Goal: Task Accomplishment & Management: Manage account settings

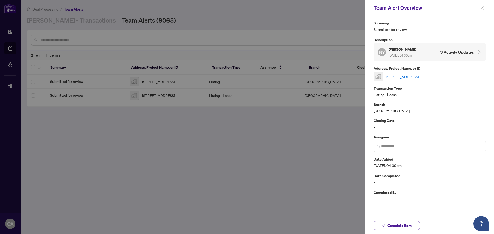
click at [481, 8] on icon "close" at bounding box center [483, 8] width 4 height 4
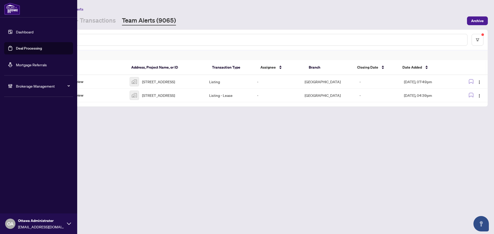
click at [17, 49] on link "Deal Processing" at bounding box center [29, 48] width 26 height 5
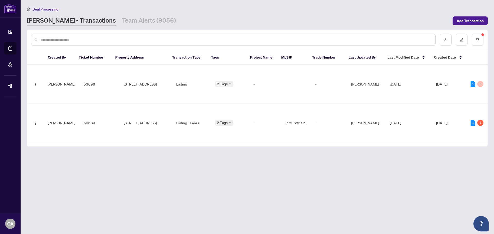
click at [86, 37] on input "text" at bounding box center [236, 40] width 391 height 6
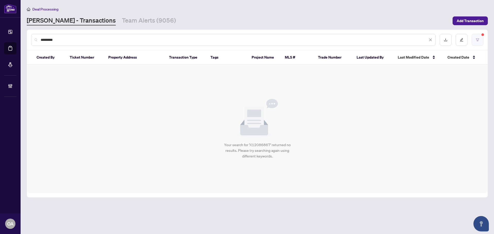
type input "*********"
click at [472, 41] on button "button" at bounding box center [478, 40] width 12 height 12
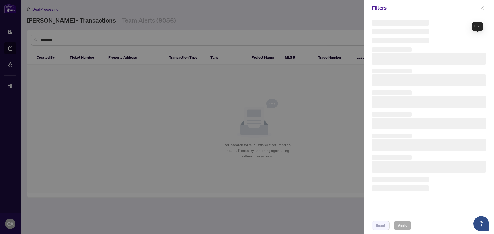
click at [478, 43] on div at bounding box center [429, 31] width 114 height 23
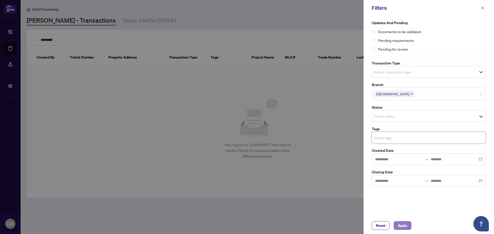
click at [400, 226] on span "Apply" at bounding box center [403, 226] width 10 height 8
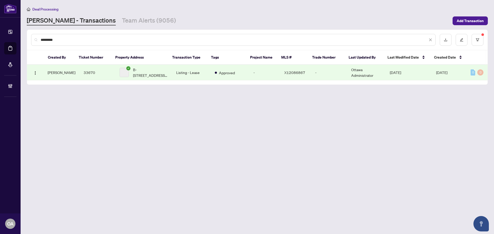
click at [141, 78] on td "B-161 TAGGART Lane, Rideau Lakes, Ontario K0G 1X0, Canada" at bounding box center [144, 73] width 57 height 16
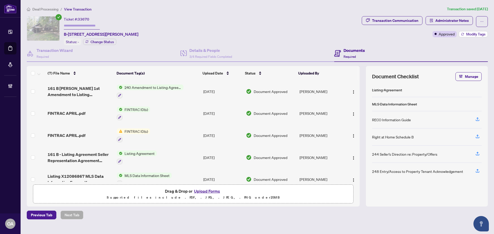
click at [483, 31] on button "Modify Tags" at bounding box center [473, 34] width 29 height 6
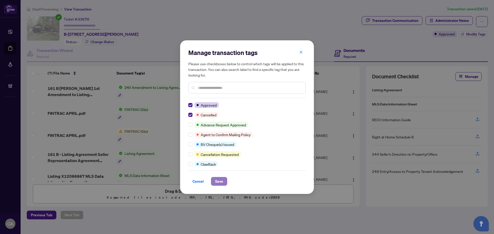
click at [222, 181] on span "Save" at bounding box center [219, 182] width 8 height 8
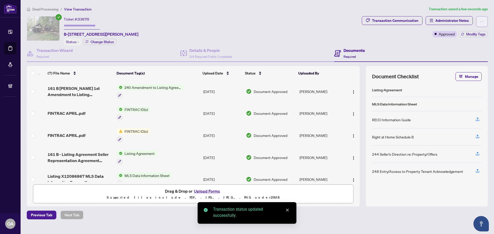
click at [483, 23] on icon "ellipsis" at bounding box center [482, 22] width 4 height 4
click at [293, 35] on div "Ticket #: 33670 B-161 TAGGART Lane, Rideau Lakes, Ontario K0G 1X0, Canada Statu…" at bounding box center [193, 30] width 333 height 29
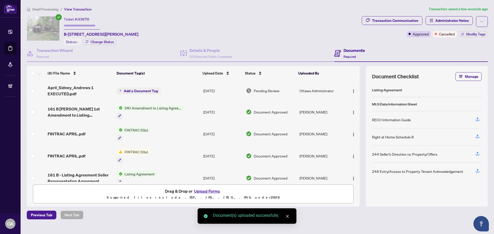
click at [140, 90] on span "Add a Document Tag" at bounding box center [141, 91] width 34 height 4
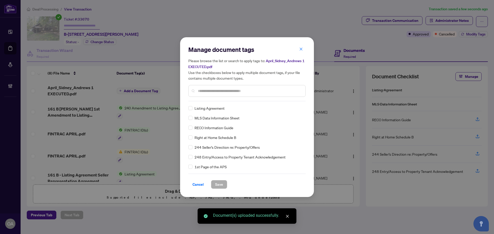
click at [203, 101] on div "Manage document tags Please browse the list or search to apply tags to: April_S…" at bounding box center [246, 74] width 117 height 56
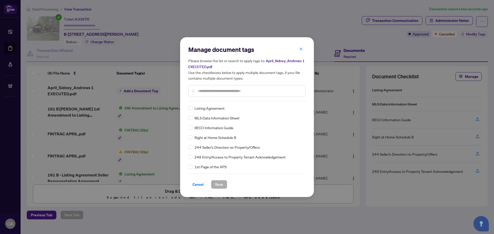
click at [200, 93] on input "text" at bounding box center [249, 91] width 103 height 6
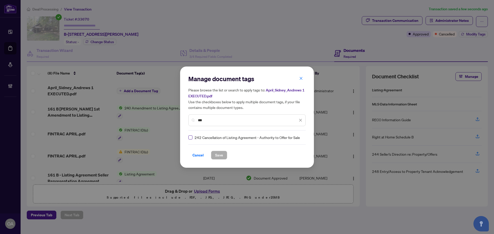
type input "***"
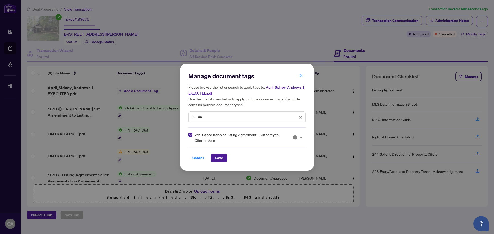
click at [293, 138] on img at bounding box center [295, 137] width 5 height 5
drag, startPoint x: 292, startPoint y: 160, endPoint x: 288, endPoint y: 160, distance: 3.9
click at [292, 160] on div "Approved" at bounding box center [282, 163] width 33 height 6
click at [228, 158] on div "Cancel Save" at bounding box center [246, 158] width 117 height 9
click at [228, 160] on div "Cancel Save" at bounding box center [246, 158] width 117 height 9
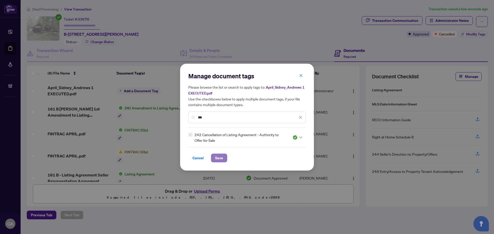
click at [224, 160] on button "Save" at bounding box center [219, 158] width 16 height 9
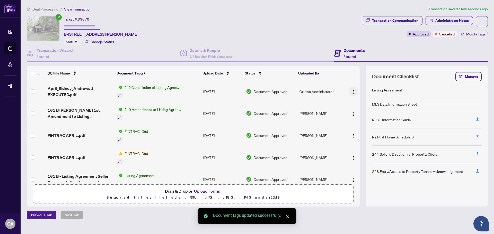
click at [352, 92] on img "button" at bounding box center [354, 92] width 4 height 4
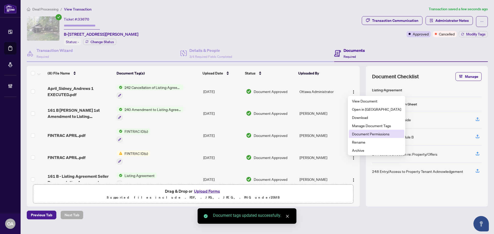
click at [360, 134] on span "Document Permissions" at bounding box center [376, 134] width 49 height 6
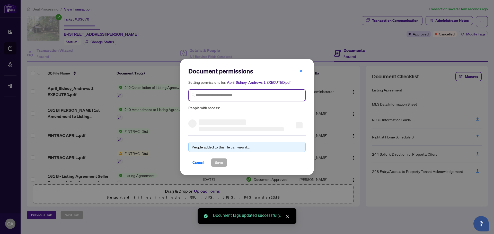
click at [226, 97] on input "search" at bounding box center [249, 95] width 107 height 5
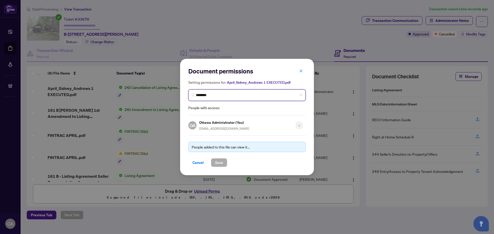
type input "*********"
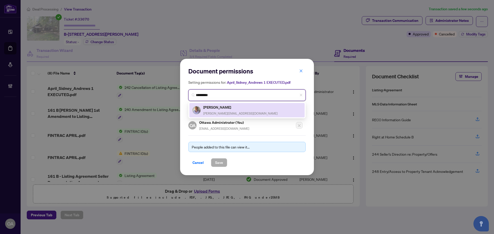
click at [225, 112] on span "john_brus@outlook.com" at bounding box center [240, 114] width 74 height 4
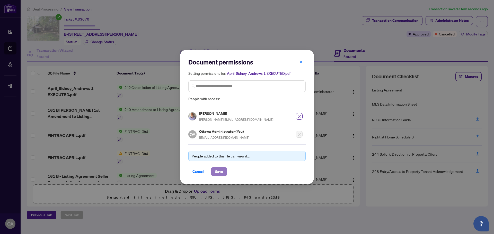
click at [218, 171] on span "Save" at bounding box center [219, 172] width 8 height 8
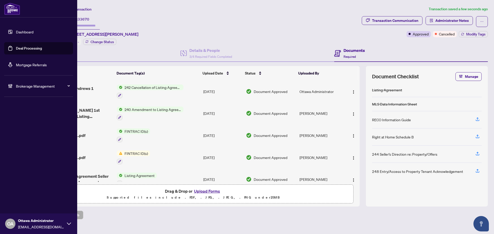
click at [22, 49] on link "Deal Processing" at bounding box center [29, 48] width 26 height 5
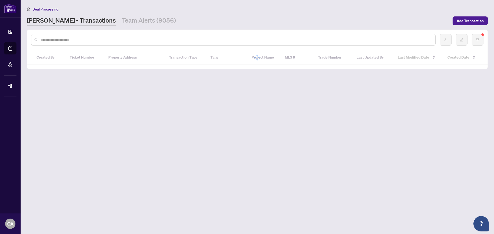
click at [85, 41] on input "text" at bounding box center [236, 40] width 391 height 6
paste input "*********"
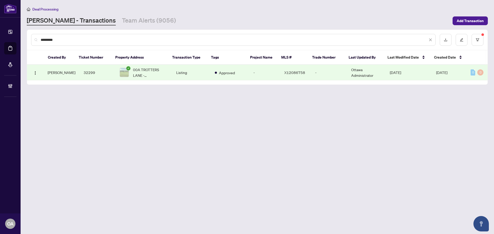
type input "*********"
click at [160, 72] on span "00A TROTTERS LANE -00A TROTTERS Lane, Rideau Lakes, Ontario K0G 1X0, Canada" at bounding box center [150, 72] width 35 height 11
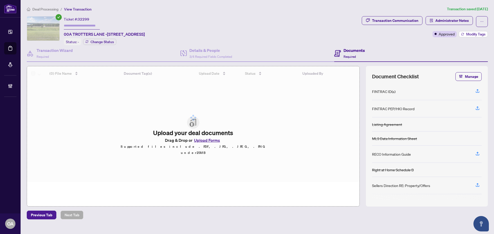
click at [479, 33] on span "Modify Tags" at bounding box center [475, 34] width 19 height 4
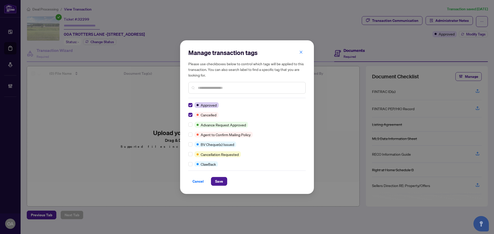
click at [216, 173] on div "Cancel Save" at bounding box center [246, 178] width 117 height 15
click at [226, 182] on button "Save" at bounding box center [219, 181] width 16 height 9
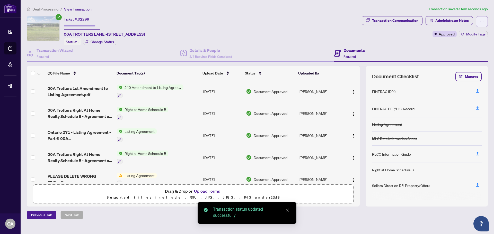
click at [486, 22] on button "button" at bounding box center [482, 21] width 12 height 11
click at [302, 27] on div "Ticket #: 32299 00A TROTTERS LANE -00A TROTTERS Lane, Rideau Lakes, Ontario K0G…" at bounding box center [193, 30] width 333 height 29
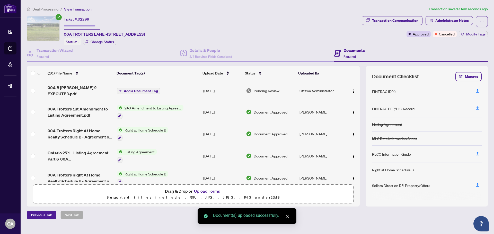
click at [135, 90] on span "Add a Document Tag" at bounding box center [141, 91] width 34 height 4
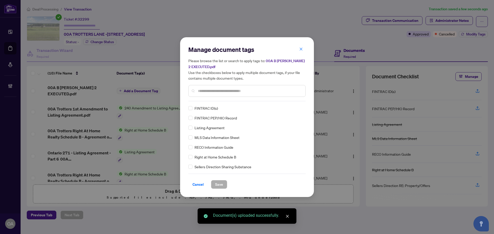
click at [202, 91] on input "text" at bounding box center [249, 91] width 103 height 6
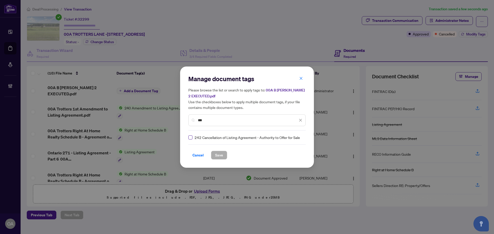
type input "***"
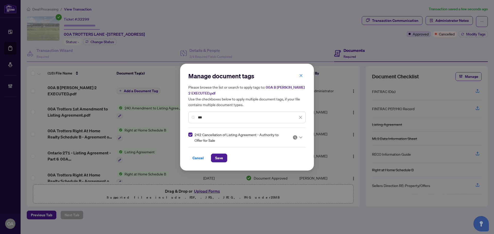
click at [293, 135] on img at bounding box center [295, 137] width 5 height 5
click at [284, 164] on div "Approved" at bounding box center [282, 163] width 33 height 6
click at [215, 158] on span "Save" at bounding box center [219, 158] width 8 height 8
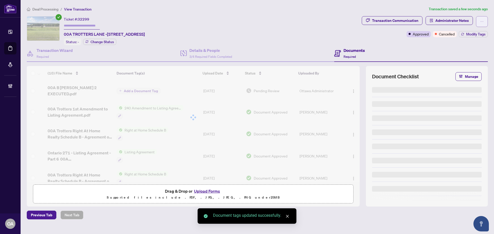
click at [484, 23] on span "button" at bounding box center [482, 22] width 4 height 8
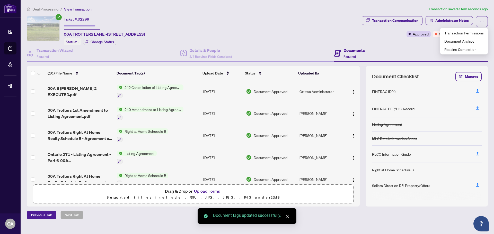
click at [293, 21] on div "Ticket #: 32299 00A TROTTERS LANE -00A TROTTERS Lane, Rideau Lakes, Ontario K0G…" at bounding box center [193, 30] width 333 height 29
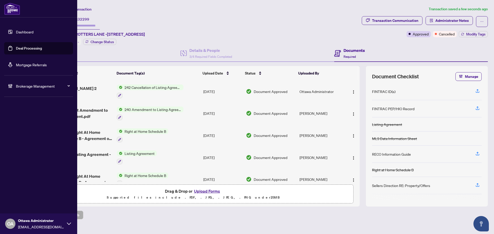
drag, startPoint x: 19, startPoint y: 44, endPoint x: 31, endPoint y: 44, distance: 12.4
click at [19, 46] on link "Deal Processing" at bounding box center [29, 48] width 26 height 5
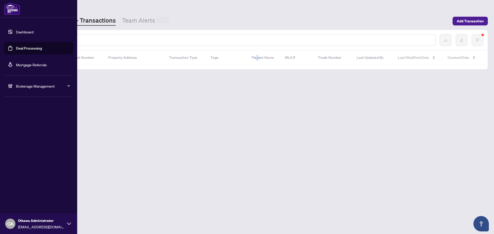
click at [94, 39] on input "text" at bounding box center [236, 40] width 391 height 6
paste input "*********"
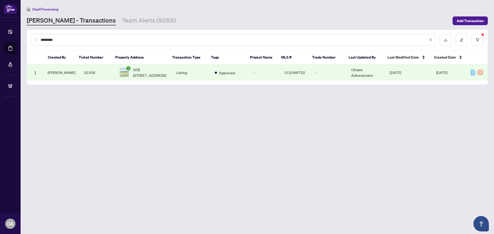
type input "*********"
click at [167, 72] on td "00B TROTTERS Lane, Rideau Lakes, Ontario K0G 1X0, Canada" at bounding box center [144, 73] width 57 height 16
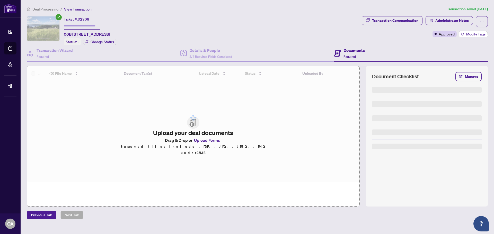
click at [483, 34] on span "Modify Tags" at bounding box center [475, 34] width 19 height 4
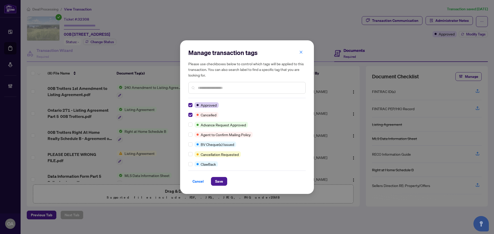
click at [216, 177] on div "Cancel Save" at bounding box center [246, 178] width 117 height 15
click at [224, 183] on button "Save" at bounding box center [219, 181] width 16 height 9
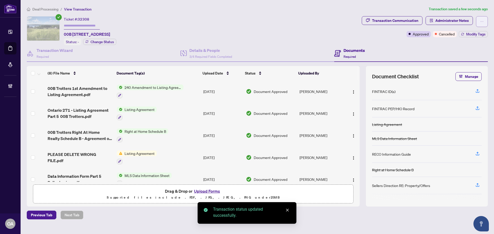
click at [484, 20] on button "button" at bounding box center [482, 21] width 12 height 11
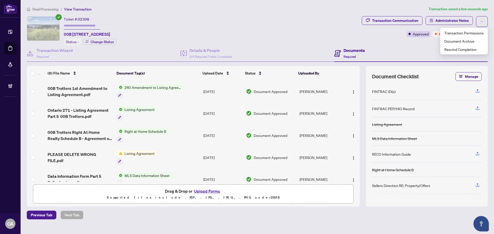
click at [318, 38] on div "Ticket #: 32308 00B TROTTERS Lane, Rideau Lakes, Ontario K0G 1X0, Canada Status…" at bounding box center [193, 30] width 333 height 29
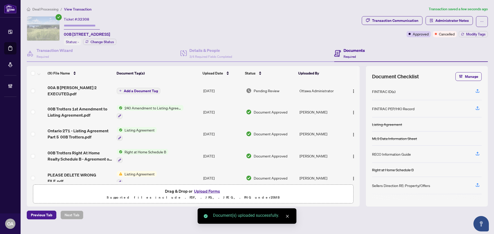
click at [131, 89] on span "Add a Document Tag" at bounding box center [141, 91] width 34 height 4
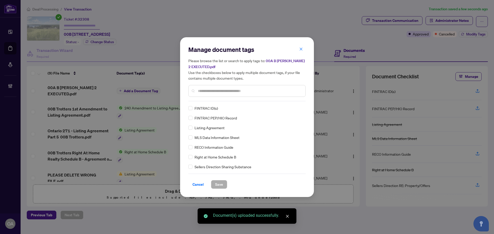
click at [209, 90] on input "text" at bounding box center [249, 91] width 103 height 6
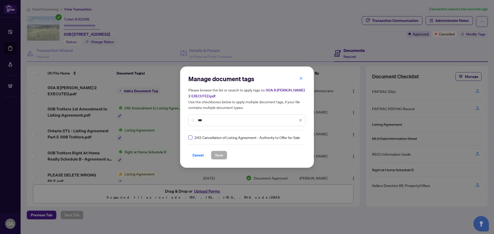
type input "***"
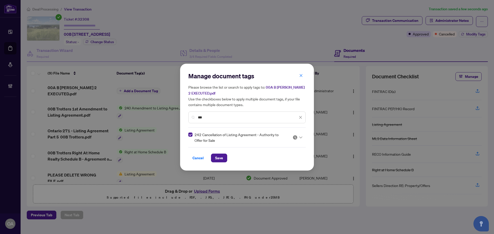
click at [299, 139] on div at bounding box center [298, 137] width 10 height 5
click at [289, 161] on div "Approved" at bounding box center [282, 163] width 33 height 6
click at [223, 159] on button "Save" at bounding box center [219, 158] width 16 height 9
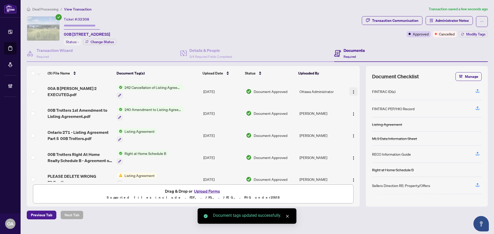
click at [352, 89] on span "button" at bounding box center [354, 92] width 4 height 6
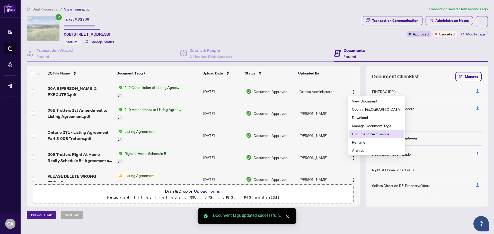
click at [360, 137] on span "Document Permissions" at bounding box center [376, 134] width 49 height 6
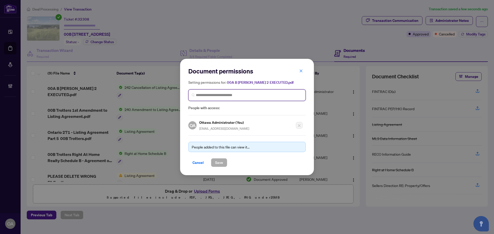
click at [229, 98] on input "search" at bounding box center [249, 95] width 107 height 5
type input "*********"
click at [230, 109] on h3 at bounding box center [227, 107] width 48 height 6
click at [230, 109] on h5 "John Brus" at bounding box center [240, 107] width 74 height 6
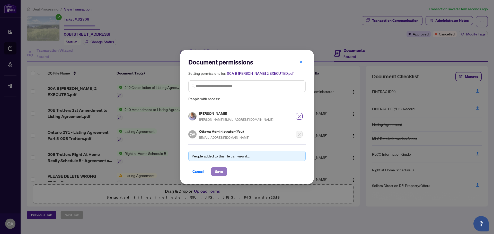
click at [221, 173] on span "Save" at bounding box center [219, 172] width 8 height 8
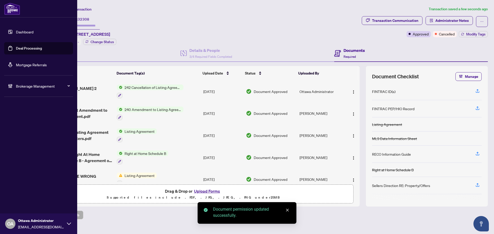
click at [8, 85] on icon at bounding box center [10, 86] width 5 height 5
click at [33, 126] on link "Manage Agents" at bounding box center [23, 123] width 25 height 5
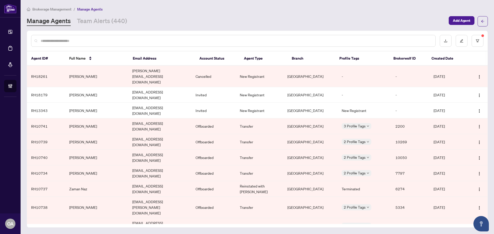
click at [99, 39] on input "text" at bounding box center [236, 41] width 391 height 6
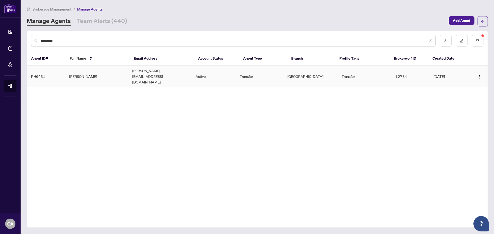
type input "*********"
click at [104, 69] on td "John Brus" at bounding box center [96, 76] width 63 height 21
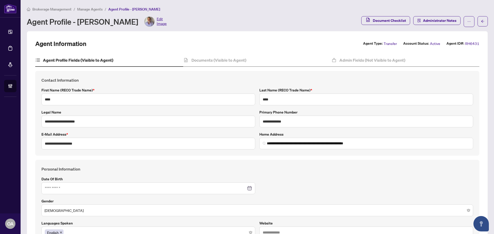
type input "**********"
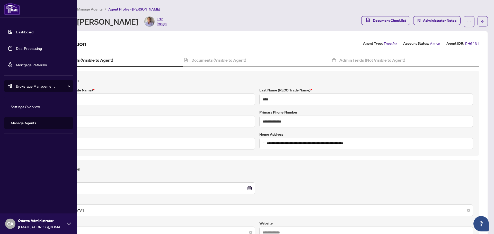
drag, startPoint x: 12, startPoint y: 44, endPoint x: 39, endPoint y: 44, distance: 26.3
click at [16, 46] on link "Deal Processing" at bounding box center [29, 48] width 26 height 5
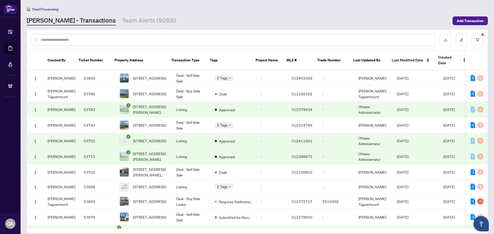
click at [63, 39] on input "text" at bounding box center [236, 40] width 391 height 6
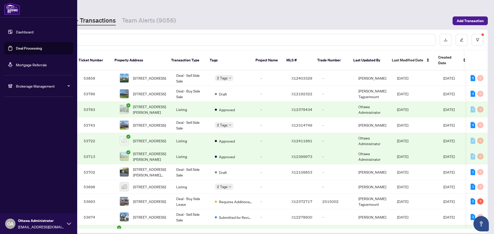
drag, startPoint x: 10, startPoint y: 46, endPoint x: 39, endPoint y: 45, distance: 28.6
click at [16, 46] on link "Deal Processing" at bounding box center [29, 48] width 26 height 5
click at [71, 40] on ul "Dashboard Deal Processing Mortgage Referrals" at bounding box center [38, 48] width 69 height 45
click at [88, 40] on input "text" at bounding box center [236, 40] width 391 height 6
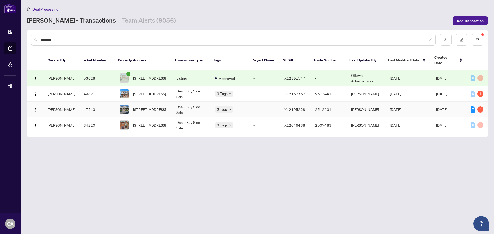
type input "********"
click at [157, 107] on span "48 Edenvale Dr, Ottawa, Ontario K2K 0A3, Canada" at bounding box center [149, 110] width 33 height 6
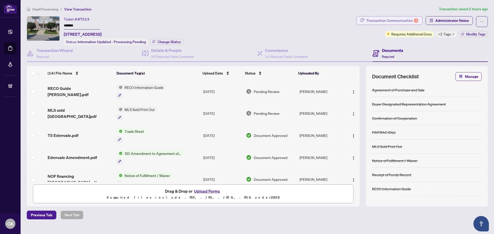
click at [410, 22] on div "Transaction Communication 3" at bounding box center [392, 20] width 52 height 8
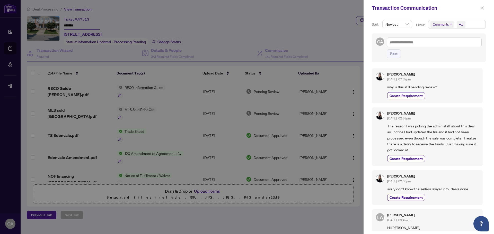
click at [451, 24] on icon "close" at bounding box center [451, 24] width 3 height 3
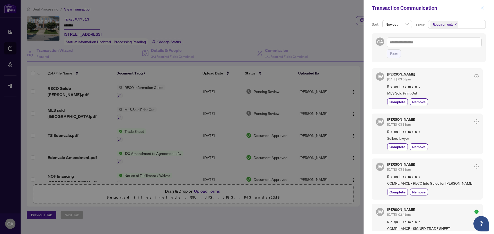
click at [483, 7] on icon "close" at bounding box center [483, 8] width 4 height 4
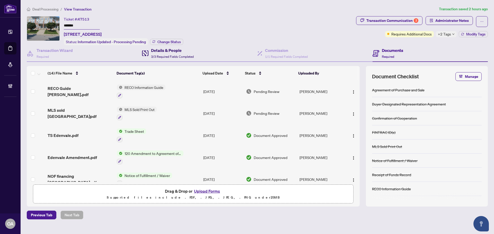
click at [157, 56] on span "3/3 Required Fields Completed" at bounding box center [172, 57] width 43 height 4
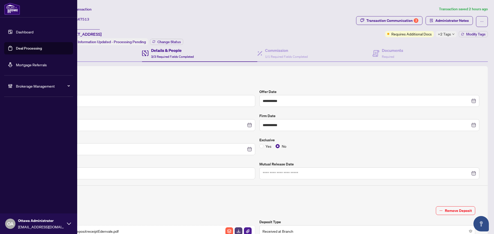
drag, startPoint x: 10, startPoint y: 47, endPoint x: 1, endPoint y: 42, distance: 9.8
click at [16, 47] on link "Deal Processing" at bounding box center [29, 48] width 26 height 5
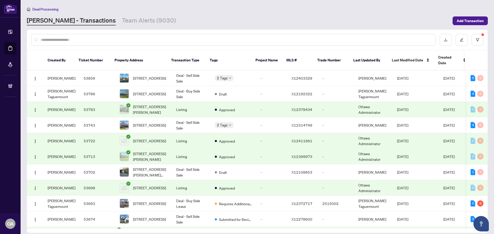
click at [127, 41] on input "text" at bounding box center [236, 40] width 391 height 6
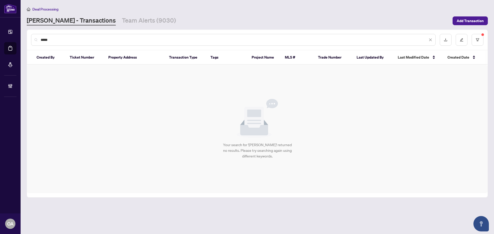
drag, startPoint x: 108, startPoint y: 38, endPoint x: -6, endPoint y: 40, distance: 113.8
click at [0, 40] on html "Dashboard Deal Processing Mortgage Referrals Brokerage Management OA Ottawa Adm…" at bounding box center [247, 117] width 494 height 234
type input "*******"
click at [485, 35] on div "*******" at bounding box center [257, 40] width 461 height 20
click at [475, 41] on button "button" at bounding box center [478, 40] width 12 height 12
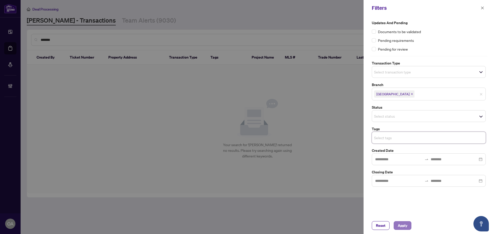
click at [402, 224] on span "Apply" at bounding box center [403, 226] width 10 height 8
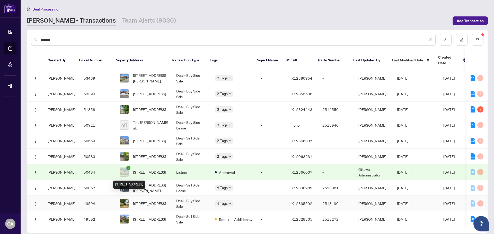
click at [148, 201] on span "1370 Sault St, Ottawa, Ontario K1E 1G9, Canada" at bounding box center [149, 204] width 33 height 6
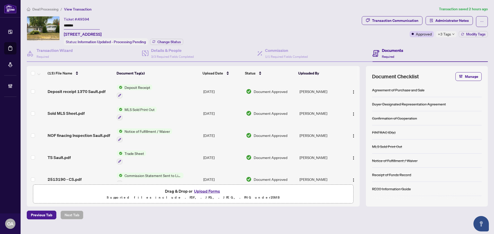
click at [444, 34] on span "+3 Tags" at bounding box center [444, 34] width 13 height 6
click at [333, 36] on div "Ticket #: 49594 ******* 1370 Sault St, Ottawa, Ontario K1E 1G9, Canada Status: …" at bounding box center [193, 30] width 333 height 29
click at [165, 55] on span "3/3 Required Fields Completed" at bounding box center [172, 57] width 43 height 4
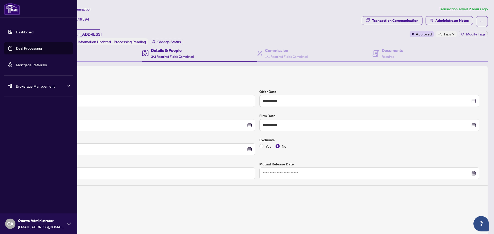
click at [27, 46] on link "Deal Processing" at bounding box center [29, 48] width 26 height 5
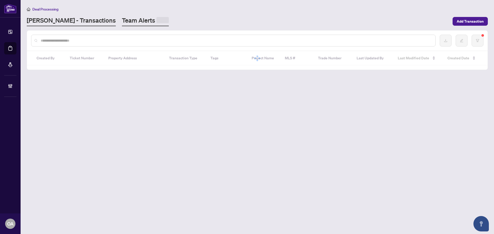
click at [100, 16] on div "Deal Processing RAHR - Transactions Team Alerts Add Transaction" at bounding box center [257, 16] width 461 height 20
click at [116, 27] on main "Deal Processing RAHR - Transactions Team Alerts Add Transaction Created By Tick…" at bounding box center [258, 117] width 474 height 234
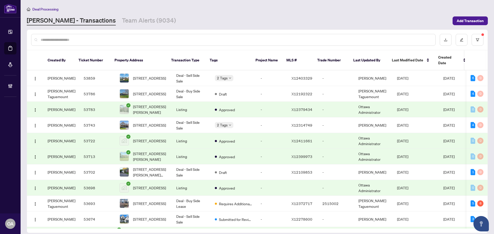
click at [115, 25] on main "Deal Processing RAHR - Transactions Team Alerts (9034) Add Transaction Created …" at bounding box center [258, 117] width 474 height 234
click at [122, 22] on link "Team Alerts (9034)" at bounding box center [149, 20] width 54 height 9
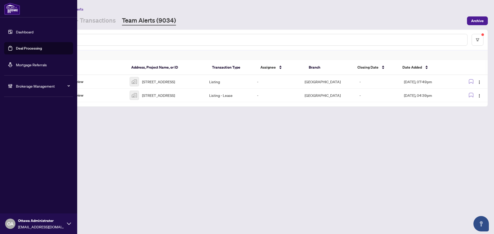
drag, startPoint x: 15, startPoint y: 45, endPoint x: 55, endPoint y: 45, distance: 39.9
click at [16, 46] on link "Deal Processing" at bounding box center [29, 48] width 26 height 5
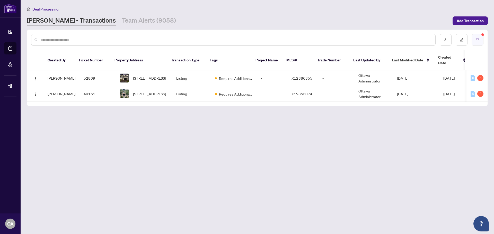
click at [477, 36] on button "button" at bounding box center [478, 40] width 12 height 12
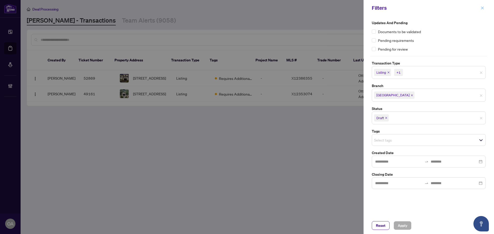
click at [483, 10] on span "button" at bounding box center [483, 8] width 4 height 8
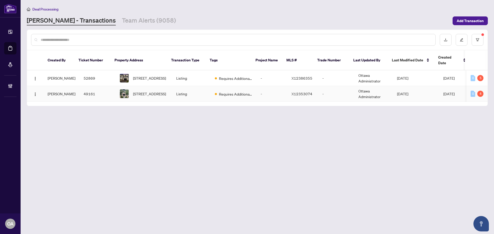
click at [292, 92] on span "X12353074" at bounding box center [302, 94] width 21 height 5
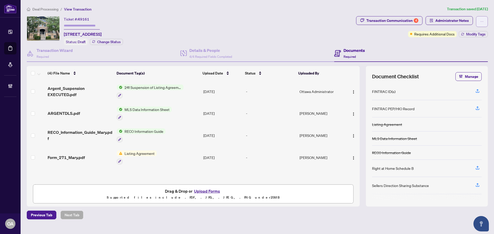
click at [482, 22] on icon "ellipsis" at bounding box center [482, 22] width 4 height 4
click at [365, 51] on h4 "Documents" at bounding box center [354, 50] width 21 height 6
click at [73, 43] on div "Status: Draft" at bounding box center [76, 41] width 24 height 7
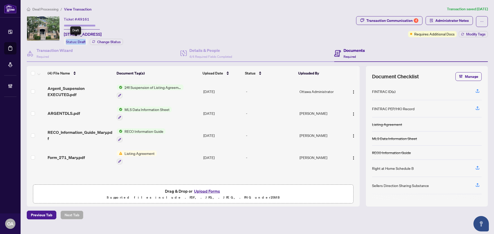
click at [73, 43] on div "Status: Draft" at bounding box center [76, 41] width 24 height 7
click at [79, 43] on span "Draft" at bounding box center [82, 42] width 8 height 5
drag, startPoint x: 79, startPoint y: 43, endPoint x: 82, endPoint y: 49, distance: 7.1
click at [79, 43] on span "Draft" at bounding box center [82, 42] width 8 height 5
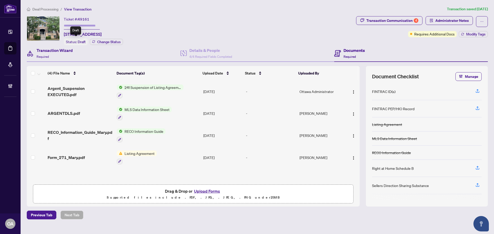
click at [82, 49] on div "Transaction Wizard Required" at bounding box center [104, 53] width 154 height 17
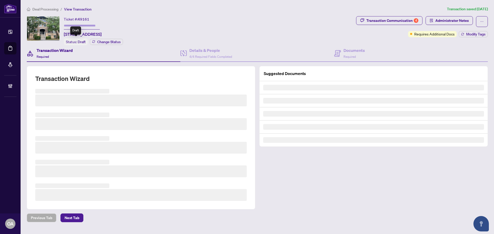
click at [81, 41] on span "Draft" at bounding box center [82, 42] width 8 height 5
click at [111, 41] on span "Change Status" at bounding box center [108, 42] width 23 height 4
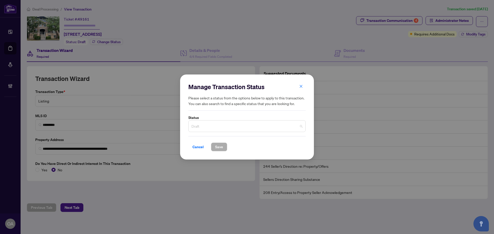
click at [199, 125] on span "Draft" at bounding box center [246, 126] width 111 height 10
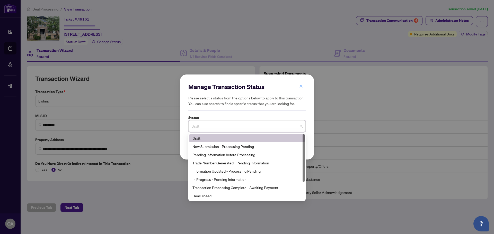
click at [300, 82] on div "Manage Transaction Status Please select a status from the options below to appl…" at bounding box center [247, 117] width 134 height 85
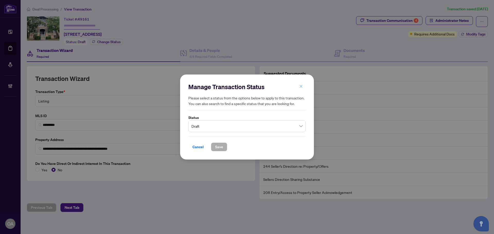
click at [299, 86] on button "button" at bounding box center [301, 86] width 10 height 9
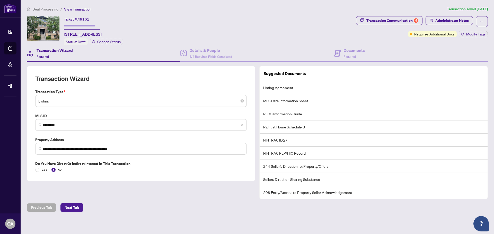
click at [51, 53] on div "Transaction Wizard Required" at bounding box center [55, 53] width 36 height 12
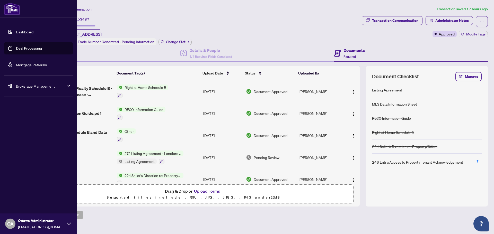
click at [16, 50] on link "Deal Processing" at bounding box center [29, 48] width 26 height 5
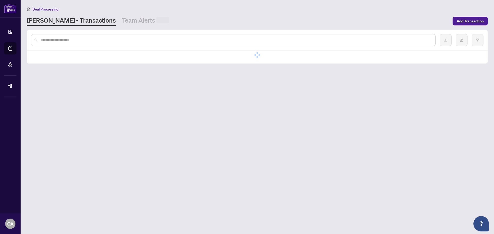
click at [101, 40] on input "text" at bounding box center [236, 40] width 391 height 6
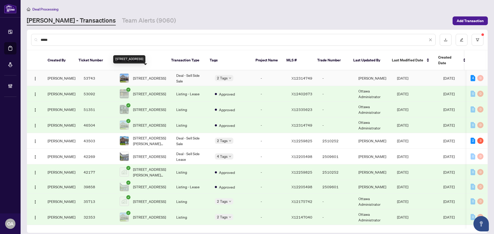
type input "*****"
click at [152, 75] on span "228 Wildcliff Way, Orleans, Ontario K4A 0L3, Canada" at bounding box center [149, 78] width 33 height 6
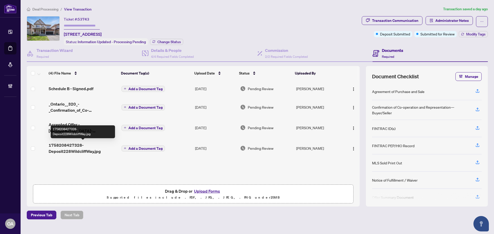
click at [84, 150] on span "1758208427328-Deposit228WildcliffWay.jpg" at bounding box center [83, 148] width 69 height 12
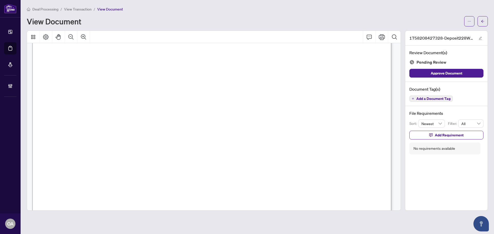
scroll to position [17, 0]
click at [484, 22] on icon "arrow-left" at bounding box center [483, 22] width 4 height 4
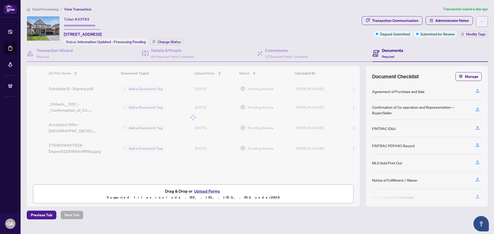
click at [483, 23] on icon "ellipsis" at bounding box center [482, 22] width 4 height 4
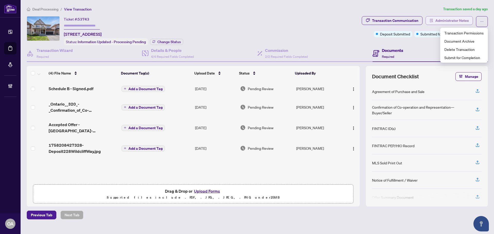
click at [458, 19] on span "Administrator Notes" at bounding box center [451, 20] width 33 height 8
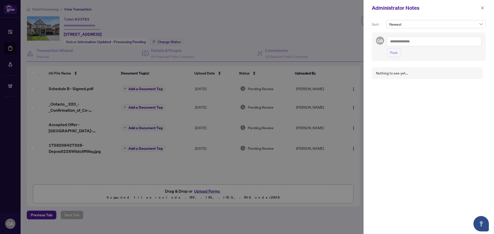
click at [412, 42] on textarea at bounding box center [434, 42] width 95 height 10
type textarea "**********"
click at [394, 59] on span "Post" at bounding box center [393, 58] width 7 height 8
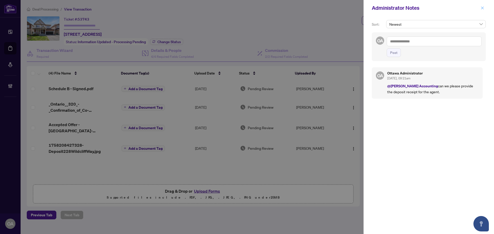
click at [481, 6] on button "button" at bounding box center [482, 8] width 7 height 6
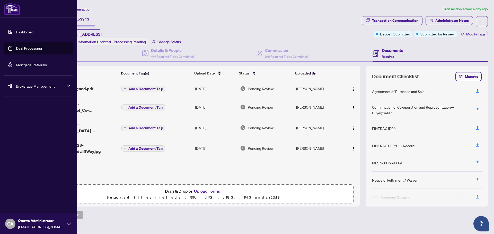
click at [16, 47] on link "Deal Processing" at bounding box center [29, 48] width 26 height 5
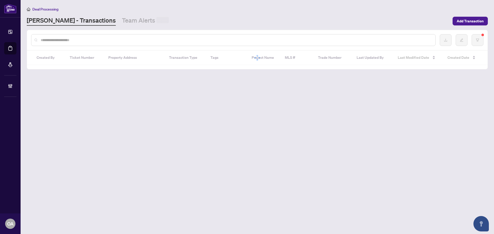
click at [94, 36] on div at bounding box center [233, 40] width 405 height 12
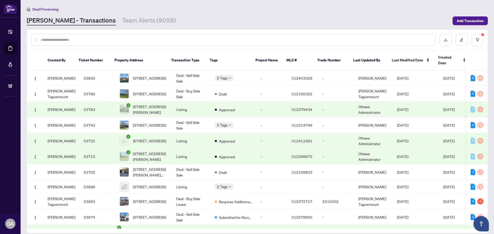
click at [95, 37] on div at bounding box center [233, 40] width 405 height 12
click at [91, 41] on input "text" at bounding box center [236, 40] width 391 height 6
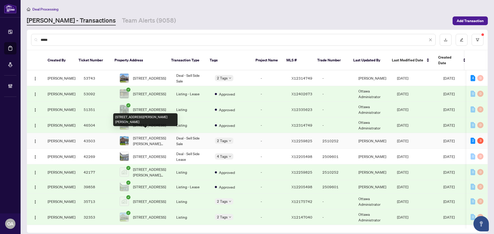
type input "*****"
click at [157, 136] on span "2701 RAYMOND St, Clarence-Rockland, Ontario K4K 0B6, Canada" at bounding box center [150, 140] width 35 height 11
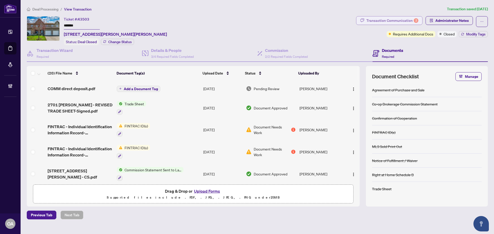
click at [375, 21] on div "Transaction Communication 3" at bounding box center [392, 20] width 52 height 8
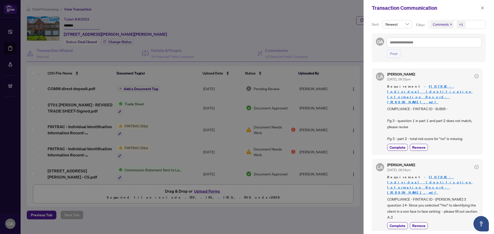
click at [450, 24] on icon "close" at bounding box center [451, 24] width 3 height 3
drag, startPoint x: 393, startPoint y: 101, endPoint x: 436, endPoint y: 101, distance: 43.0
click at [436, 106] on span "COMPLIANCE - FINTRAC ID - SUBIR - Pg 3 - question 1 in part 1 and part 2 does n…" at bounding box center [432, 124] width 91 height 36
drag, startPoint x: 412, startPoint y: 96, endPoint x: 443, endPoint y: 95, distance: 30.9
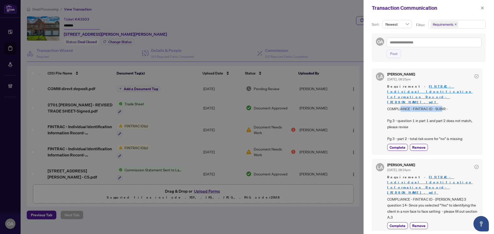
click at [443, 95] on div "Requirement - FINTRAC - Individual Identification Information Record- Subir Sin…" at bounding box center [432, 113] width 91 height 58
drag, startPoint x: 420, startPoint y: 98, endPoint x: 439, endPoint y: 98, distance: 18.8
click at [439, 106] on span "COMPLIANCE - FINTRAC ID - SUBIR - Pg 3 - question 1 in part 1 and part 2 does n…" at bounding box center [432, 124] width 91 height 36
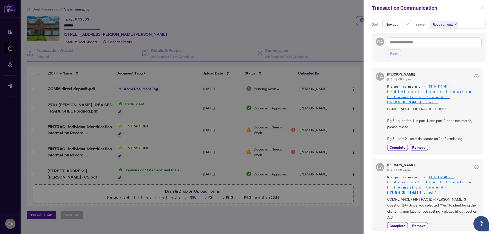
click at [401, 111] on span "COMPLIANCE - FINTRAC ID - SUBIR - Pg 3 - question 1 in part 1 and part 2 does n…" at bounding box center [432, 124] width 91 height 36
drag, startPoint x: 483, startPoint y: 9, endPoint x: 469, endPoint y: 18, distance: 16.3
click at [483, 9] on icon "close" at bounding box center [483, 8] width 4 height 4
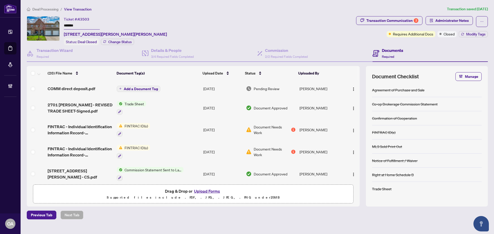
click at [336, 29] on div "Ticket #: 43503 ******* 2701 RAYMOND St, Clarence-Rockland, Ontario K4K 0B6, Ca…" at bounding box center [190, 30] width 327 height 29
click at [375, 31] on div "Transaction Communication 3 Administrator Notes Requires Additional Docs Closed…" at bounding box center [422, 26] width 132 height 21
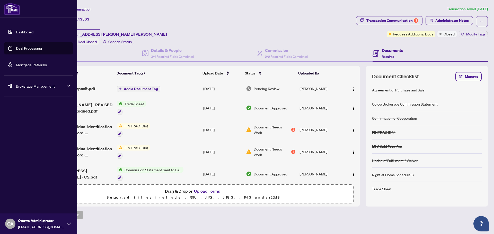
drag, startPoint x: 10, startPoint y: 52, endPoint x: 22, endPoint y: 52, distance: 12.1
click at [16, 51] on link "Deal Processing" at bounding box center [29, 48] width 26 height 5
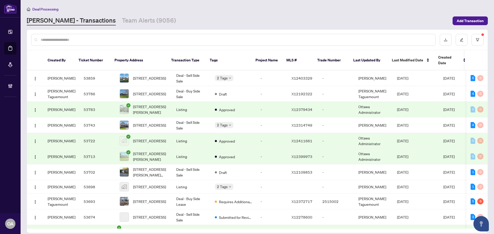
click at [82, 38] on input "text" at bounding box center [236, 40] width 391 height 6
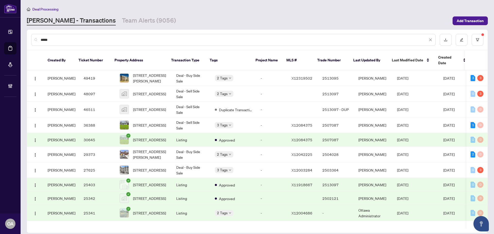
drag, startPoint x: 63, startPoint y: 39, endPoint x: 7, endPoint y: 36, distance: 55.7
click at [10, 37] on div "Dashboard Deal Processing Mortgage Referrals Brokerage Management OA Ottawa Adm…" at bounding box center [247, 117] width 494 height 234
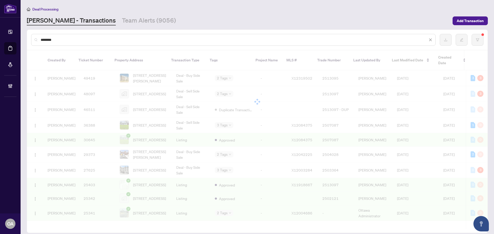
click at [140, 38] on input "********" at bounding box center [234, 40] width 387 height 6
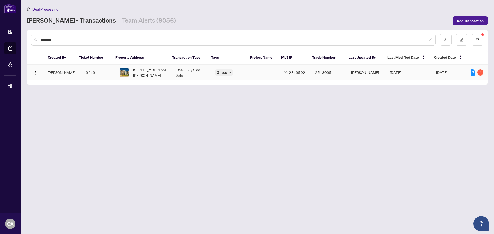
type input "********"
click at [164, 71] on span "204-280 Herzberg Rd, Ottawa, Ontario K2K 0N8, Canada" at bounding box center [150, 72] width 35 height 11
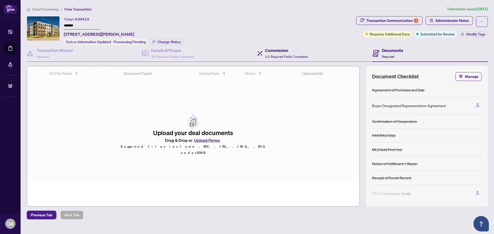
click at [283, 49] on h4 "Commission" at bounding box center [286, 50] width 43 height 6
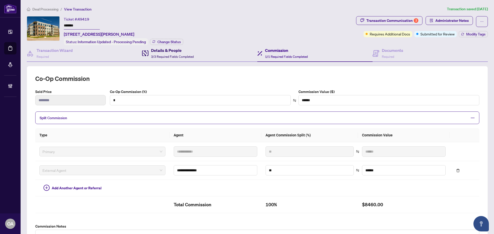
click at [165, 56] on span "3/3 Required Fields Completed" at bounding box center [172, 57] width 43 height 4
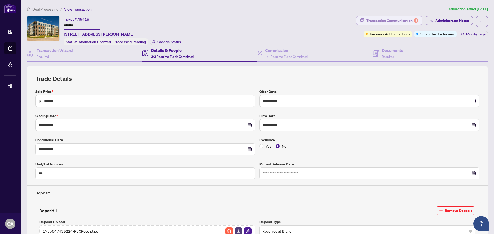
click at [388, 21] on div "Transaction Communication 3" at bounding box center [392, 20] width 52 height 8
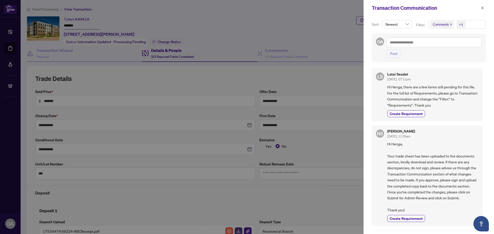
click at [300, 41] on div at bounding box center [247, 117] width 494 height 234
drag, startPoint x: 484, startPoint y: 7, endPoint x: 482, endPoint y: 11, distance: 4.1
click at [484, 8] on icon "close" at bounding box center [483, 8] width 4 height 4
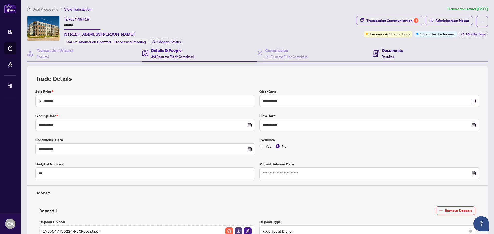
click at [386, 52] on h4 "Documents" at bounding box center [392, 50] width 21 height 6
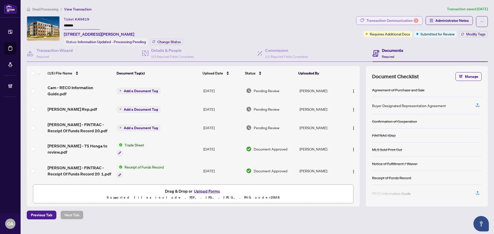
click at [380, 21] on div "Transaction Communication 3" at bounding box center [392, 20] width 52 height 8
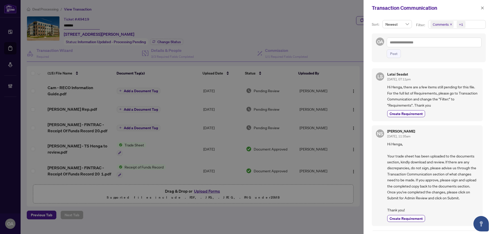
click at [451, 24] on icon "close" at bounding box center [451, 24] width 3 height 3
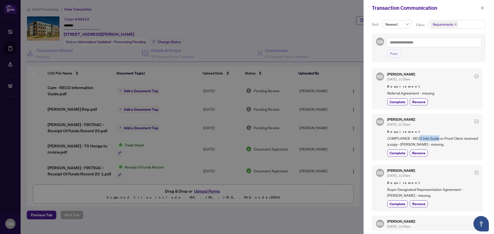
drag, startPoint x: 421, startPoint y: 139, endPoint x: 445, endPoint y: 139, distance: 24.2
click at [443, 139] on span "COMPLIANCE - RECO Info Guide or Proof Client received a copy - Cameron Frohar -…" at bounding box center [432, 142] width 91 height 12
click at [445, 139] on span "COMPLIANCE - RECO Info Guide or Proof Client received a copy - Cameron Frohar -…" at bounding box center [432, 142] width 91 height 12
drag, startPoint x: 393, startPoint y: 190, endPoint x: 410, endPoint y: 190, distance: 17.0
click at [410, 190] on span "Buyer Designated Representation Agreement - Cameron Frohar - missing." at bounding box center [432, 193] width 91 height 12
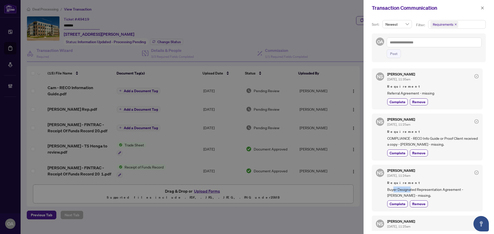
click at [410, 190] on span "Buyer Designated Representation Agreement - Cameron Frohar - missing." at bounding box center [432, 193] width 91 height 12
click at [483, 8] on icon "close" at bounding box center [483, 8] width 4 height 4
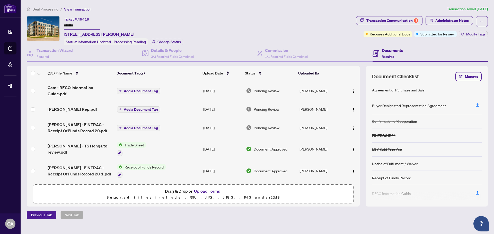
click at [86, 87] on span "Cam - RECO Information Guide.pdf" at bounding box center [80, 91] width 65 height 12
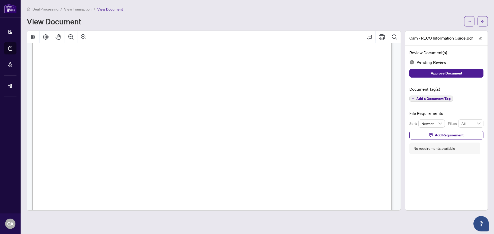
scroll to position [5878, 0]
click at [485, 20] on button "button" at bounding box center [483, 21] width 10 height 10
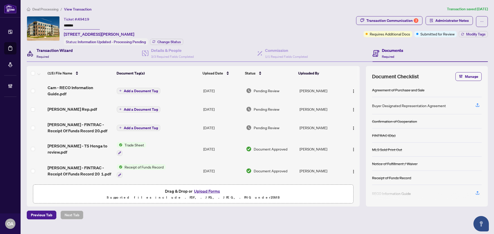
drag, startPoint x: 53, startPoint y: 47, endPoint x: 54, endPoint y: 52, distance: 4.9
click at [53, 47] on h4 "Transaction Wizard" at bounding box center [55, 50] width 36 height 6
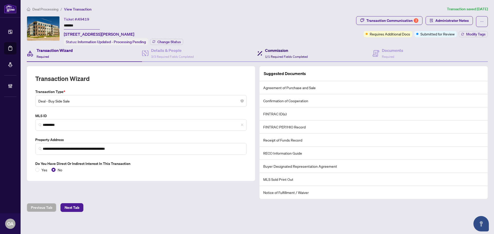
click at [286, 55] on span "1/1 Required Fields Completed" at bounding box center [286, 57] width 43 height 4
type textarea "**********"
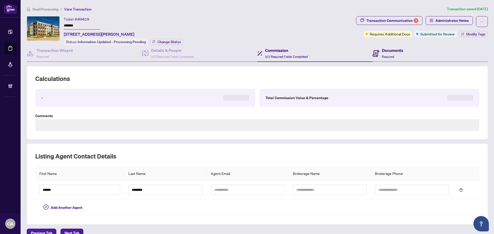
click at [385, 56] on span "Required" at bounding box center [388, 57] width 12 height 4
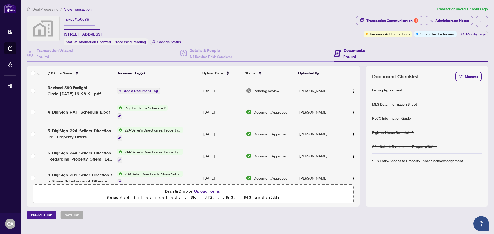
drag, startPoint x: 322, startPoint y: 18, endPoint x: 22, endPoint y: 49, distance: 301.2
click at [12, 47] on li "Deal Processing" at bounding box center [10, 48] width 12 height 12
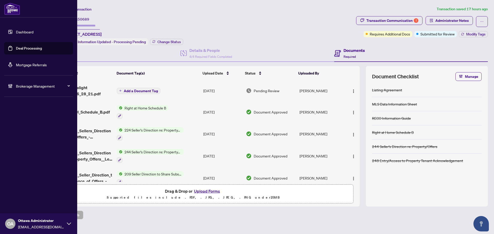
drag, startPoint x: 20, startPoint y: 49, endPoint x: 25, endPoint y: 49, distance: 5.7
click at [20, 49] on link "Deal Processing" at bounding box center [29, 48] width 26 height 5
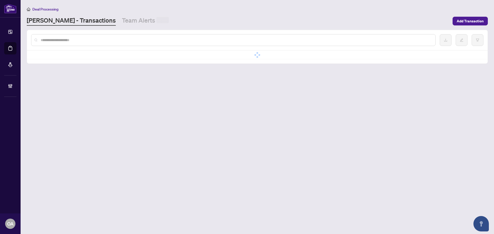
click at [100, 41] on input "text" at bounding box center [236, 40] width 391 height 6
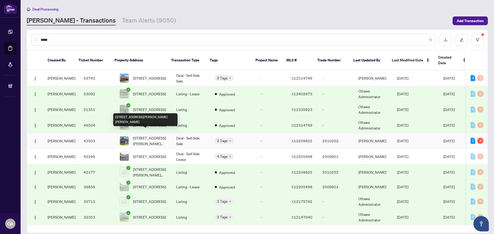
type input "*****"
click at [163, 133] on td "2701 RAYMOND St, Clarence-Rockland, Ontario K4K 0B6, Canada" at bounding box center [144, 141] width 57 height 16
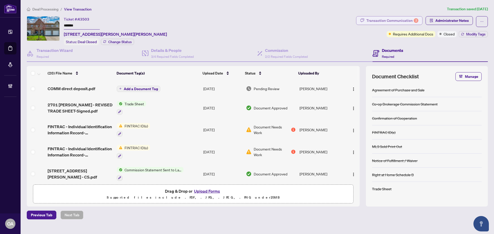
click at [390, 20] on div "Transaction Communication 3" at bounding box center [392, 20] width 52 height 8
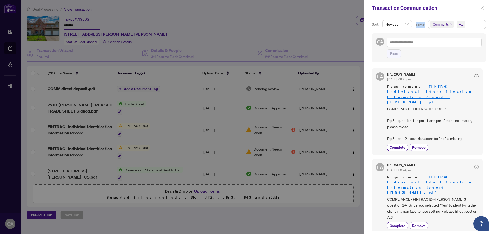
drag, startPoint x: 416, startPoint y: 25, endPoint x: 425, endPoint y: 25, distance: 9.0
click at [425, 25] on p "Filter:" at bounding box center [421, 25] width 10 height 6
click at [450, 24] on icon "close" at bounding box center [451, 24] width 3 height 3
drag, startPoint x: 404, startPoint y: 111, endPoint x: 430, endPoint y: 111, distance: 26.3
click at [430, 111] on span "COMPLIANCE - FINTRAC ID - SUBIR - Pg 3 - question 1 in part 1 and part 2 does n…" at bounding box center [432, 124] width 91 height 36
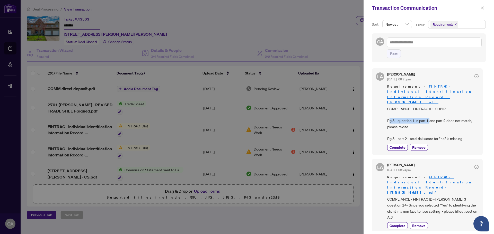
click at [430, 111] on span "COMPLIANCE - FINTRAC ID - SUBIR - Pg 3 - question 1 in part 1 and part 2 does n…" at bounding box center [432, 124] width 91 height 36
drag, startPoint x: 415, startPoint y: 112, endPoint x: 423, endPoint y: 112, distance: 7.5
click at [415, 112] on span "COMPLIANCE - FINTRAC ID - SUBIR - Pg 3 - question 1 in part 1 and part 2 does n…" at bounding box center [432, 124] width 91 height 36
click at [415, 110] on span "COMPLIANCE - FINTRAC ID - SUBIR - Pg 3 - question 1 in part 1 and part 2 does n…" at bounding box center [432, 124] width 91 height 36
drag, startPoint x: 429, startPoint y: 110, endPoint x: 440, endPoint y: 110, distance: 10.8
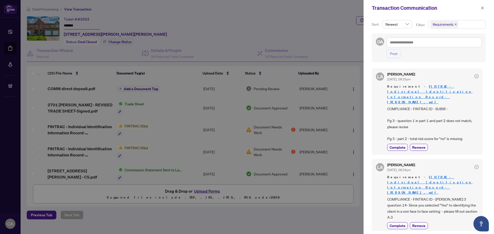
click at [429, 110] on span "COMPLIANCE - FINTRAC ID - SUBIR - Pg 3 - question 1 in part 1 and part 2 does n…" at bounding box center [432, 124] width 91 height 36
click at [440, 110] on span "COMPLIANCE - FINTRAC ID - SUBIR - Pg 3 - question 1 in part 1 and part 2 does n…" at bounding box center [432, 124] width 91 height 36
drag, startPoint x: 457, startPoint y: 110, endPoint x: 467, endPoint y: 110, distance: 10.6
click at [463, 110] on span "COMPLIANCE - FINTRAC ID - SUBIR - Pg 3 - question 1 in part 1 and part 2 does n…" at bounding box center [432, 124] width 91 height 36
click at [469, 110] on span "COMPLIANCE - FINTRAC ID - SUBIR - Pg 3 - question 1 in part 1 and part 2 does n…" at bounding box center [432, 124] width 91 height 36
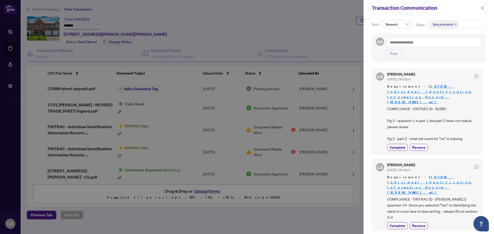
click at [428, 112] on span "COMPLIANCE - FINTRAC ID - SUBIR - Pg 3 - question 1 in part 1 and part 2 does n…" at bounding box center [432, 124] width 91 height 36
click at [410, 116] on span "COMPLIANCE - FINTRAC ID - SUBIR - Pg 3 - question 1 in part 1 and part 2 does n…" at bounding box center [432, 124] width 91 height 36
click at [415, 116] on span "COMPLIANCE - FINTRAC ID - SUBIR - Pg 3 - question 1 in part 1 and part 2 does n…" at bounding box center [432, 124] width 91 height 36
drag, startPoint x: 387, startPoint y: 128, endPoint x: 404, endPoint y: 128, distance: 16.2
click at [404, 128] on span "COMPLIANCE - FINTRAC ID - SUBIR - Pg 3 - question 1 in part 1 and part 2 does n…" at bounding box center [432, 124] width 91 height 36
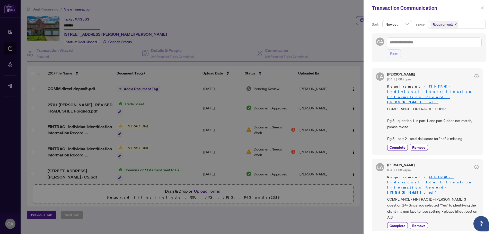
click at [405, 128] on span "COMPLIANCE - FINTRAC ID - SUBIR - Pg 3 - question 1 in part 1 and part 2 does n…" at bounding box center [432, 124] width 91 height 36
click at [417, 127] on span "COMPLIANCE - FINTRAC ID - SUBIR - Pg 3 - question 1 in part 1 and part 2 does n…" at bounding box center [432, 124] width 91 height 36
click at [407, 127] on span "COMPLIANCE - FINTRAC ID - SUBIR - Pg 3 - question 1 in part 1 and part 2 does n…" at bounding box center [432, 124] width 91 height 36
drag, startPoint x: 413, startPoint y: 128, endPoint x: 454, endPoint y: 128, distance: 40.4
click at [454, 128] on span "COMPLIANCE - FINTRAC ID - SUBIR - Pg 3 - question 1 in part 1 and part 2 does n…" at bounding box center [432, 124] width 91 height 36
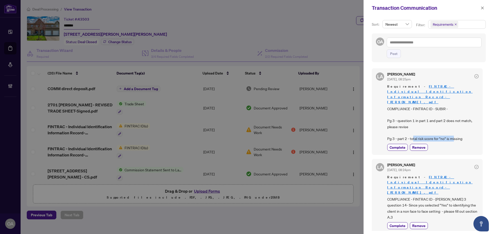
click at [454, 128] on span "COMPLIANCE - FINTRAC ID - SUBIR - Pg 3 - question 1 in part 1 and part 2 does n…" at bounding box center [432, 124] width 91 height 36
click at [464, 128] on span "COMPLIANCE - FINTRAC ID - SUBIR - Pg 3 - question 1 in part 1 and part 2 does n…" at bounding box center [432, 124] width 91 height 36
drag, startPoint x: 464, startPoint y: 128, endPoint x: 397, endPoint y: 108, distance: 69.9
click at [397, 108] on span "COMPLIANCE - FINTRAC ID - SUBIR - Pg 3 - question 1 in part 1 and part 2 does n…" at bounding box center [432, 124] width 91 height 36
click at [426, 115] on span "COMPLIANCE - FINTRAC ID - SUBIR - Pg 3 - question 1 in part 1 and part 2 does n…" at bounding box center [432, 124] width 91 height 36
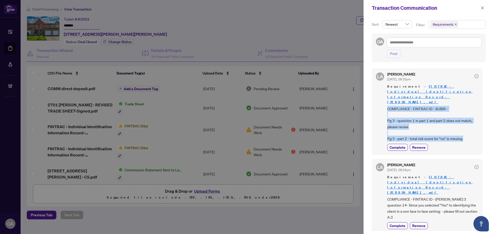
drag, startPoint x: 386, startPoint y: 98, endPoint x: 445, endPoint y: 136, distance: 70.1
click at [445, 136] on div "LA Luna Almuhanna Aug/30/2025, 08:25pm Requirement - FINTRAC - Individual Ident…" at bounding box center [427, 111] width 111 height 86
click at [450, 129] on span "COMPLIANCE - FINTRAC ID - SUBIR - Pg 3 - question 1 in part 1 and part 2 does n…" at bounding box center [432, 124] width 91 height 36
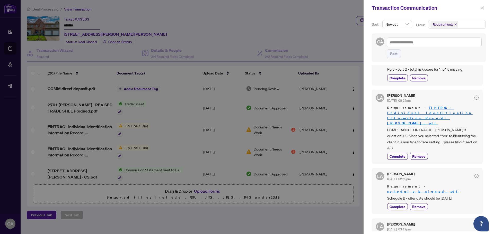
scroll to position [77, 0]
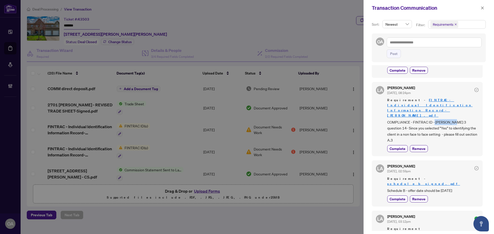
drag, startPoint x: 440, startPoint y: 102, endPoint x: 453, endPoint y: 102, distance: 13.1
click at [453, 119] on span "COMPLIANCE - FINTRAC ID - Sukhpreet - Pg 3 question 14- Since you selected "Yes…" at bounding box center [432, 131] width 91 height 24
click at [407, 119] on span "COMPLIANCE - FINTRAC ID - Sukhpreet - Pg 3 question 14- Since you selected "Yes…" at bounding box center [432, 131] width 91 height 24
click at [412, 119] on span "COMPLIANCE - FINTRAC ID - Sukhpreet - Pg 3 question 14- Since you selected "Yes…" at bounding box center [432, 131] width 91 height 24
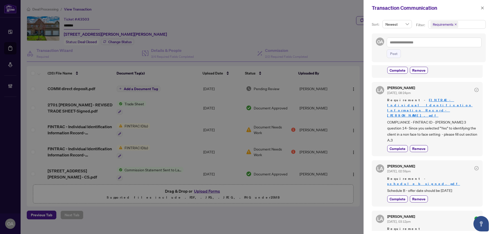
click at [425, 119] on span "COMPLIANCE - FINTRAC ID - Sukhpreet - Pg 3 question 14- Since you selected "Yes…" at bounding box center [432, 131] width 91 height 24
click at [441, 119] on span "COMPLIANCE - FINTRAC ID - Sukhpreet - Pg 3 question 14- Since you selected "Yes…" at bounding box center [432, 131] width 91 height 24
click at [446, 119] on span "COMPLIANCE - FINTRAC ID - Sukhpreet - Pg 3 question 14- Since you selected "Yes…" at bounding box center [432, 131] width 91 height 24
click at [457, 119] on span "COMPLIANCE - FINTRAC ID - Sukhpreet - Pg 3 question 14- Since you selected "Yes…" at bounding box center [432, 131] width 91 height 24
click at [469, 119] on span "COMPLIANCE - FINTRAC ID - Sukhpreet - Pg 3 question 14- Since you selected "Yes…" at bounding box center [432, 131] width 91 height 24
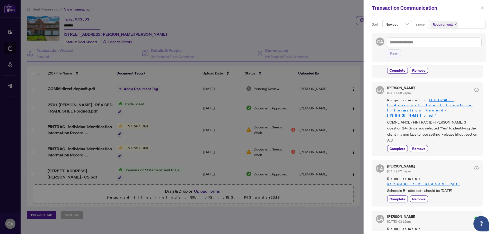
click at [404, 119] on span "COMPLIANCE - FINTRAC ID - Sukhpreet - Pg 3 question 14- Since you selected "Yes…" at bounding box center [432, 131] width 91 height 24
drag, startPoint x: 401, startPoint y: 113, endPoint x: 438, endPoint y: 114, distance: 36.5
click at [438, 119] on span "COMPLIANCE - FINTRAC ID - Sukhpreet - Pg 3 question 14- Since you selected "Yes…" at bounding box center [432, 131] width 91 height 24
click at [439, 119] on span "COMPLIANCE - FINTRAC ID - Sukhpreet - Pg 3 question 14- Since you selected "Yes…" at bounding box center [432, 131] width 91 height 24
drag, startPoint x: 407, startPoint y: 120, endPoint x: 388, endPoint y: 103, distance: 26.3
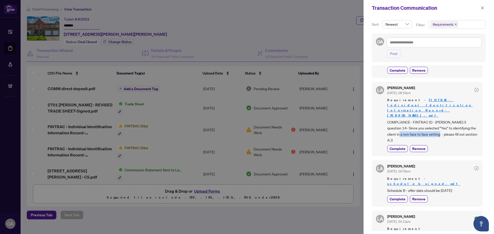
click at [388, 119] on span "COMPLIANCE - FINTRAC ID - Sukhpreet - Pg 3 question 14- Since you selected "Yes…" at bounding box center [432, 131] width 91 height 24
click at [395, 119] on span "COMPLIANCE - FINTRAC ID - Sukhpreet - Pg 3 question 14- Since you selected "Yes…" at bounding box center [432, 131] width 91 height 24
drag, startPoint x: 407, startPoint y: 119, endPoint x: 388, endPoint y: 108, distance: 22.2
click at [388, 119] on span "COMPLIANCE - FINTRAC ID - Sukhpreet - Pg 3 question 14- Since you selected "Yes…" at bounding box center [432, 131] width 91 height 24
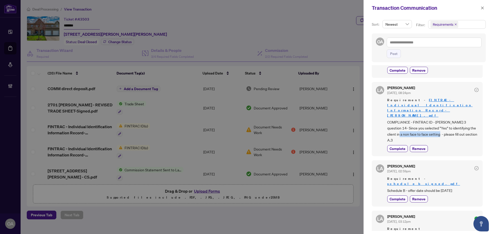
drag, startPoint x: 409, startPoint y: 120, endPoint x: 387, endPoint y: 105, distance: 26.8
click at [387, 119] on span "COMPLIANCE - FINTRAC ID - Sukhpreet - Pg 3 question 14- Since you selected "Yes…" at bounding box center [432, 131] width 91 height 24
drag, startPoint x: 445, startPoint y: 115, endPoint x: 460, endPoint y: 115, distance: 14.4
click at [460, 119] on span "COMPLIANCE - FINTRAC ID - Sukhpreet - Pg 3 question 14- Since you selected "Yes…" at bounding box center [432, 131] width 91 height 24
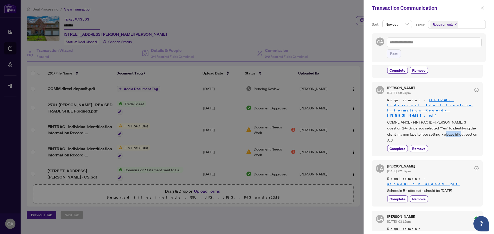
click at [460, 119] on span "COMPLIANCE - FINTRAC ID - Sukhpreet - Pg 3 question 14- Since you selected "Yes…" at bounding box center [432, 131] width 91 height 24
drag, startPoint x: 408, startPoint y: 119, endPoint x: 386, endPoint y: 102, distance: 27.5
click at [386, 102] on div "LA Luna Almuhanna Aug/30/2025, 08:24pm Requirement - FINTRAC - Individual Ident…" at bounding box center [427, 119] width 111 height 75
click at [415, 119] on span "COMPLIANCE - FINTRAC ID - Sukhpreet - Pg 3 question 14- Since you selected "Yes…" at bounding box center [432, 131] width 91 height 24
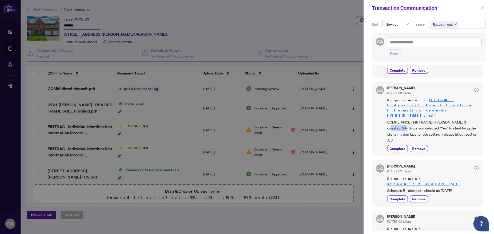
drag, startPoint x: 389, startPoint y: 108, endPoint x: 422, endPoint y: 108, distance: 32.9
click at [421, 119] on span "COMPLIANCE - FINTRAC ID - Sukhpreet - Pg 3 question 14- Since you selected "Yes…" at bounding box center [432, 131] width 91 height 24
click at [423, 119] on span "COMPLIANCE - FINTRAC ID - Sukhpreet - Pg 3 question 14- Since you selected "Yes…" at bounding box center [432, 131] width 91 height 24
drag, startPoint x: 408, startPoint y: 121, endPoint x: 385, endPoint y: 100, distance: 31.0
click at [385, 101] on div "LA Luna Almuhanna Aug/30/2025, 08:24pm Requirement - FINTRAC - Individual Ident…" at bounding box center [427, 119] width 111 height 75
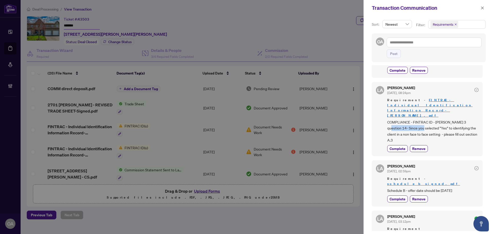
click at [404, 119] on span "COMPLIANCE - FINTRAC ID - Sukhpreet - Pg 3 question 14- Since you selected "Yes…" at bounding box center [432, 131] width 91 height 24
drag, startPoint x: 406, startPoint y: 120, endPoint x: 382, endPoint y: 106, distance: 28.4
click at [382, 106] on div "LA Luna Almuhanna Aug/30/2025, 08:24pm Requirement - FINTRAC - Individual Ident…" at bounding box center [427, 119] width 111 height 75
click at [172, 146] on div at bounding box center [247, 117] width 494 height 234
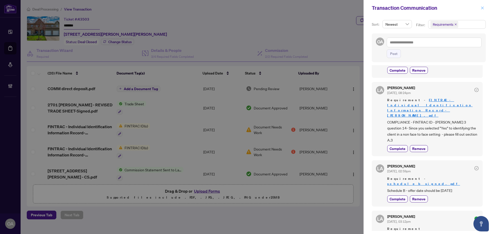
click at [481, 9] on icon "close" at bounding box center [483, 8] width 4 height 4
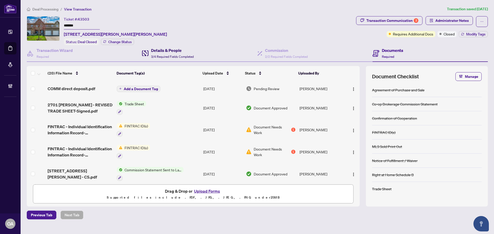
click at [186, 50] on h4 "Details & People" at bounding box center [172, 50] width 43 height 6
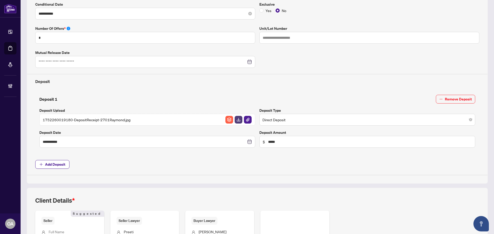
scroll to position [16, 0]
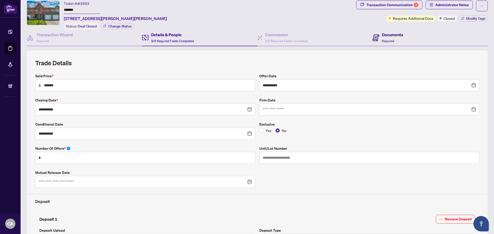
click at [382, 36] on h4 "Documents" at bounding box center [392, 35] width 21 height 6
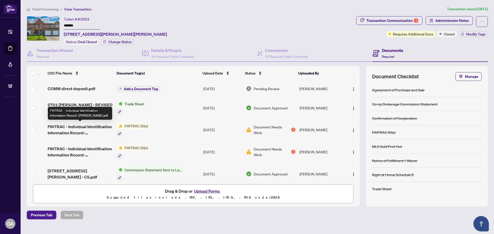
click at [88, 129] on span "FINTRAC - Individual Identification Information Record- Subir Singh.pdf" at bounding box center [80, 130] width 65 height 12
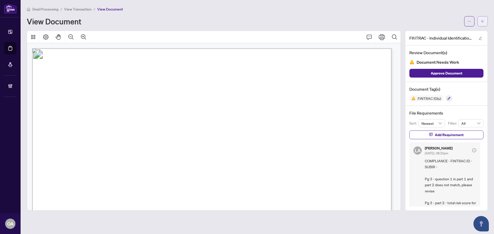
click at [482, 24] on span "button" at bounding box center [483, 21] width 4 height 8
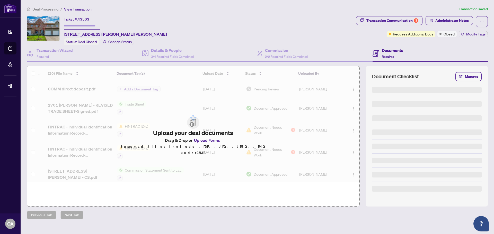
type input "*******"
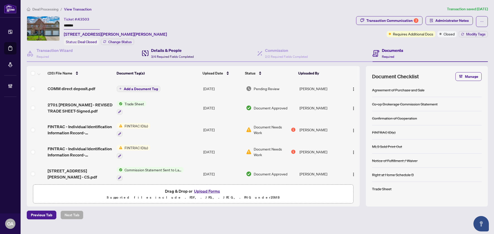
click at [150, 57] on div "Details & People 3/4 Required Fields Completed" at bounding box center [168, 53] width 52 height 12
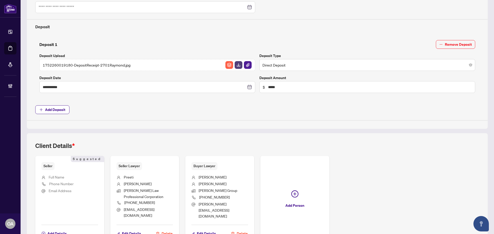
scroll to position [222, 0]
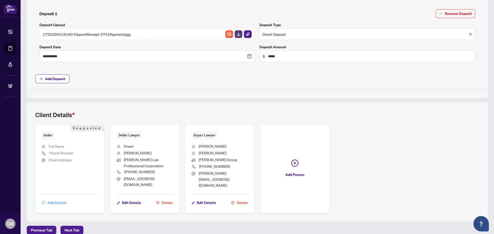
click at [57, 199] on span "Add Details" at bounding box center [56, 203] width 19 height 8
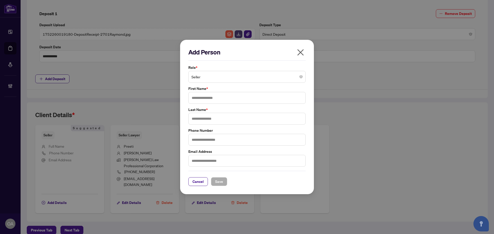
click at [206, 104] on div "Role * Seller First Name * Last Name * Phone Number Email Address" at bounding box center [247, 116] width 120 height 102
click at [254, 108] on label "Last Name *" at bounding box center [246, 110] width 117 height 6
click at [238, 95] on input "text" at bounding box center [246, 98] width 117 height 12
type input "*****"
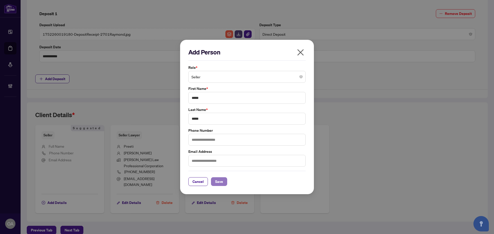
click at [222, 182] on span "Save" at bounding box center [219, 182] width 8 height 8
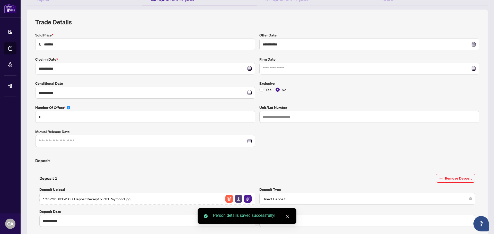
scroll to position [0, 0]
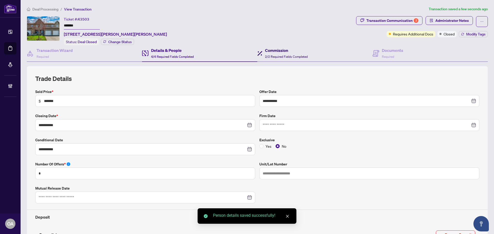
click at [288, 53] on div "Commission 2/2 Required Fields Completed" at bounding box center [286, 53] width 43 height 12
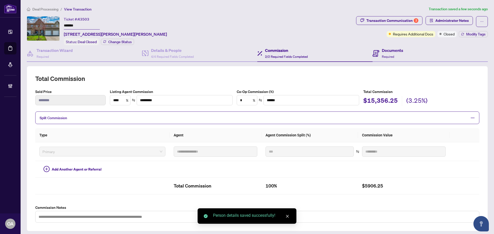
click at [401, 53] on div "Documents Required" at bounding box center [430, 53] width 115 height 17
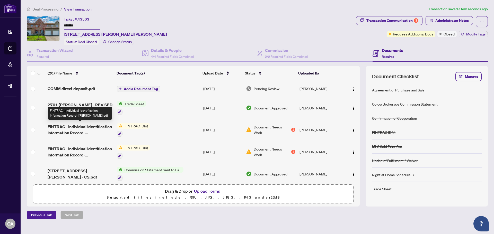
click at [92, 128] on span "FINTRAC - Individual Identification Information Record- Subir Singh.pdf" at bounding box center [80, 130] width 65 height 12
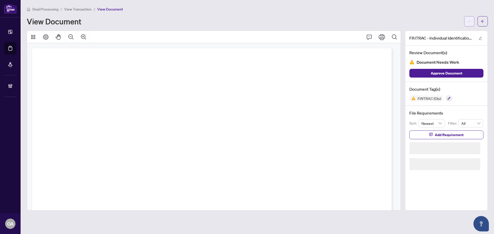
click at [466, 17] on button "button" at bounding box center [469, 21] width 10 height 10
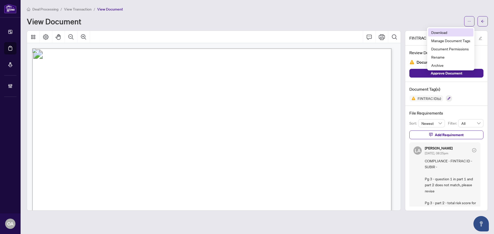
click at [448, 33] on span "Download" at bounding box center [450, 33] width 39 height 6
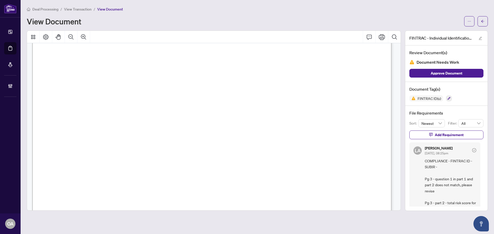
scroll to position [1029, 0]
click at [485, 24] on button "button" at bounding box center [483, 21] width 10 height 10
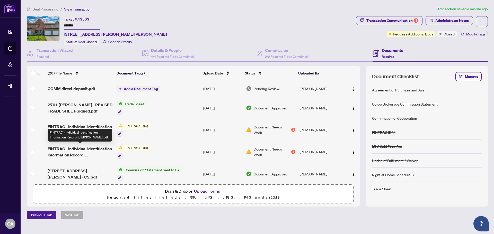
click at [92, 152] on span "FINTRAC - Individual Identification Information Record- Sukhpreet Kaur Pahwa.pdf" at bounding box center [80, 152] width 65 height 12
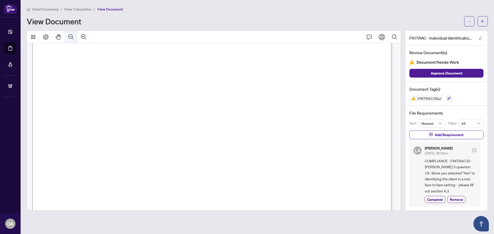
click at [72, 38] on icon "Zoom Out" at bounding box center [71, 37] width 6 height 6
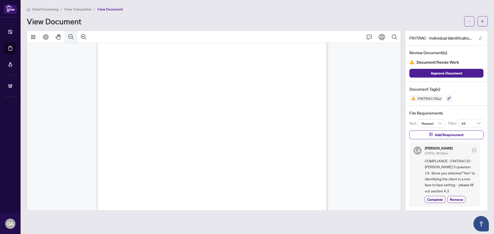
scroll to position [7, 0]
click at [72, 38] on icon "Zoom Out" at bounding box center [71, 37] width 6 height 6
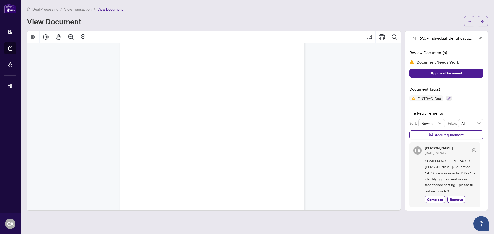
scroll to position [522, 0]
drag, startPoint x: 253, startPoint y: 131, endPoint x: 248, endPoint y: 131, distance: 5.1
click at [248, 15] on p "Individual Identification Information Record Part 2: Circle the number below th…" at bounding box center [227, 15] width 215 height 0
click at [252, 130] on span "✘" at bounding box center [251, 130] width 1 height 3
drag, startPoint x: 141, startPoint y: 130, endPoint x: 204, endPoint y: 130, distance: 62.3
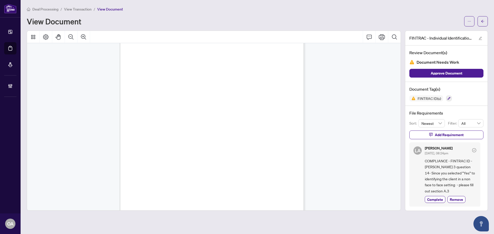
click at [203, 15] on p "Individual Identification Information Record Part 2: Circle the number below th…" at bounding box center [227, 15] width 215 height 0
click at [182, 130] on span "Did you ID the client in a non-face-to-face setting?" at bounding box center [159, 131] width 46 height 2
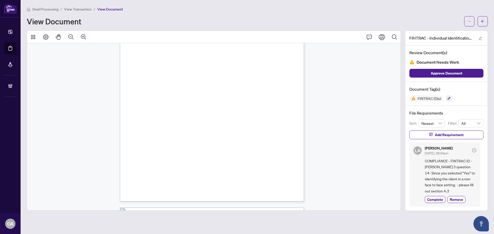
drag, startPoint x: 130, startPoint y: 117, endPoint x: 174, endPoint y: 116, distance: 44.5
click at [174, 116] on span "A.3 Dual ID Process Method" at bounding box center [153, 116] width 48 height 3
drag, startPoint x: 135, startPoint y: 116, endPoint x: 175, endPoint y: 116, distance: 39.6
click at [175, 116] on span "A.3 Dual ID Process Method" at bounding box center [153, 116] width 48 height 3
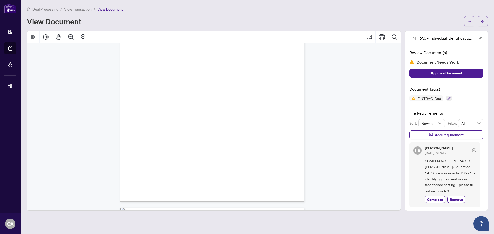
click at [175, 116] on span "A.3 Dual ID Process Method" at bounding box center [153, 116] width 48 height 3
drag, startPoint x: 135, startPoint y: 122, endPoint x: 228, endPoint y: 122, distance: 92.4
click at [228, 122] on span "ascertaining the individual’s identity by referring to information in" at bounding box center [219, 121] width 67 height 3
drag, startPoint x: 202, startPoint y: 122, endPoint x: 283, endPoint y: 122, distance: 80.8
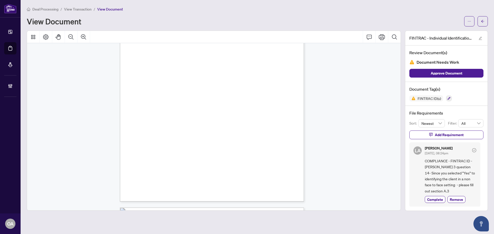
click at [283, 122] on span "independent, reliable, sources. Each" at bounding box center [273, 121] width 33 height 3
drag, startPoint x: 133, startPoint y: 132, endPoint x: 171, endPoint y: 132, distance: 38.3
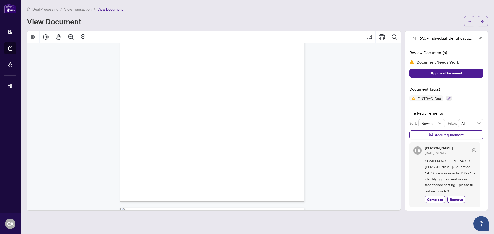
click at [181, 132] on span "Confirm the individual’s name and date of birth by referring to a document or s…" at bounding box center [214, 133] width 161 height 3
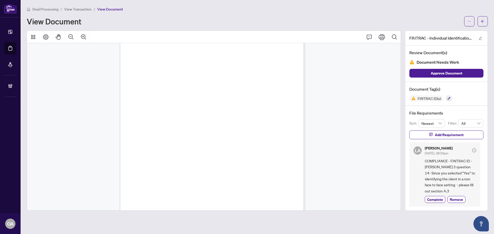
scroll to position [33, 0]
click at [479, 20] on button "button" at bounding box center [483, 21] width 10 height 10
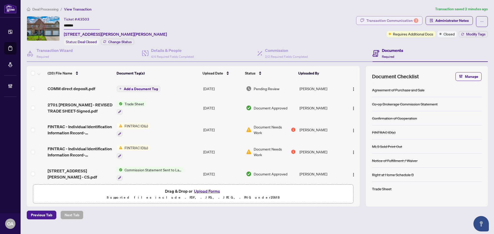
click at [411, 22] on div "Transaction Communication 3" at bounding box center [392, 20] width 52 height 8
type textarea "**********"
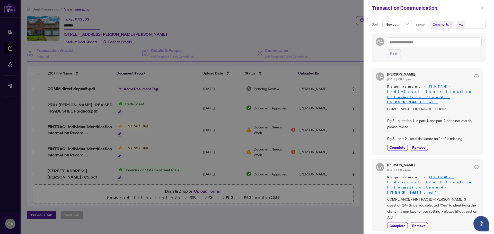
click at [451, 25] on icon "close" at bounding box center [451, 24] width 3 height 3
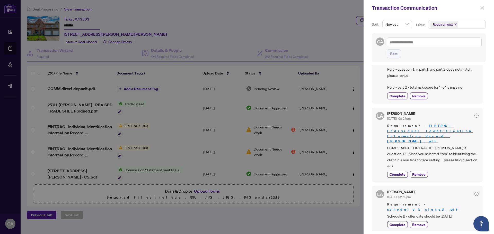
scroll to position [26, 0]
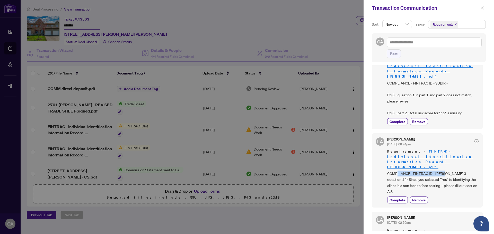
drag, startPoint x: 398, startPoint y: 155, endPoint x: 456, endPoint y: 155, distance: 58.2
click at [456, 171] on span "COMPLIANCE - FINTRAC ID - Sukhpreet - Pg 3 question 14- Since you selected "Yes…" at bounding box center [432, 183] width 91 height 24
drag, startPoint x: 482, startPoint y: 8, endPoint x: 479, endPoint y: 8, distance: 2.8
click at [482, 8] on icon "close" at bounding box center [482, 7] width 3 height 3
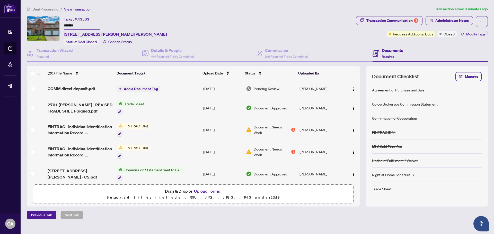
click at [302, 10] on ol "Deal Processing / View Transaction" at bounding box center [230, 9] width 406 height 6
click at [391, 20] on div "Transaction Communication 3" at bounding box center [392, 20] width 52 height 8
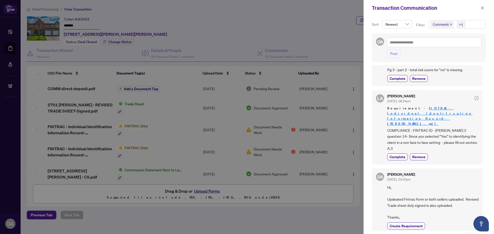
scroll to position [77, 0]
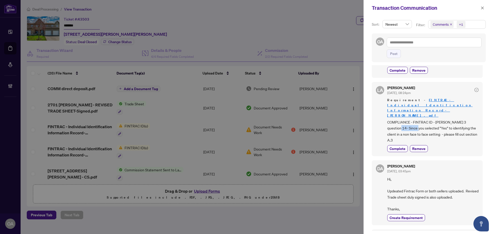
drag, startPoint x: 400, startPoint y: 109, endPoint x: 417, endPoint y: 109, distance: 16.7
click at [417, 119] on span "COMPLIANCE - FINTRAC ID - Sukhpreet - Pg 3 question 14- Since you selected "Yes…" at bounding box center [432, 131] width 91 height 24
click at [400, 119] on span "COMPLIANCE - FINTRAC ID - Sukhpreet - Pg 3 question 14- Since you selected "Yes…" at bounding box center [432, 131] width 91 height 24
drag, startPoint x: 397, startPoint y: 109, endPoint x: 414, endPoint y: 109, distance: 17.5
click at [414, 119] on span "COMPLIANCE - FINTRAC ID - Sukhpreet - Pg 3 question 14- Since you selected "Yes…" at bounding box center [432, 131] width 91 height 24
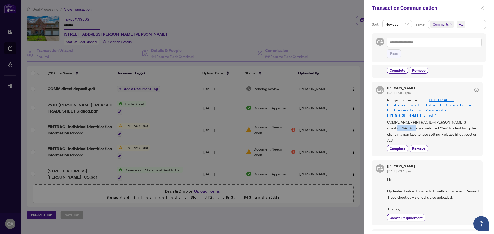
click at [414, 119] on span "COMPLIANCE - FINTRAC ID - Sukhpreet - Pg 3 question 14- Since you selected "Yes…" at bounding box center [432, 131] width 91 height 24
click at [428, 119] on span "COMPLIANCE - FINTRAC ID - Sukhpreet - Pg 3 question 14- Since you selected "Yes…" at bounding box center [432, 131] width 91 height 24
drag, startPoint x: 394, startPoint y: 115, endPoint x: 444, endPoint y: 115, distance: 50.7
click at [444, 119] on span "COMPLIANCE - FINTRAC ID - Sukhpreet - Pg 3 question 14- Since you selected "Yes…" at bounding box center [432, 131] width 91 height 24
click at [445, 119] on span "COMPLIANCE - FINTRAC ID - Sukhpreet - Pg 3 question 14- Since you selected "Yes…" at bounding box center [432, 131] width 91 height 24
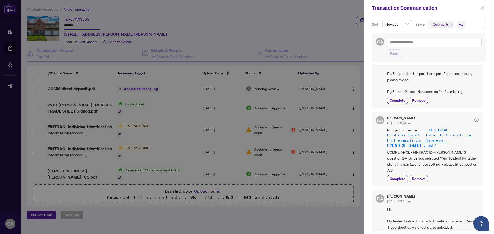
scroll to position [0, 0]
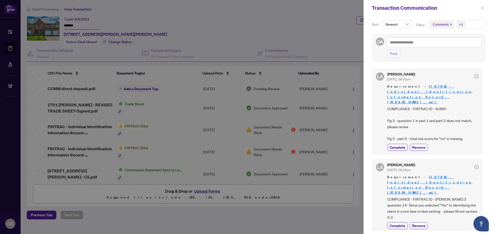
click at [482, 7] on icon "close" at bounding box center [483, 8] width 4 height 4
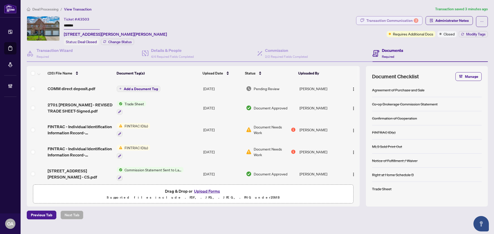
click at [380, 23] on div "Transaction Communication 3" at bounding box center [392, 20] width 52 height 8
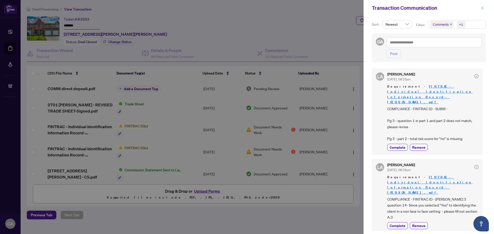
click at [484, 9] on icon "close" at bounding box center [483, 8] width 4 height 4
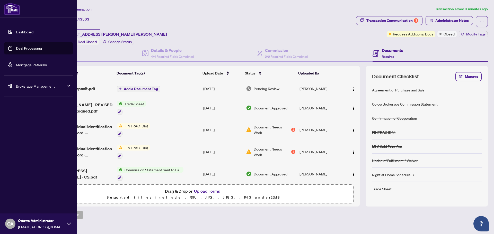
drag, startPoint x: 15, startPoint y: 47, endPoint x: 36, endPoint y: 47, distance: 20.6
click at [16, 47] on link "Deal Processing" at bounding box center [29, 48] width 26 height 5
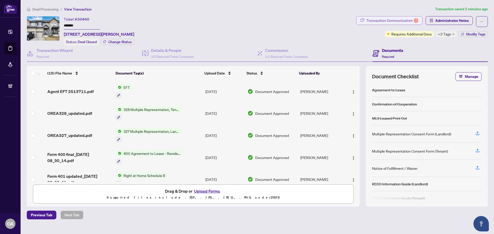
click at [406, 18] on div "Transaction Communication 1" at bounding box center [392, 20] width 52 height 8
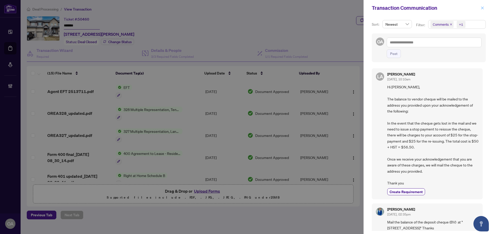
click at [482, 6] on icon "close" at bounding box center [483, 8] width 4 height 4
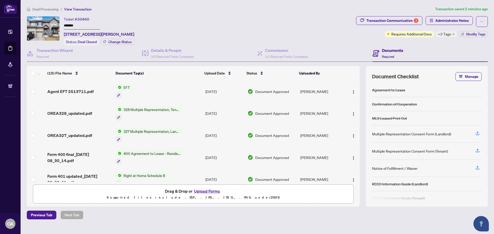
click at [76, 27] on input "*******" at bounding box center [82, 25] width 36 height 7
click at [80, 19] on span "50460" at bounding box center [84, 19] width 12 height 5
copy span "50460"
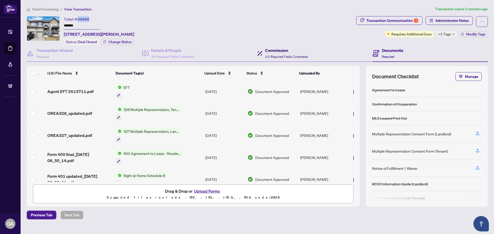
drag, startPoint x: 287, startPoint y: 55, endPoint x: 268, endPoint y: 56, distance: 19.9
click at [287, 55] on span "1/1 Required Fields Completed" at bounding box center [286, 57] width 43 height 4
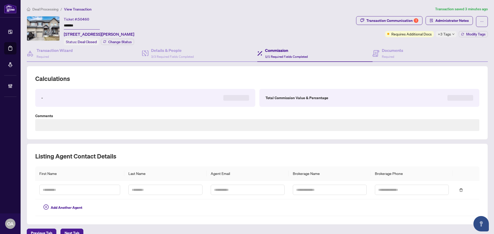
type textarea "**********"
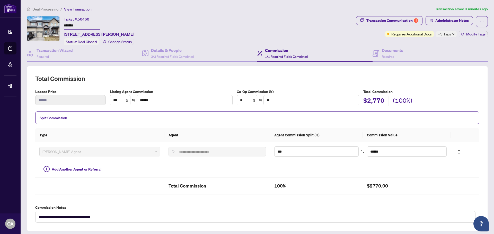
scroll to position [9, 0]
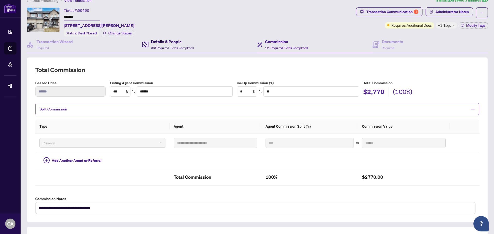
click at [181, 41] on h4 "Details & People" at bounding box center [172, 42] width 43 height 6
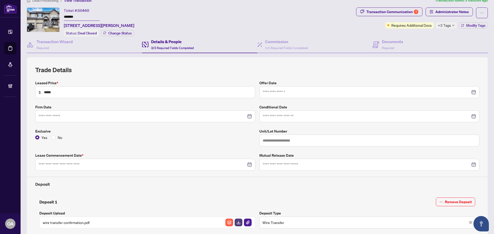
type input "**********"
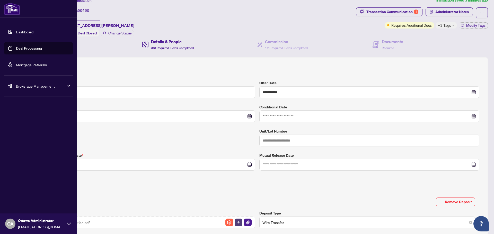
click at [16, 46] on link "Deal Processing" at bounding box center [29, 48] width 26 height 5
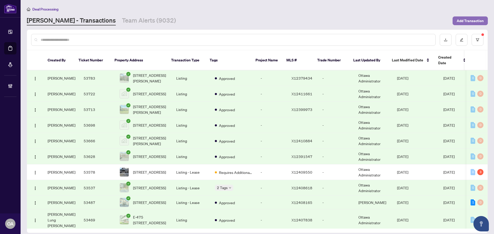
click at [469, 19] on span "Add Transaction" at bounding box center [470, 21] width 27 height 8
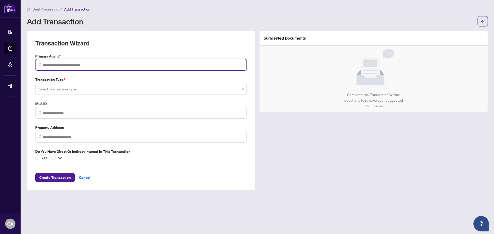
click at [76, 63] on input "search" at bounding box center [143, 64] width 201 height 5
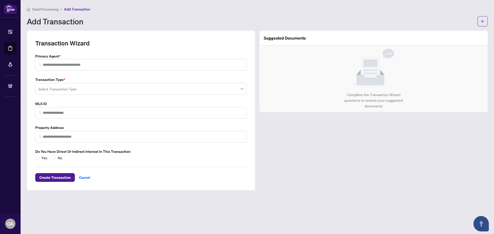
click at [57, 89] on div "Select Transaction Type" at bounding box center [141, 89] width 212 height 12
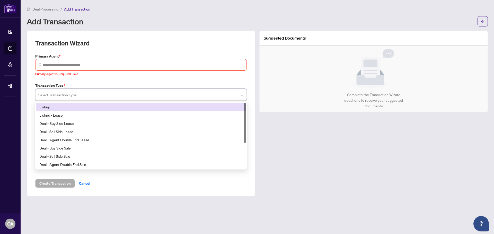
click at [66, 108] on div "Listing" at bounding box center [140, 107] width 203 height 6
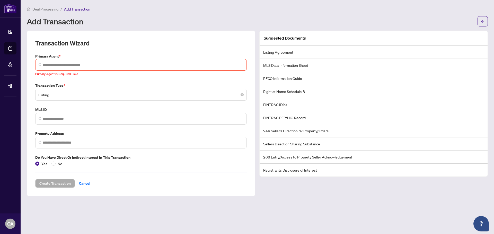
click at [302, 171] on li "Registrants Disclosure of Interest" at bounding box center [374, 170] width 228 height 13
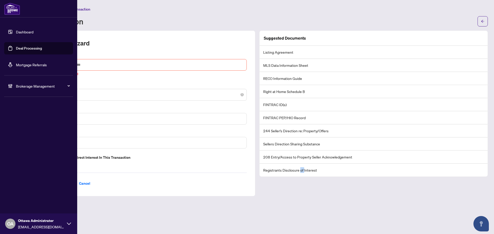
click at [17, 47] on link "Deal Processing" at bounding box center [29, 48] width 26 height 5
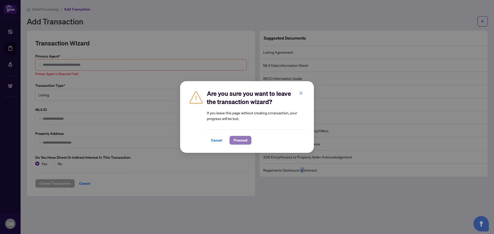
click at [240, 143] on span "Proceed" at bounding box center [241, 140] width 14 height 8
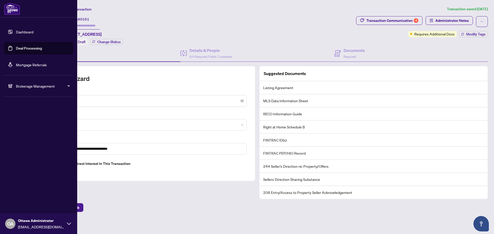
click at [16, 46] on link "Deal Processing" at bounding box center [29, 48] width 26 height 5
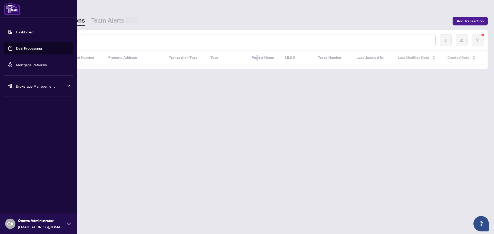
click at [91, 38] on input "text" at bounding box center [236, 40] width 391 height 6
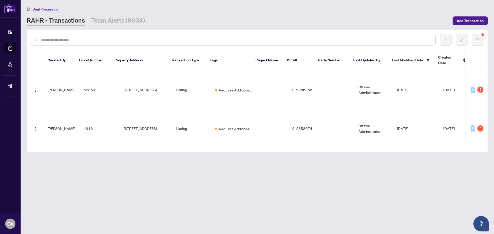
paste input "*****"
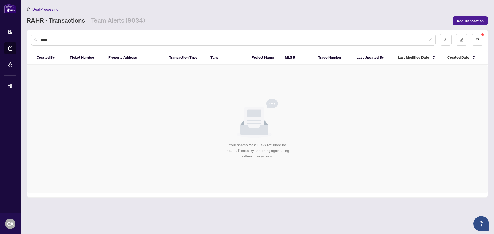
type input "*****"
click at [470, 37] on div at bounding box center [462, 40] width 44 height 12
click at [482, 46] on div "*****" at bounding box center [257, 40] width 461 height 20
click at [479, 40] on button "button" at bounding box center [478, 40] width 12 height 12
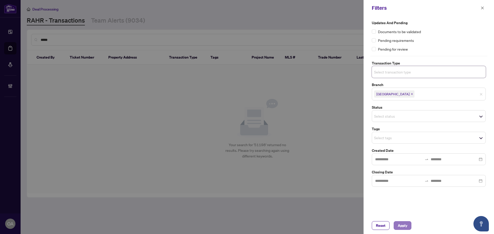
click at [404, 223] on span "Apply" at bounding box center [403, 226] width 10 height 8
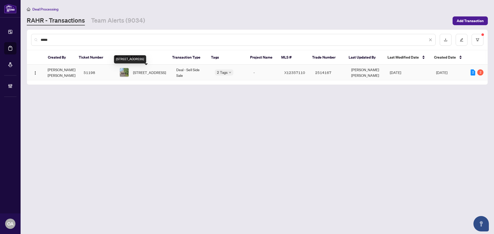
click at [145, 70] on span "3727 Mountain Meadows Cres, Gloucester, Ontario K1V 1V7, Canada" at bounding box center [149, 73] width 33 height 6
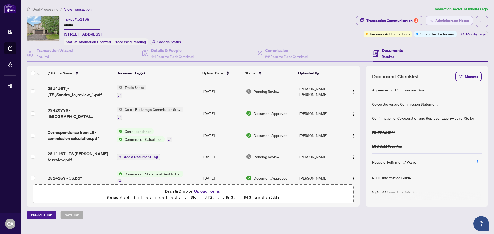
click at [459, 23] on span "Administrator Notes" at bounding box center [451, 20] width 33 height 8
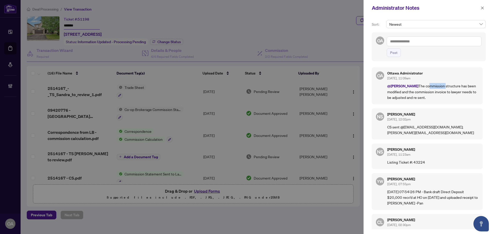
drag, startPoint x: 427, startPoint y: 85, endPoint x: 460, endPoint y: 85, distance: 32.9
click at [459, 85] on p "@Neena Sharma The commission structure has been modified and the commission inv…" at bounding box center [432, 91] width 91 height 17
click at [460, 85] on p "@Neena Sharma The commission structure has been modified and the commission inv…" at bounding box center [432, 91] width 91 height 17
click at [482, 8] on icon "close" at bounding box center [482, 7] width 3 height 3
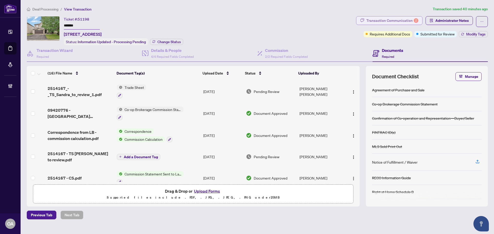
click at [385, 21] on div "Transaction Communication 2" at bounding box center [392, 20] width 52 height 8
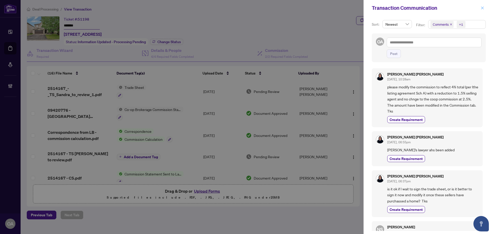
click at [483, 7] on icon "close" at bounding box center [482, 7] width 3 height 3
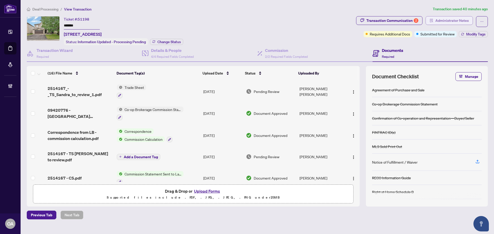
click at [457, 22] on span "Administrator Notes" at bounding box center [451, 20] width 33 height 8
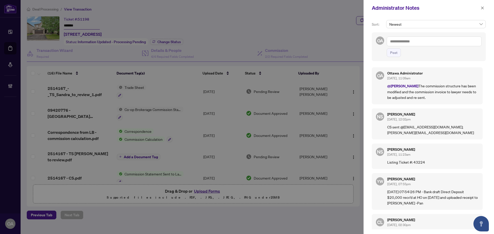
drag, startPoint x: 457, startPoint y: 91, endPoint x: 427, endPoint y: 84, distance: 30.8
click at [425, 82] on div "Ottawa Administrator Sep/18/2025, 11:09am @Neena Sharma The commission structur…" at bounding box center [432, 86] width 91 height 29
click at [441, 89] on p "@Neena Sharma The commission structure has been modified and the commission inv…" at bounding box center [432, 91] width 91 height 17
click at [484, 5] on span "button" at bounding box center [483, 8] width 4 height 8
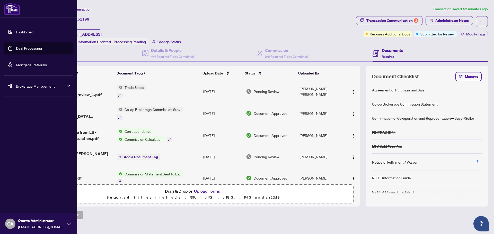
click at [16, 50] on link "Deal Processing" at bounding box center [29, 48] width 26 height 5
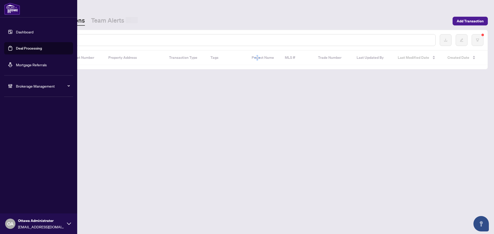
click at [113, 41] on input "text" at bounding box center [236, 40] width 391 height 6
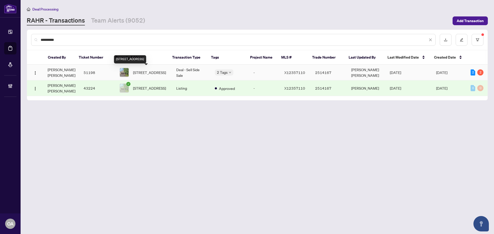
type input "**********"
click at [187, 72] on td "Deal - Sell Side Sale" at bounding box center [191, 73] width 39 height 16
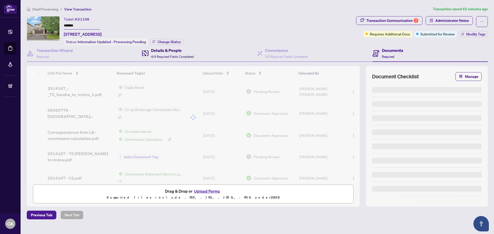
click at [167, 58] on div "Details & People 4/4 Required Fields Completed" at bounding box center [172, 53] width 43 height 12
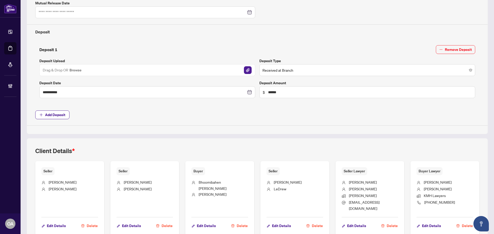
scroll to position [194, 0]
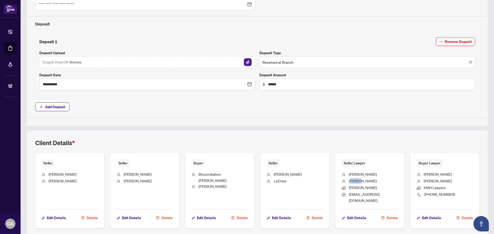
drag, startPoint x: 362, startPoint y: 181, endPoint x: 349, endPoint y: 180, distance: 13.1
click at [349, 180] on li "Abrams" at bounding box center [370, 181] width 57 height 7
click at [349, 180] on span "Abrams" at bounding box center [363, 181] width 28 height 5
drag, startPoint x: 365, startPoint y: 188, endPoint x: 347, endPoint y: 174, distance: 22.6
click at [347, 174] on ul "Michael Abrams Kelly Santini mabrams@kellysantini.com" at bounding box center [370, 187] width 57 height 38
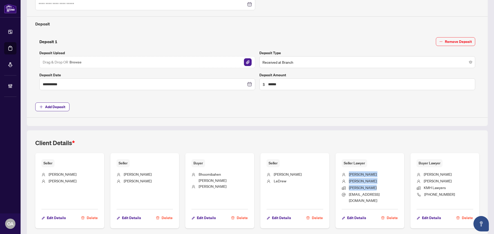
click at [349, 174] on span "Michael" at bounding box center [363, 174] width 28 height 5
drag, startPoint x: 347, startPoint y: 174, endPoint x: 365, endPoint y: 192, distance: 25.7
click at [365, 192] on ul "Michael Abrams Kelly Santini mabrams@kellysantini.com" at bounding box center [370, 187] width 57 height 38
click at [366, 192] on span "mabrams@kellysantini.com" at bounding box center [364, 197] width 31 height 11
drag, startPoint x: 366, startPoint y: 186, endPoint x: 342, endPoint y: 172, distance: 27.6
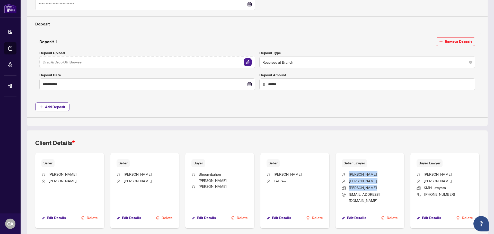
click at [342, 172] on ul "Michael Abrams Kelly Santini mabrams@kellysantini.com" at bounding box center [370, 187] width 57 height 38
click at [358, 176] on span "Michael" at bounding box center [363, 174] width 28 height 5
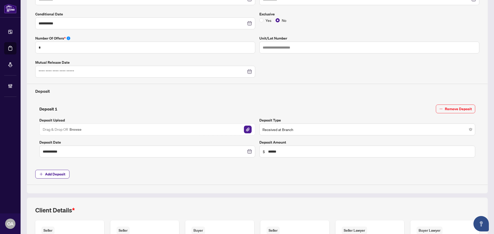
scroll to position [0, 0]
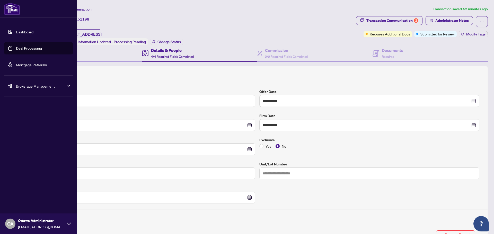
drag, startPoint x: 14, startPoint y: 46, endPoint x: 20, endPoint y: 47, distance: 5.5
click at [16, 46] on link "Deal Processing" at bounding box center [29, 48] width 26 height 5
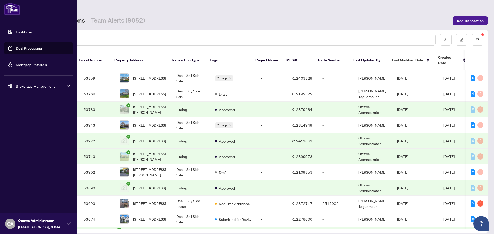
click at [83, 40] on input "text" at bounding box center [236, 40] width 391 height 6
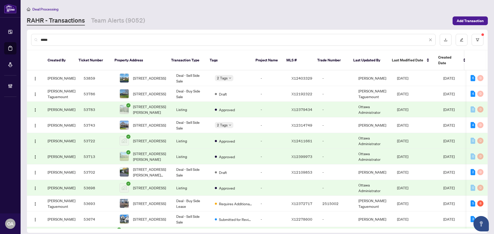
type input "*****"
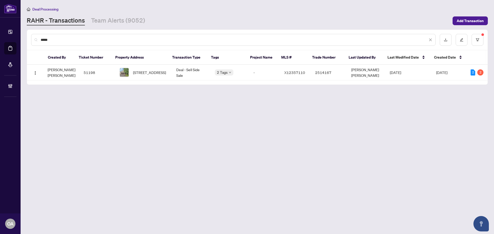
click at [141, 75] on span "3727 Mountain Meadows Cres, Gloucester, Ontario K1V 1V7, Canada" at bounding box center [149, 73] width 33 height 6
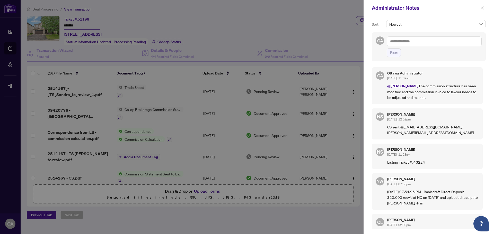
click at [415, 162] on p "Listing Ticket #: 43224" at bounding box center [432, 163] width 91 height 6
click at [421, 134] on p "CS sent @mabrams@kellysantini.com; mleaver@kellysantini.com" at bounding box center [432, 129] width 91 height 11
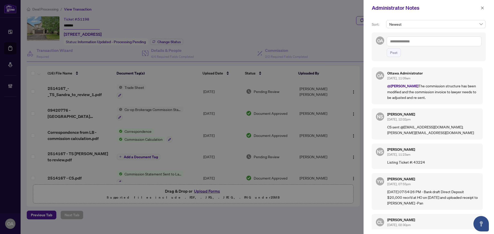
drag, startPoint x: 428, startPoint y: 96, endPoint x: 364, endPoint y: 83, distance: 64.6
click at [364, 83] on div "Sort: Newest OA Post OA Ottawa Administrator Sep/18/2025, 11:09am @Neena Sharma…" at bounding box center [429, 125] width 130 height 218
click at [436, 98] on p "@Neena Sharma The commission structure has been modified and the commission inv…" at bounding box center [432, 91] width 91 height 17
click at [484, 8] on icon "close" at bounding box center [483, 8] width 4 height 4
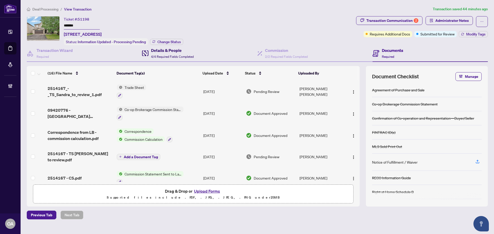
click at [164, 50] on h4 "Details & People" at bounding box center [172, 50] width 43 height 6
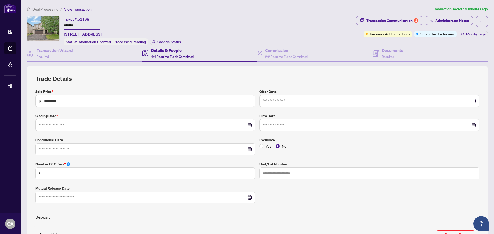
type input "**********"
click at [65, 112] on div "**********" at bounding box center [257, 200] width 448 height 222
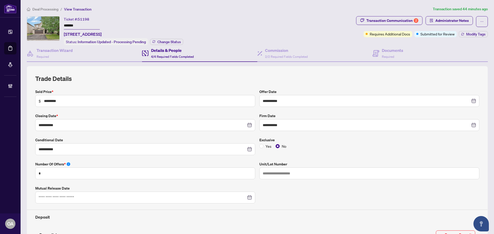
click at [64, 112] on div "**********" at bounding box center [257, 200] width 448 height 222
click at [65, 111] on div "**********" at bounding box center [257, 200] width 448 height 222
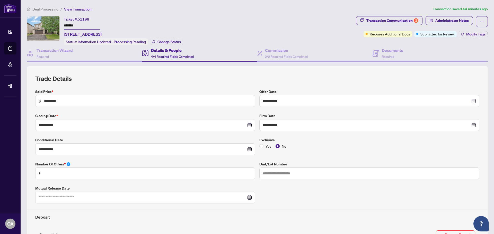
click at [91, 111] on div "**********" at bounding box center [257, 200] width 448 height 222
click at [272, 47] on h4 "Commission" at bounding box center [286, 50] width 43 height 6
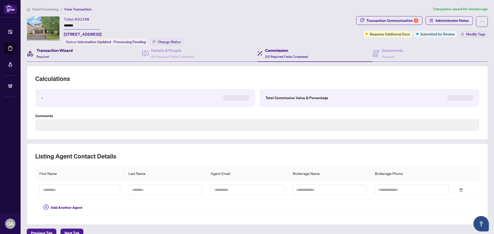
click at [72, 48] on h4 "Transaction Wizard" at bounding box center [55, 50] width 36 height 6
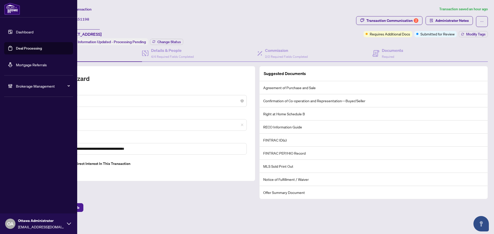
drag, startPoint x: 36, startPoint y: 93, endPoint x: 35, endPoint y: 84, distance: 8.8
click at [36, 93] on li "Brokerage Management" at bounding box center [38, 86] width 69 height 21
click at [35, 84] on span "Brokerage Management" at bounding box center [43, 86] width 54 height 6
click at [27, 126] on link "Manage Agents" at bounding box center [23, 123] width 25 height 5
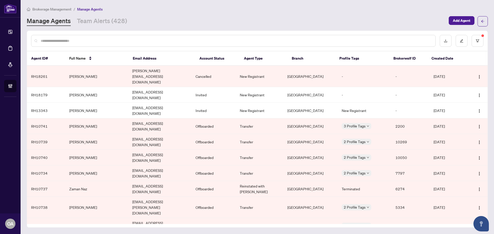
click at [92, 43] on div at bounding box center [233, 41] width 405 height 12
click at [81, 41] on input "text" at bounding box center [236, 41] width 391 height 6
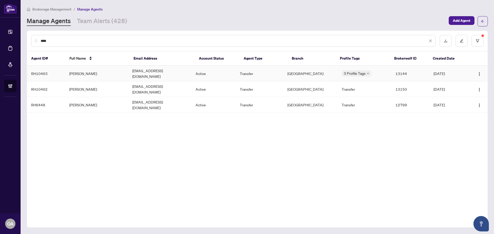
type input "****"
click at [89, 70] on td "Jean Eric Papineau" at bounding box center [96, 74] width 63 height 16
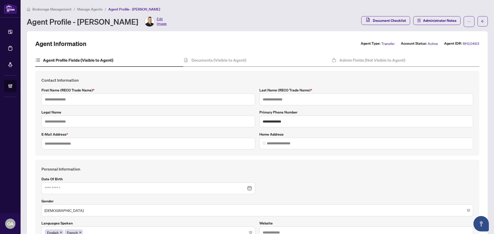
type input "*********"
type input "********"
type input "**********"
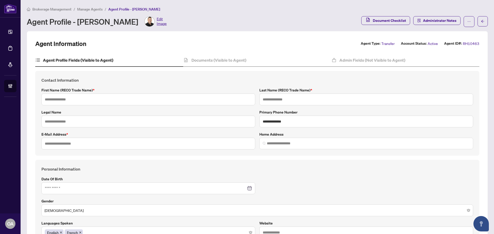
type input "**********"
type input "******"
type input "**********"
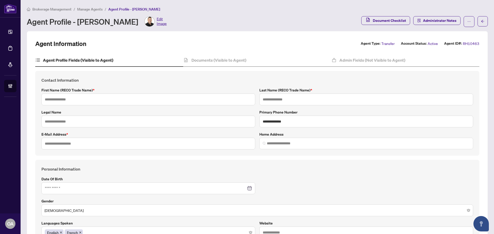
type input "**********"
type input "*****"
type input "**********"
type input "*********"
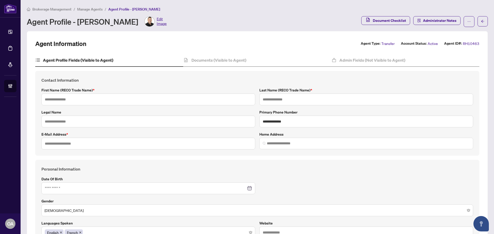
type input "**********"
type input "*******"
type input "**********"
type input "****"
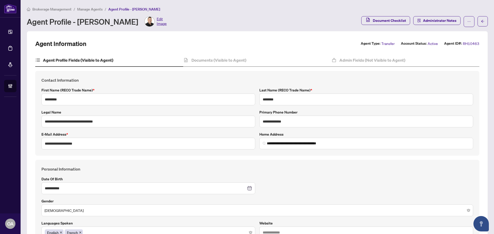
type input "**********"
click at [228, 66] on div "Documents (Visible to Agent)" at bounding box center [257, 60] width 148 height 13
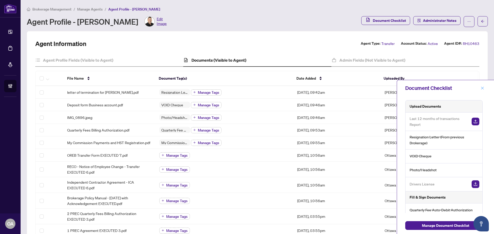
click at [482, 89] on icon "close" at bounding box center [483, 88] width 4 height 4
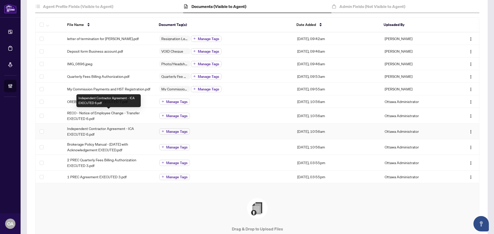
scroll to position [48, 0]
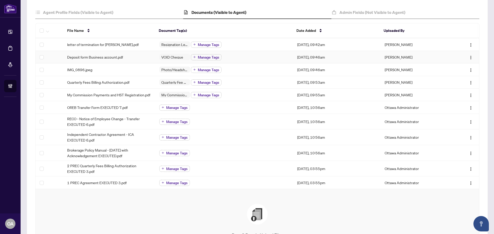
click at [124, 56] on div "Deposit form Business account.pdf" at bounding box center [109, 57] width 84 height 6
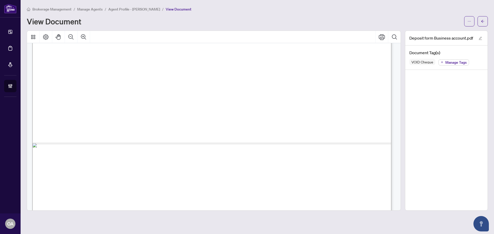
scroll to position [308, 0]
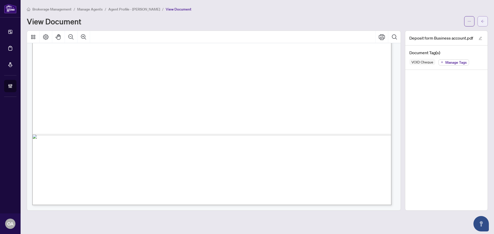
click at [480, 19] on button "button" at bounding box center [483, 21] width 10 height 10
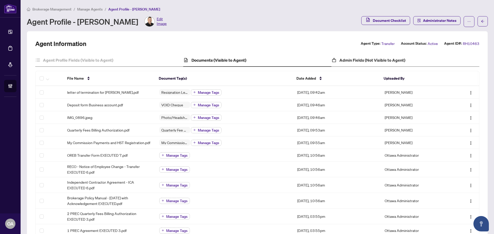
click at [359, 64] on div "Admin Fields (Not Visible to Agent)" at bounding box center [405, 60] width 148 height 13
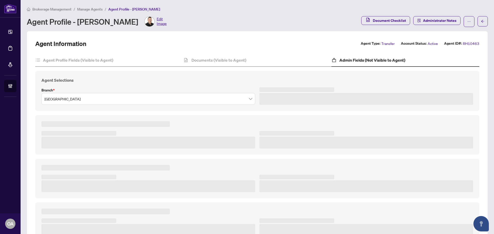
type textarea "**********"
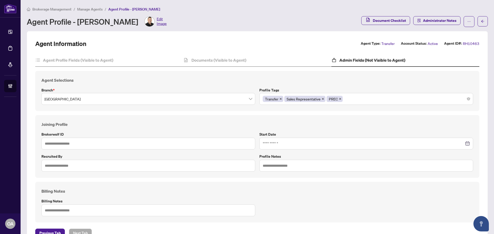
type input "*****"
type input "**********"
click at [102, 62] on h4 "Agent Profile Fields (Visible to Agent)" at bounding box center [78, 60] width 70 height 6
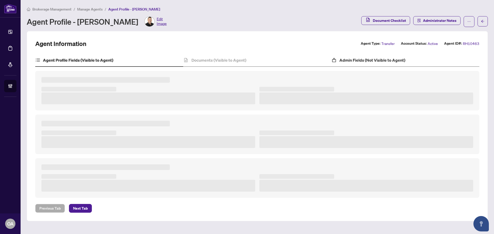
click at [387, 64] on div "Admin Fields (Not Visible to Agent)" at bounding box center [405, 60] width 148 height 13
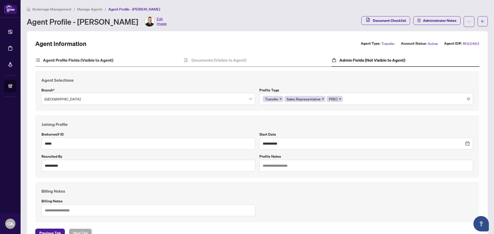
click at [116, 57] on div "Agent Profile Fields (Visible to Agent)" at bounding box center [109, 60] width 148 height 13
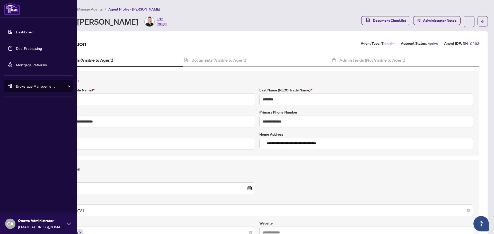
click at [16, 49] on link "Deal Processing" at bounding box center [29, 48] width 26 height 5
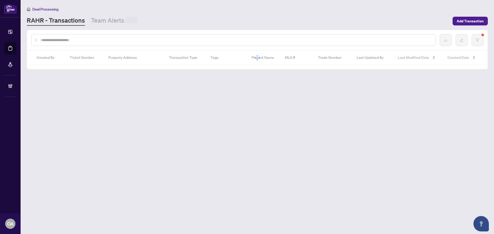
click at [104, 27] on main "Deal Processing RAHR - Transactions Team Alerts Add Transaction Created By Tick…" at bounding box center [258, 117] width 474 height 234
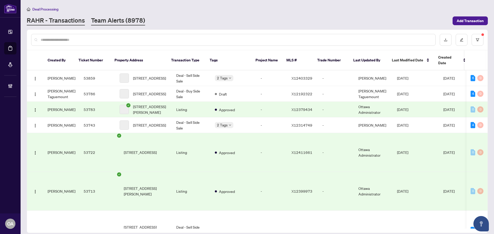
drag, startPoint x: 106, startPoint y: 27, endPoint x: 111, endPoint y: 24, distance: 6.1
click at [109, 25] on main "Deal Processing RAHR - Transactions Team Alerts (8978) Add Transaction Created …" at bounding box center [258, 117] width 474 height 234
click at [112, 24] on link "Team Alerts (8978)" at bounding box center [118, 20] width 54 height 9
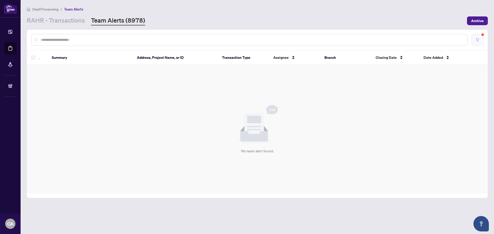
click at [475, 41] on button "button" at bounding box center [478, 40] width 12 height 12
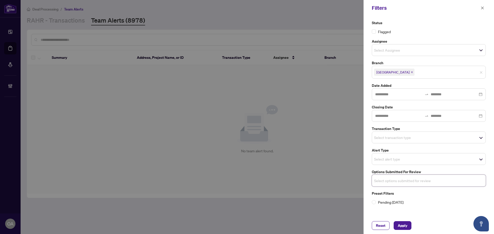
click at [395, 162] on input "search" at bounding box center [392, 159] width 36 height 6
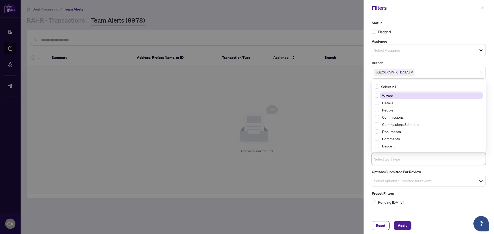
click at [395, 162] on input "search" at bounding box center [392, 159] width 36 height 6
click at [444, 202] on label "Pending Today" at bounding box center [429, 203] width 114 height 6
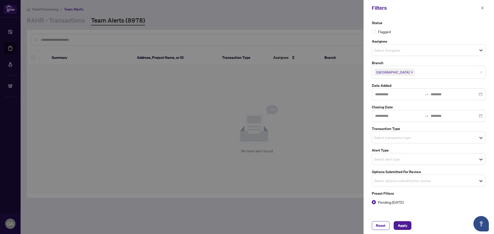
click at [414, 159] on span "Select alert type" at bounding box center [428, 159] width 113 height 7
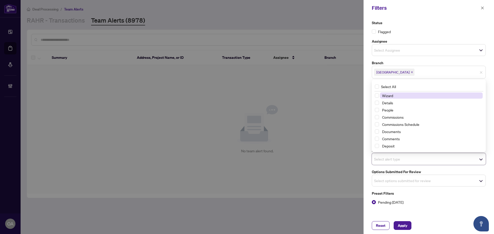
click at [420, 198] on div "Preset Filters Pending Today" at bounding box center [429, 198] width 114 height 14
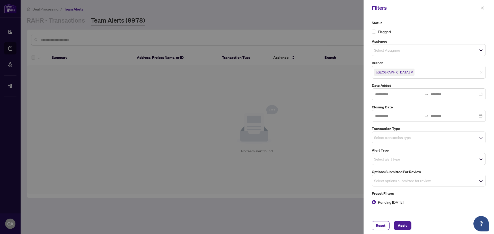
click at [383, 199] on div "Preset Filters Pending Today" at bounding box center [429, 198] width 114 height 14
click at [389, 203] on span "Pending Today" at bounding box center [391, 203] width 30 height 6
click at [405, 150] on label "Alert Type" at bounding box center [429, 151] width 114 height 6
click at [405, 143] on div "Select transaction type" at bounding box center [429, 138] width 114 height 12
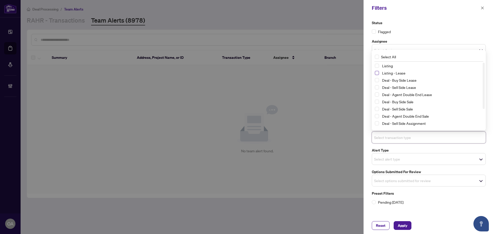
click at [376, 73] on span "Select Listing - Lease" at bounding box center [377, 73] width 4 height 4
click at [378, 67] on span "Select Listing" at bounding box center [377, 66] width 4 height 4
click at [446, 218] on div "Filters Status Flagged Assignee Select Assignee Branch Ottawa Date Added Closin…" at bounding box center [429, 117] width 130 height 234
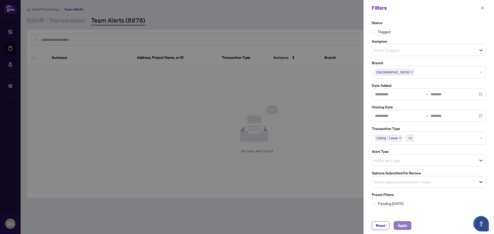
click at [406, 228] on span "Apply" at bounding box center [403, 226] width 10 height 8
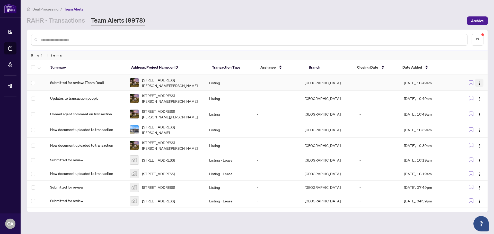
click at [481, 82] on img "button" at bounding box center [479, 83] width 4 height 4
click at [478, 110] on span "Complete Item" at bounding box center [468, 110] width 24 height 6
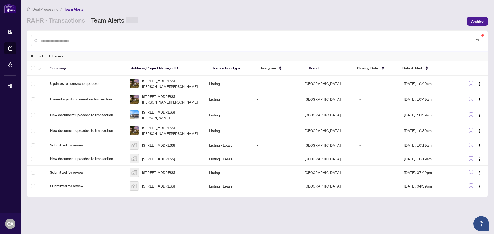
click at [478, 82] on img "button" at bounding box center [479, 84] width 4 height 4
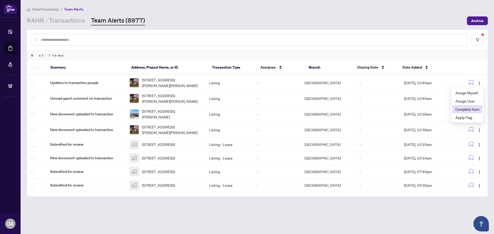
click at [476, 108] on span "Complete Item" at bounding box center [468, 110] width 24 height 6
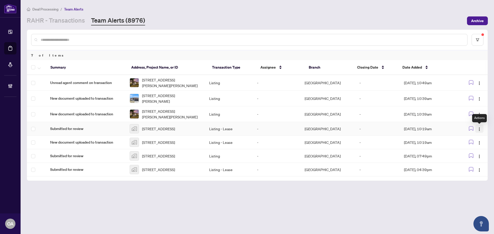
click at [480, 129] on img "button" at bounding box center [479, 129] width 4 height 4
click at [475, 157] on span "Complete Item" at bounding box center [468, 157] width 24 height 6
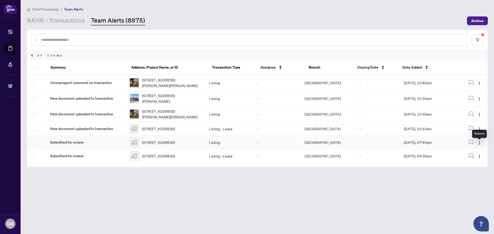
click at [480, 144] on img "button" at bounding box center [479, 143] width 4 height 4
click at [476, 174] on span "Complete Item" at bounding box center [468, 172] width 24 height 6
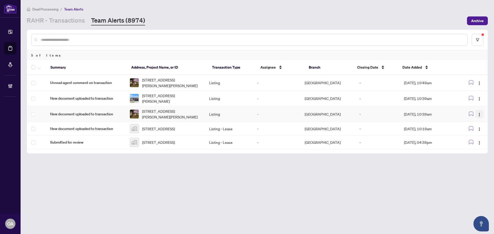
click at [476, 114] on button "button" at bounding box center [479, 114] width 8 height 8
click at [473, 138] on span "Complete Item" at bounding box center [468, 141] width 24 height 6
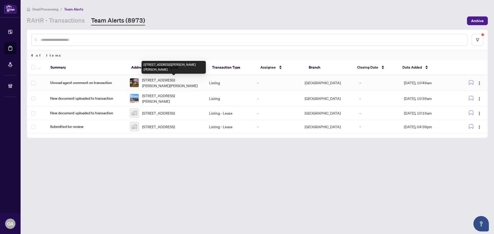
click at [159, 80] on span "[STREET_ADDRESS][PERSON_NAME][PERSON_NAME]" at bounding box center [171, 82] width 59 height 11
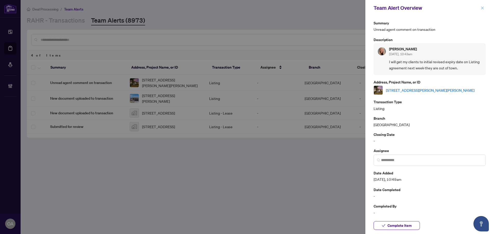
click at [482, 10] on icon "close" at bounding box center [483, 8] width 4 height 4
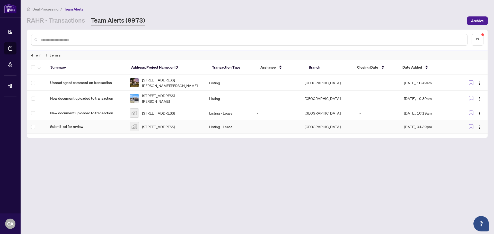
click at [153, 130] on span "590 Foxlight Circle, Ottawa, ON, Canada" at bounding box center [158, 127] width 33 height 6
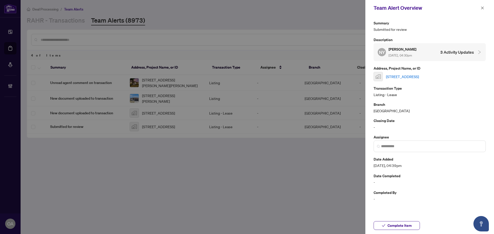
click at [419, 74] on link "590 Foxlight Circle, Ottawa, ON, Canada" at bounding box center [402, 77] width 33 height 6
click at [483, 6] on icon "close" at bounding box center [483, 8] width 4 height 4
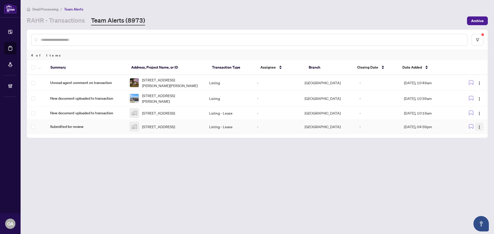
click at [479, 129] on img "button" at bounding box center [479, 127] width 4 height 4
click at [475, 155] on span "Complete Item" at bounding box center [468, 157] width 24 height 6
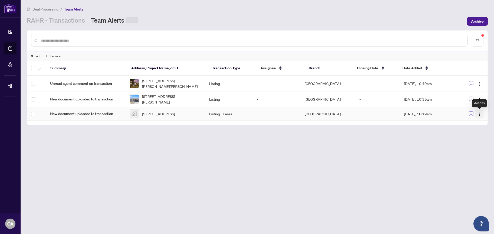
click at [479, 117] on img "button" at bounding box center [479, 114] width 4 height 4
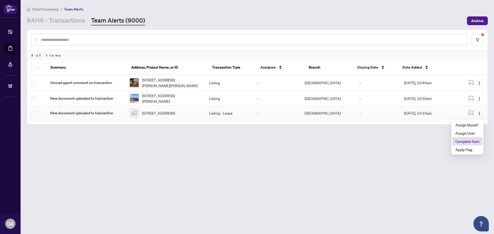
click at [473, 141] on span "Complete Item" at bounding box center [468, 142] width 24 height 6
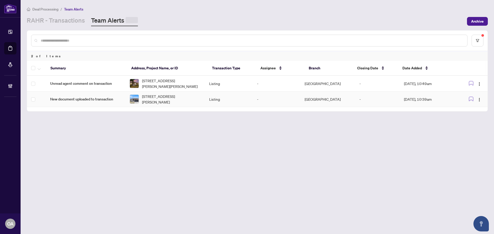
click at [160, 101] on span "1073 Diamond St, Clarence-Rockland, Ontario K4K 0J1, Canada" at bounding box center [171, 99] width 59 height 11
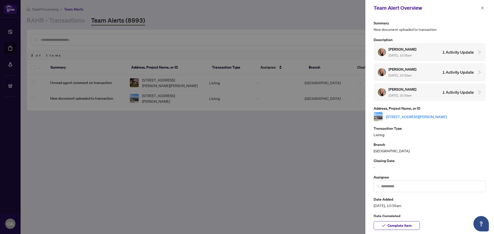
click at [413, 115] on link "[STREET_ADDRESS][PERSON_NAME]" at bounding box center [416, 117] width 61 height 6
click at [481, 8] on icon "close" at bounding box center [483, 8] width 4 height 4
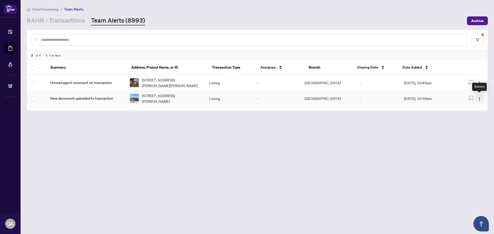
click at [481, 98] on img "button" at bounding box center [479, 99] width 4 height 4
click at [476, 126] on span "Complete Item" at bounding box center [468, 125] width 24 height 6
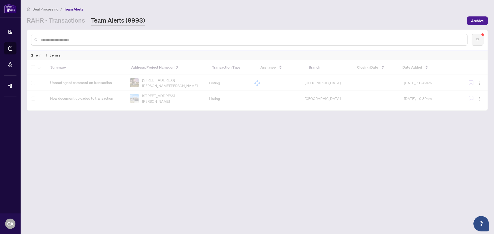
click at [166, 83] on div at bounding box center [257, 83] width 461 height 46
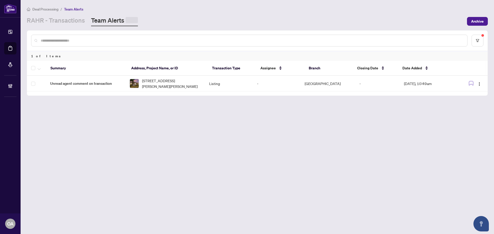
click at [196, 130] on main "Deal Processing / Team Alerts RAHR - Transactions Team Alerts Archive 1 of Item…" at bounding box center [258, 117] width 474 height 234
click at [175, 95] on div "Summary Address, Project Name, or ID Transaction Type Assignee Branch Closing D…" at bounding box center [257, 78] width 461 height 35
click at [173, 89] on span "[STREET_ADDRESS][PERSON_NAME][PERSON_NAME]" at bounding box center [171, 83] width 59 height 11
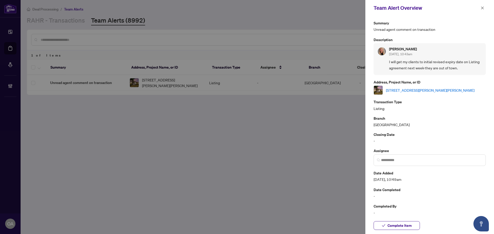
click at [410, 88] on link "[STREET_ADDRESS][PERSON_NAME][PERSON_NAME]" at bounding box center [430, 91] width 89 height 6
click at [241, 100] on div at bounding box center [247, 117] width 494 height 234
click at [482, 7] on icon "close" at bounding box center [483, 8] width 4 height 4
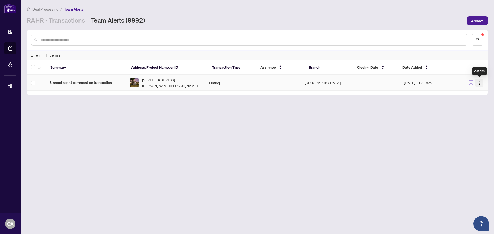
click at [480, 80] on span "button" at bounding box center [479, 83] width 4 height 6
drag, startPoint x: 476, startPoint y: 111, endPoint x: 342, endPoint y: 105, distance: 133.7
click at [476, 111] on span "Complete Item" at bounding box center [468, 110] width 24 height 6
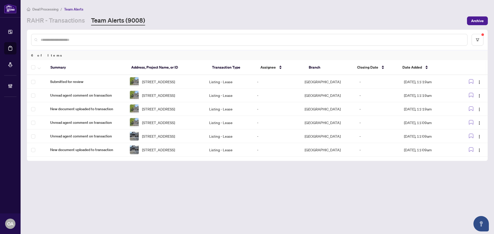
click at [485, 37] on div at bounding box center [257, 40] width 461 height 20
click at [175, 153] on span "[STREET_ADDRESS]" at bounding box center [158, 150] width 33 height 6
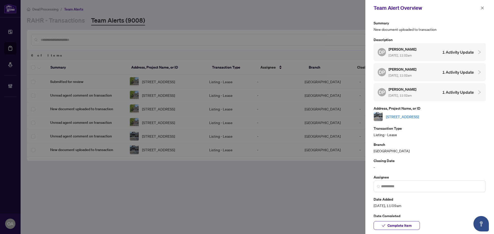
click at [400, 117] on link "[STREET_ADDRESS]" at bounding box center [402, 117] width 33 height 6
click at [484, 7] on button "button" at bounding box center [482, 8] width 7 height 6
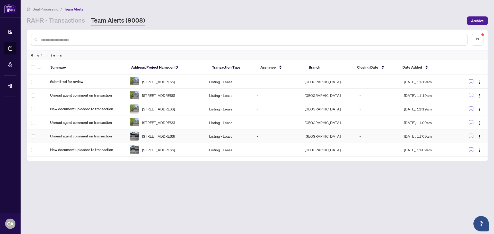
click at [484, 143] on td at bounding box center [472, 137] width 31 height 14
click at [479, 139] on img "button" at bounding box center [479, 137] width 4 height 4
click at [479, 171] on span "Complete Item" at bounding box center [468, 172] width 24 height 6
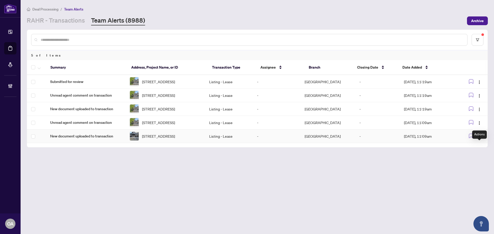
click at [479, 139] on img "button" at bounding box center [479, 137] width 4 height 4
click at [478, 171] on span "Complete Item" at bounding box center [468, 172] width 24 height 6
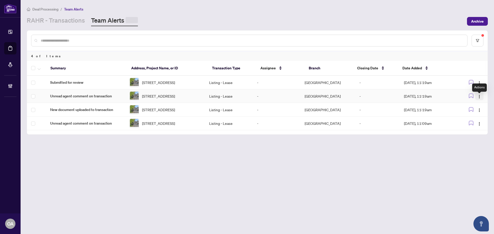
click at [479, 98] on img "button" at bounding box center [479, 97] width 4 height 4
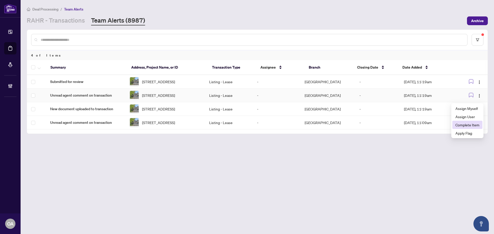
click at [475, 124] on span "Complete Item" at bounding box center [468, 125] width 24 height 6
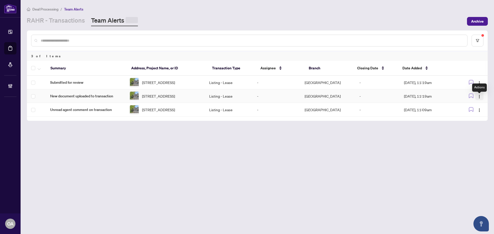
click at [480, 98] on img "button" at bounding box center [479, 97] width 4 height 4
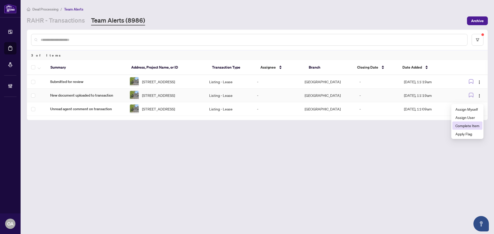
click at [478, 124] on span "Complete Item" at bounding box center [468, 126] width 24 height 6
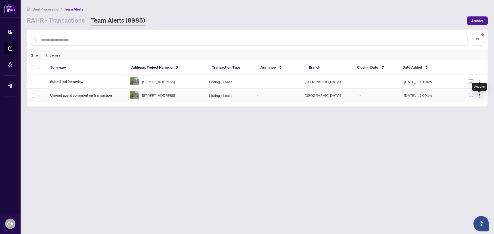
click at [482, 100] on button "button" at bounding box center [479, 95] width 8 height 8
click at [474, 124] on span "Complete Item" at bounding box center [468, 125] width 24 height 6
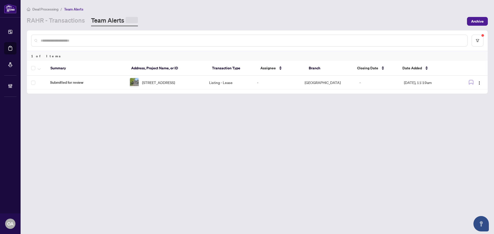
click at [173, 85] on span "[STREET_ADDRESS]" at bounding box center [158, 83] width 33 height 6
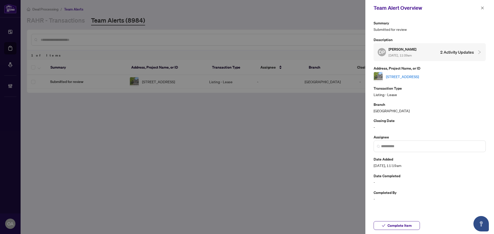
click at [406, 75] on link "[STREET_ADDRESS]" at bounding box center [402, 77] width 33 height 6
click at [481, 6] on span "button" at bounding box center [483, 8] width 4 height 8
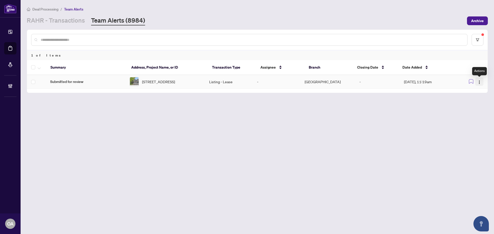
click at [480, 81] on span "button" at bounding box center [479, 82] width 4 height 6
click at [475, 110] on span "Complete Item" at bounding box center [468, 110] width 24 height 6
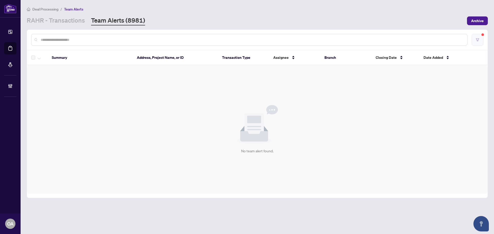
click at [479, 40] on icon "filter" at bounding box center [478, 40] width 4 height 4
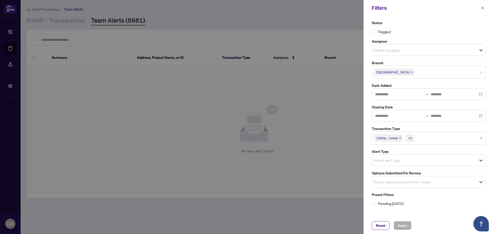
drag, startPoint x: 482, startPoint y: 136, endPoint x: 480, endPoint y: 138, distance: 2.8
click at [482, 136] on span "Listing - Lease +1" at bounding box center [428, 138] width 113 height 8
click at [440, 178] on div "Select options submitted for review" at bounding box center [429, 181] width 114 height 12
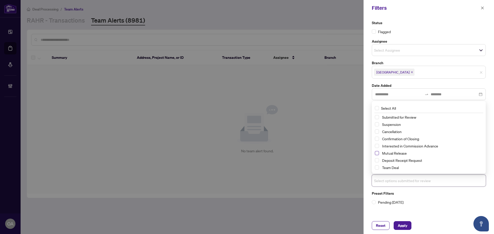
click at [376, 154] on span "Select Mutual Release" at bounding box center [377, 153] width 4 height 4
click at [379, 130] on div "Cancellation" at bounding box center [429, 132] width 108 height 6
click at [379, 125] on span "Select Suspension" at bounding box center [377, 125] width 4 height 4
click at [377, 131] on span "Select Cancellation" at bounding box center [377, 132] width 4 height 4
click at [407, 224] on span "Apply" at bounding box center [403, 226] width 10 height 8
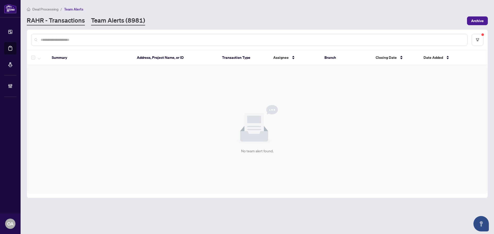
click at [54, 24] on link "RAHR - Transactions" at bounding box center [56, 20] width 58 height 9
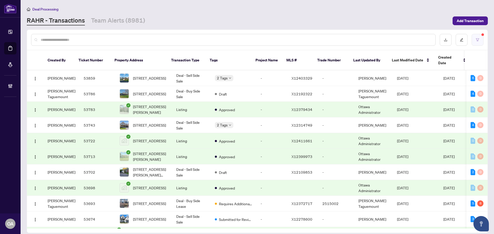
click at [481, 36] on button "button" at bounding box center [478, 40] width 12 height 12
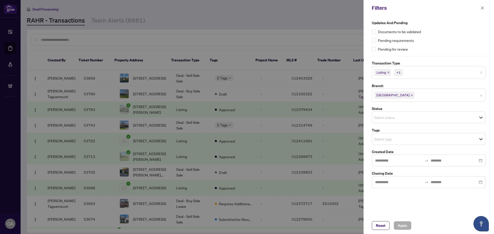
click at [399, 143] on span "Select tags" at bounding box center [428, 139] width 113 height 7
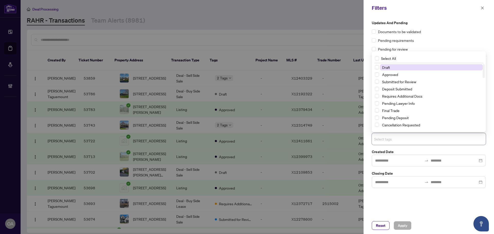
click at [399, 143] on div "Select tags" at bounding box center [429, 139] width 114 height 12
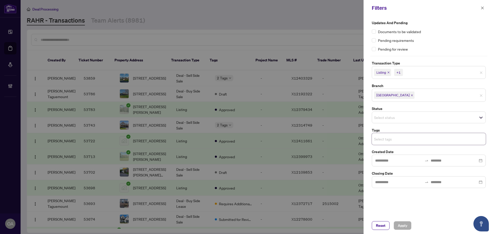
click at [399, 143] on div "Select tags" at bounding box center [429, 139] width 114 height 12
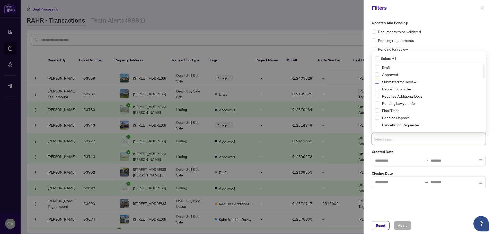
click at [377, 82] on span "Select Submitted for Review" at bounding box center [377, 82] width 4 height 4
click at [402, 224] on div "Reset Apply" at bounding box center [429, 225] width 130 height 17
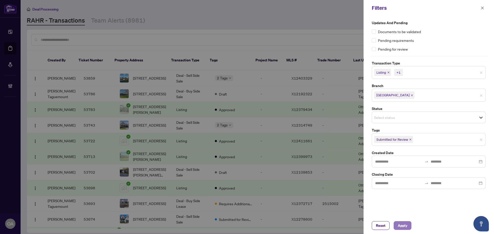
click at [405, 223] on span "Apply" at bounding box center [403, 226] width 10 height 8
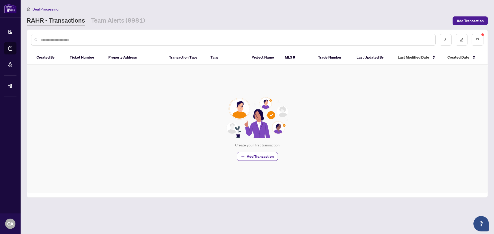
click at [62, 21] on link "RAHR - Transactions" at bounding box center [56, 20] width 58 height 9
click at [102, 21] on link "Team Alerts (8981)" at bounding box center [118, 20] width 54 height 9
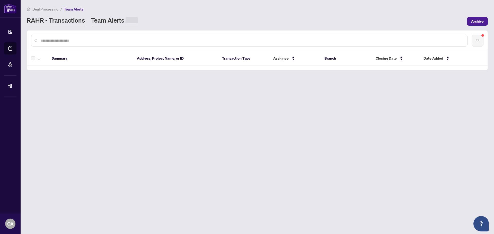
click at [72, 19] on link "RAHR - Transactions" at bounding box center [56, 21] width 58 height 10
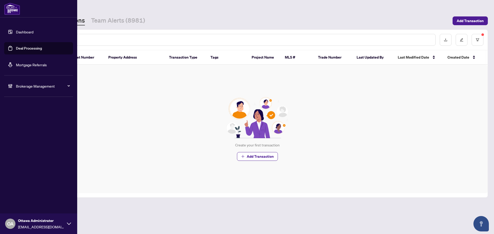
click at [14, 83] on div "Brokerage Management" at bounding box center [38, 86] width 69 height 12
drag, startPoint x: 27, startPoint y: 125, endPoint x: 47, endPoint y: 100, distance: 32.0
click at [27, 125] on link "Manage Agents" at bounding box center [23, 123] width 25 height 5
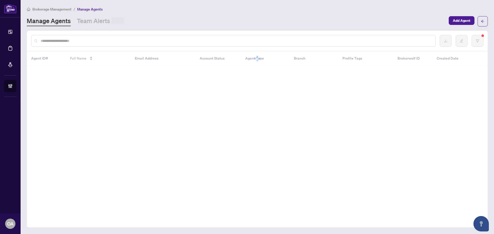
click at [86, 37] on div at bounding box center [233, 41] width 405 height 12
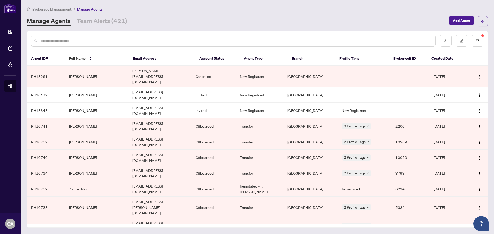
click at [89, 42] on input "text" at bounding box center [236, 41] width 391 height 6
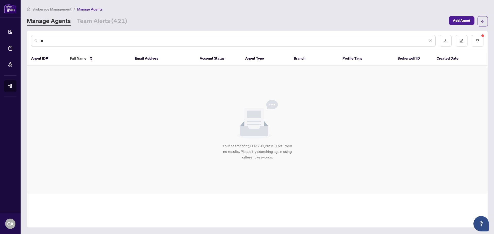
type input "*"
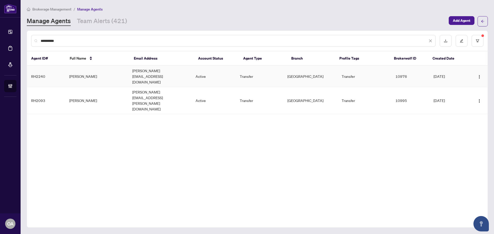
type input "**********"
click at [127, 73] on td "Linda King" at bounding box center [96, 76] width 63 height 21
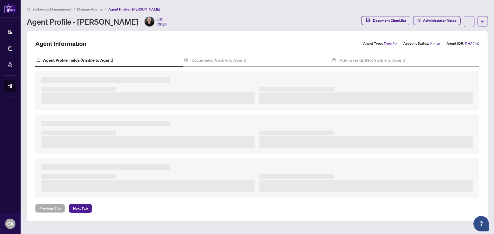
type textarea "**********"
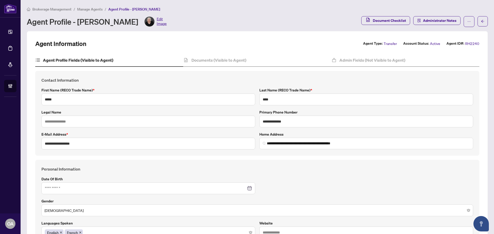
type input "**********"
type input "****"
type input "**********"
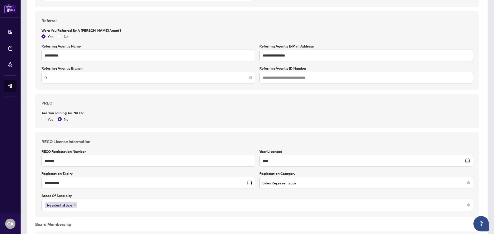
scroll to position [515, 0]
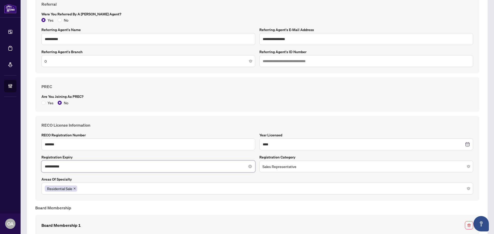
click at [108, 168] on input "**********" at bounding box center [146, 167] width 202 height 6
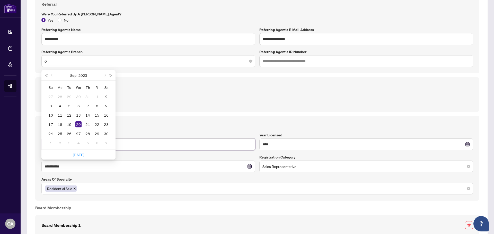
click at [179, 145] on input "*******" at bounding box center [148, 145] width 214 height 12
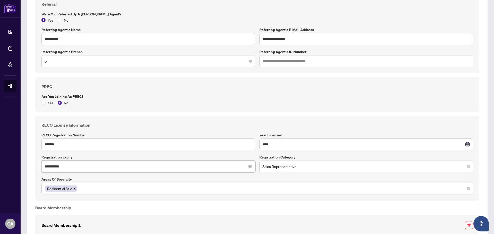
click at [92, 168] on input "**********" at bounding box center [146, 167] width 202 height 6
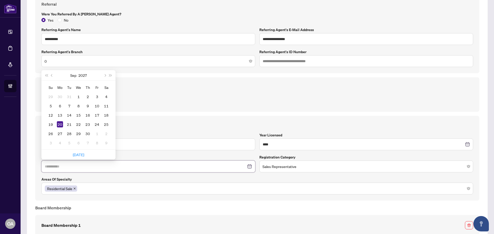
type input "**********"
click at [61, 124] on div "20" at bounding box center [60, 124] width 6 height 6
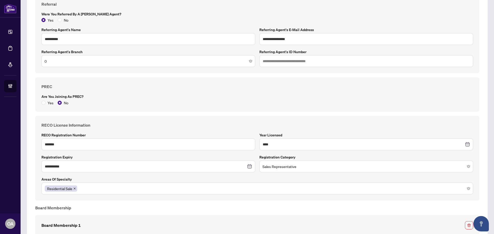
click at [226, 127] on h4 "RECO License Information" at bounding box center [257, 125] width 432 height 6
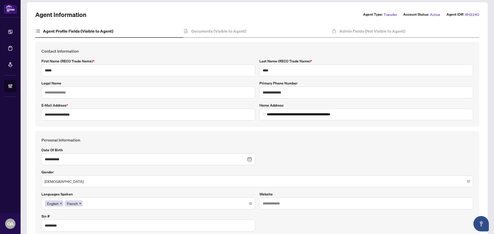
scroll to position [0, 0]
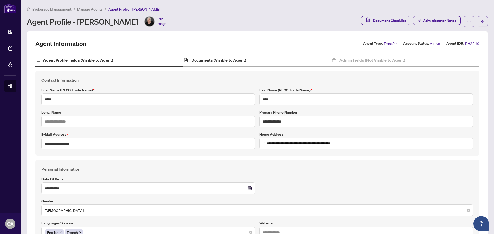
click at [215, 63] on div "Documents (Visible to Agent)" at bounding box center [257, 60] width 148 height 13
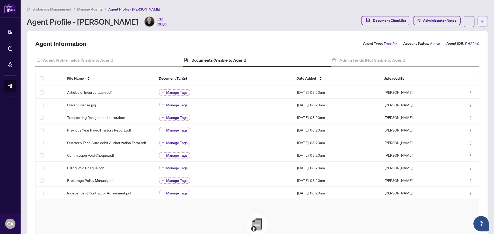
click at [483, 19] on button "button" at bounding box center [483, 21] width 10 height 10
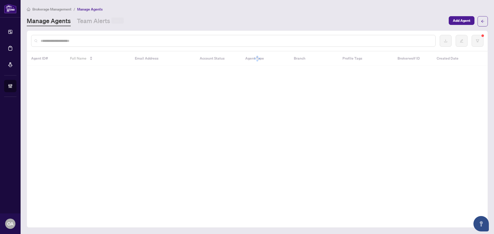
click at [147, 46] on div at bounding box center [233, 41] width 405 height 12
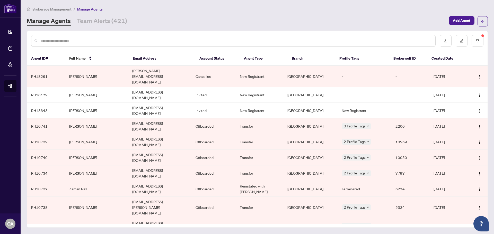
click at [149, 41] on input "text" at bounding box center [236, 41] width 391 height 6
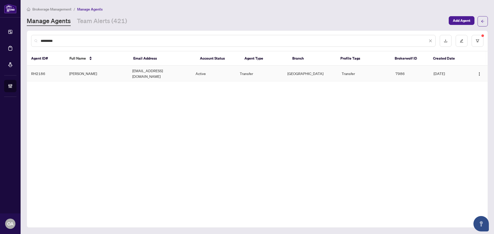
type input "*********"
click at [102, 72] on td "Gary Parmar" at bounding box center [96, 74] width 63 height 16
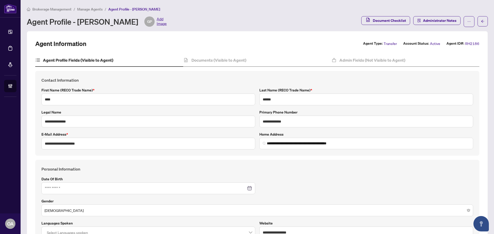
type input "**********"
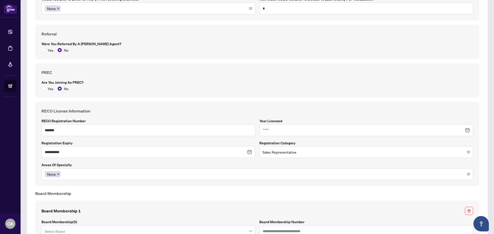
scroll to position [463, 0]
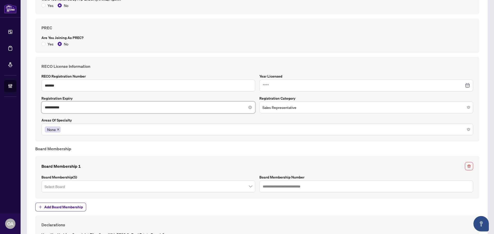
click at [74, 109] on input "**********" at bounding box center [146, 108] width 202 height 6
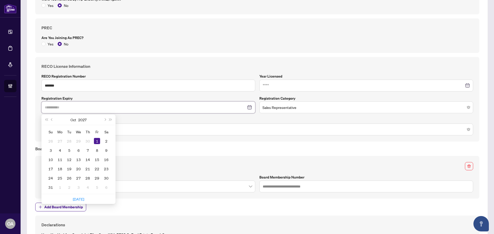
type input "**********"
click at [97, 141] on div "1" at bounding box center [97, 141] width 6 height 6
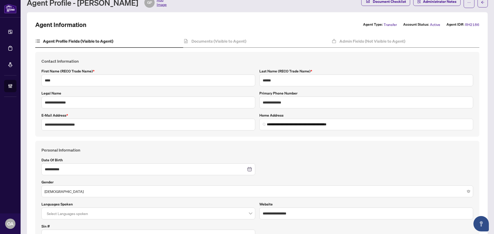
scroll to position [0, 0]
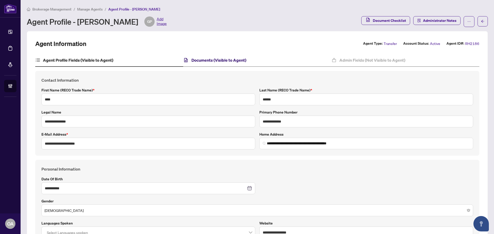
click at [227, 57] on h4 "Documents (Visible to Agent)" at bounding box center [218, 60] width 55 height 6
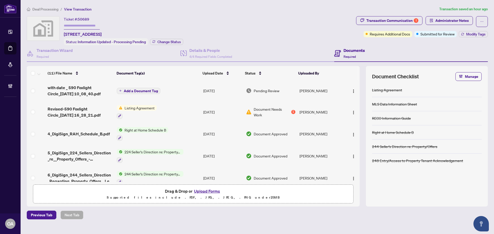
click at [404, 14] on div "Deal Processing / View Transaction Transaction saved an hour ago Ticket #: 5068…" at bounding box center [257, 113] width 465 height 214
click at [400, 16] on div "Transaction Communication 1" at bounding box center [392, 20] width 52 height 8
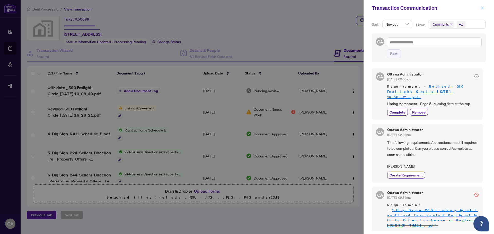
click at [482, 7] on icon "close" at bounding box center [482, 7] width 3 height 3
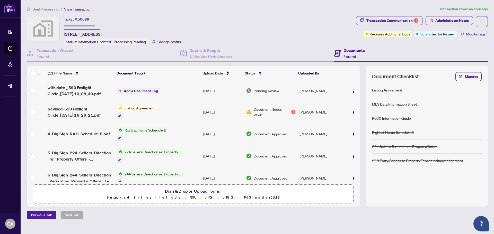
click at [88, 92] on span "with date _ 590 Foxlight Circle_[DATE] 10_08_40.pdf" at bounding box center [80, 91] width 65 height 12
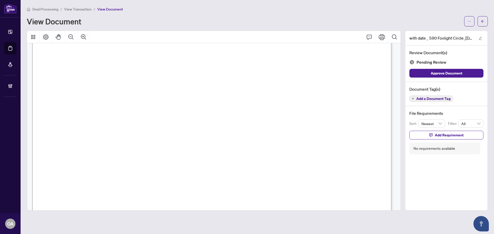
scroll to position [2113, 0]
click at [429, 100] on span "Add a Document Tag" at bounding box center [433, 99] width 34 height 4
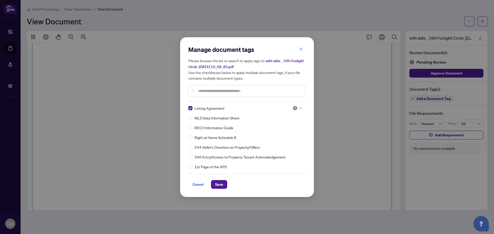
click at [299, 108] on icon at bounding box center [300, 108] width 3 height 2
drag, startPoint x: 283, startPoint y: 134, endPoint x: 253, endPoint y: 147, distance: 32.4
click at [283, 134] on div "Approved" at bounding box center [280, 133] width 33 height 6
click at [226, 187] on button "Save" at bounding box center [219, 184] width 16 height 9
click at [324, 86] on div "Manage document tags Please browse the list or search to apply tags to: with da…" at bounding box center [247, 117] width 494 height 234
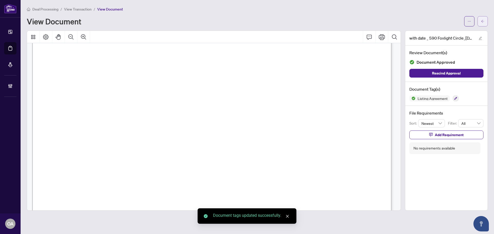
click at [485, 20] on button "button" at bounding box center [483, 21] width 10 height 10
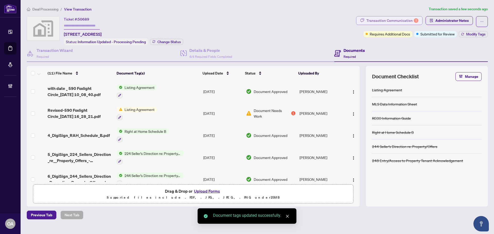
click at [394, 22] on div "Transaction Communication 1" at bounding box center [392, 20] width 52 height 8
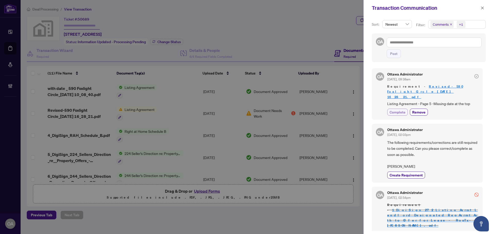
click at [399, 110] on span "Complete" at bounding box center [398, 112] width 16 height 5
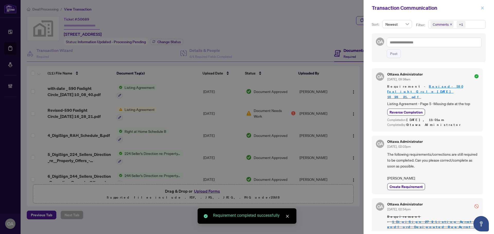
click at [482, 8] on icon "close" at bounding box center [483, 8] width 4 height 4
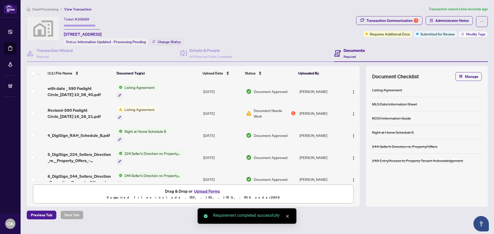
click at [480, 34] on span "Modify Tags" at bounding box center [475, 34] width 19 height 4
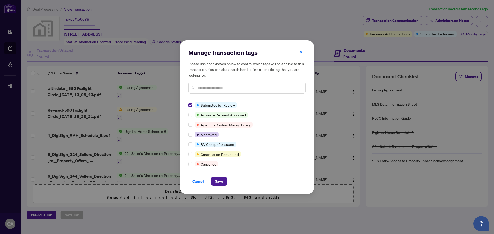
click at [187, 112] on div "Manage transaction tags Please use checkboxes below to control which tags will …" at bounding box center [247, 117] width 134 height 154
click at [218, 189] on div "Manage transaction tags Please use checkboxes below to control which tags will …" at bounding box center [247, 117] width 134 height 154
drag, startPoint x: 221, startPoint y: 183, endPoint x: 202, endPoint y: 183, distance: 18.5
click at [221, 183] on span "Save" at bounding box center [219, 182] width 8 height 8
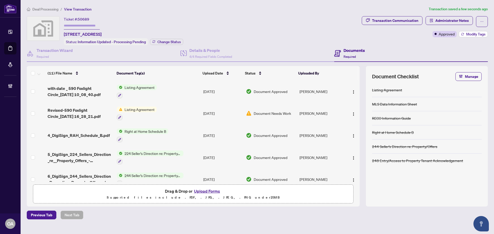
click at [471, 35] on span "Modify Tags" at bounding box center [475, 34] width 19 height 4
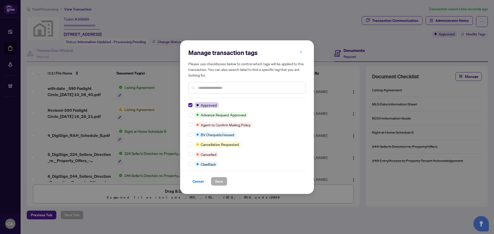
click at [301, 51] on icon "close" at bounding box center [301, 52] width 4 height 4
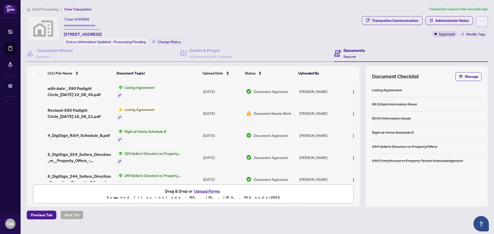
click at [483, 19] on span "button" at bounding box center [482, 22] width 4 height 8
click at [462, 59] on span "Submit for Completion" at bounding box center [463, 58] width 39 height 6
type textarea "**********"
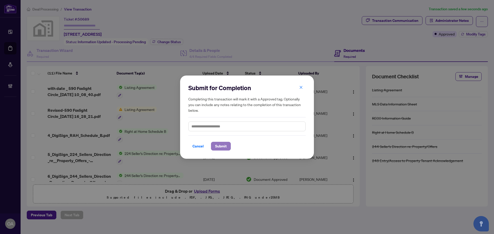
click at [218, 146] on span "Submit" at bounding box center [221, 146] width 12 height 8
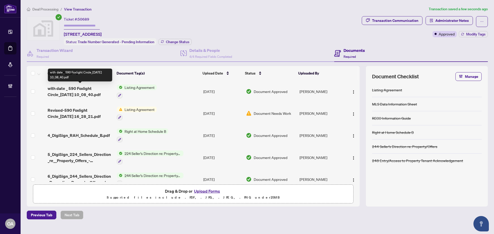
click at [79, 87] on body "Dashboard Deal Processing Mortgage Referrals Brokerage Management OA [GEOGRAPHI…" at bounding box center [247, 117] width 494 height 234
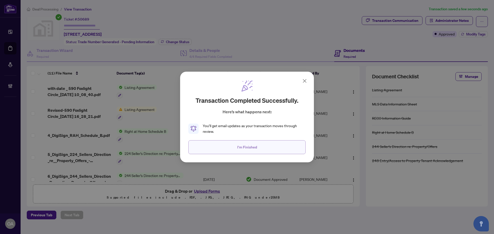
click at [237, 153] on button "I'm Finished" at bounding box center [246, 148] width 117 height 14
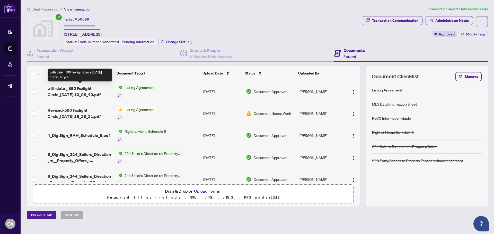
click at [89, 91] on span "with date _ 590 Foxlight Circle_[DATE] 10_08_40.pdf" at bounding box center [80, 91] width 65 height 12
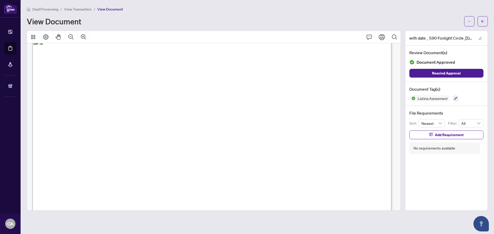
scroll to position [1930, 0]
click at [488, 24] on main "Deal Processing / View Transaction / View Document View Document with date _ 59…" at bounding box center [258, 117] width 474 height 234
click at [483, 21] on icon "arrow-left" at bounding box center [482, 21] width 3 height 3
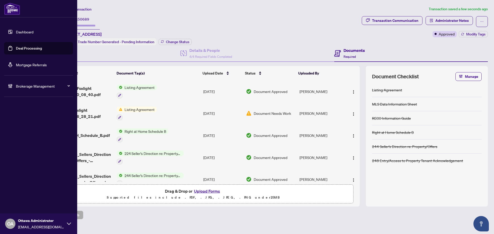
click at [16, 47] on link "Deal Processing" at bounding box center [29, 48] width 26 height 5
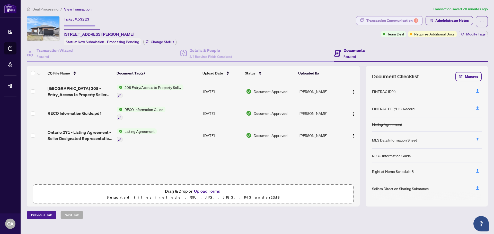
click at [399, 17] on div "Transaction Communication 1" at bounding box center [392, 20] width 52 height 8
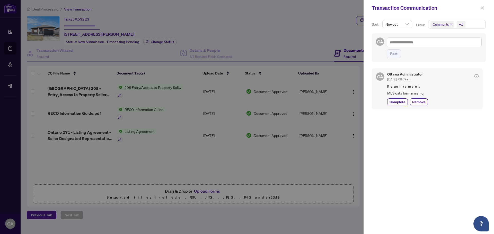
click at [482, 7] on icon "close" at bounding box center [483, 8] width 4 height 4
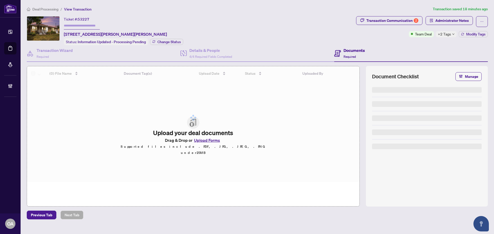
click at [448, 34] on span "+2 Tags" at bounding box center [444, 34] width 13 height 6
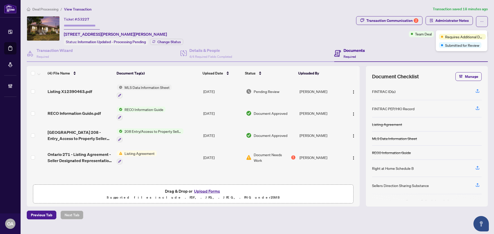
click at [316, 42] on div "Ticket #: 53227 [STREET_ADDRESS][PERSON_NAME][PERSON_NAME] Status: Information …" at bounding box center [190, 30] width 327 height 29
click at [390, 11] on ol "Deal Processing / View Transaction" at bounding box center [229, 9] width 404 height 6
click at [388, 20] on div "Transaction Communication 2" at bounding box center [392, 20] width 52 height 8
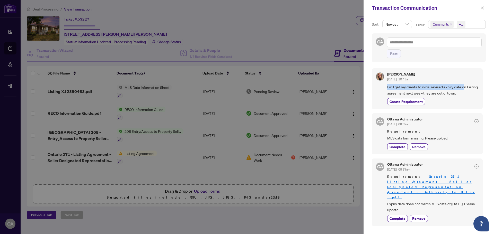
drag, startPoint x: 386, startPoint y: 85, endPoint x: 466, endPoint y: 88, distance: 79.3
click at [466, 88] on div "[PERSON_NAME] [DATE], 10:43am I will get my clients to initial revised expiry d…" at bounding box center [427, 88] width 111 height 41
click at [466, 88] on span "I will get my clients to initial revised expiry date on Listing agreement next …" at bounding box center [432, 90] width 91 height 12
drag, startPoint x: 389, startPoint y: 92, endPoint x: 453, endPoint y: 93, distance: 64.6
click at [453, 93] on span "I will get my clients to initial revised expiry date on Listing agreement next …" at bounding box center [432, 90] width 91 height 12
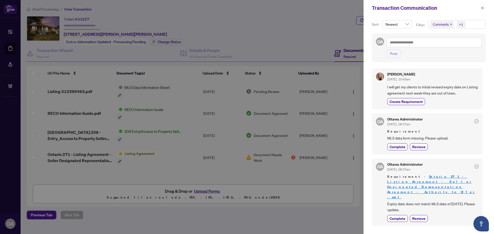
click at [456, 93] on span "I will get my clients to initial revised expiry date on Listing agreement next …" at bounding box center [432, 90] width 91 height 12
drag, startPoint x: 464, startPoint y: 95, endPoint x: 424, endPoint y: 95, distance: 40.1
click at [424, 95] on span "I will get my clients to initial revised expiry date on Listing agreement next …" at bounding box center [432, 90] width 91 height 12
click at [425, 94] on span "I will get my clients to initial revised expiry date on Listing agreement next …" at bounding box center [432, 90] width 91 height 12
click at [481, 5] on span "button" at bounding box center [483, 8] width 4 height 8
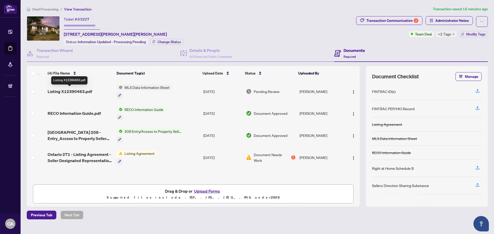
click at [87, 92] on span "Listing X12390463.pdf" at bounding box center [70, 92] width 45 height 6
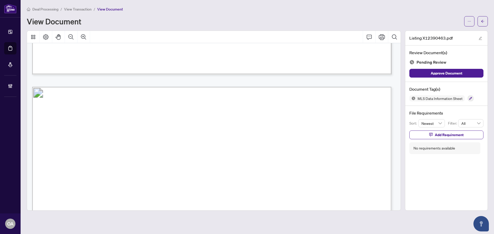
scroll to position [540, 0]
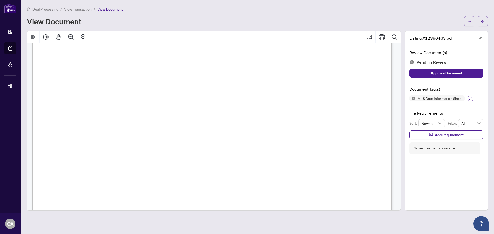
click at [472, 98] on icon "button" at bounding box center [470, 98] width 3 height 3
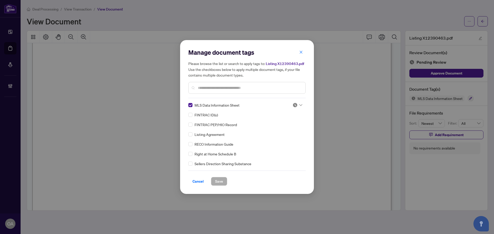
click at [296, 103] on div at bounding box center [298, 105] width 10 height 5
click at [288, 132] on div "Approved" at bounding box center [280, 131] width 33 height 6
click at [228, 184] on div "Cancel Save" at bounding box center [246, 181] width 117 height 9
click at [224, 180] on button "Save" at bounding box center [219, 181] width 16 height 9
click at [483, 21] on div "Manage document tags Please browse the list or search to apply tags to: Listing…" at bounding box center [247, 117] width 494 height 234
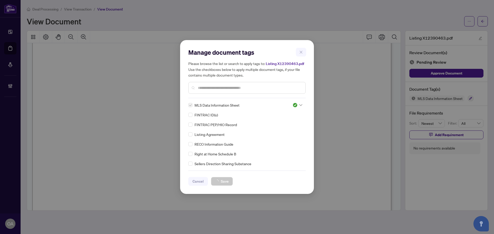
click at [483, 22] on div "Manage document tags Please browse the list or search to apply tags to: Listing…" at bounding box center [247, 117] width 494 height 234
click at [485, 20] on div "Manage document tags Please browse the list or search to apply tags to: Listing…" at bounding box center [247, 117] width 494 height 234
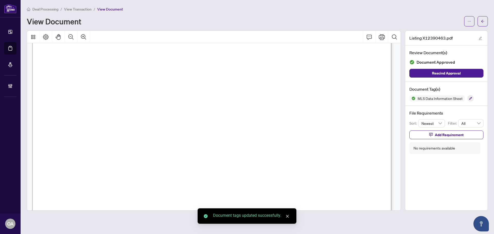
click at [485, 20] on button "button" at bounding box center [483, 21] width 10 height 10
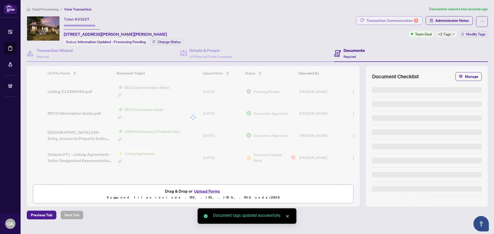
click at [401, 24] on div "Transaction Communication 2" at bounding box center [392, 20] width 52 height 8
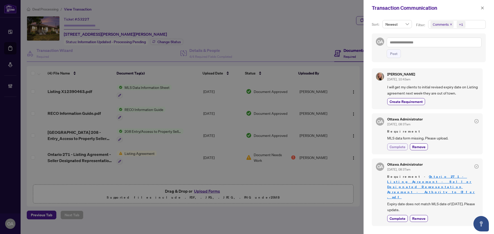
click at [396, 146] on span "Complete" at bounding box center [398, 146] width 16 height 5
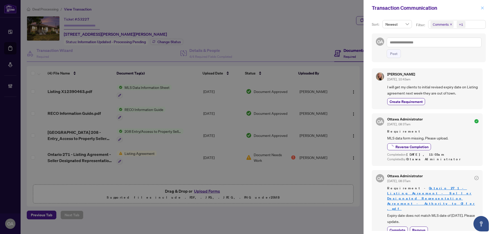
click at [484, 10] on span "button" at bounding box center [483, 8] width 4 height 8
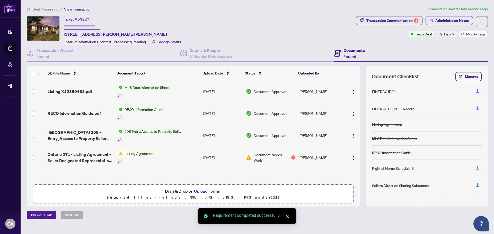
click at [477, 33] on span "Modify Tags" at bounding box center [475, 34] width 19 height 4
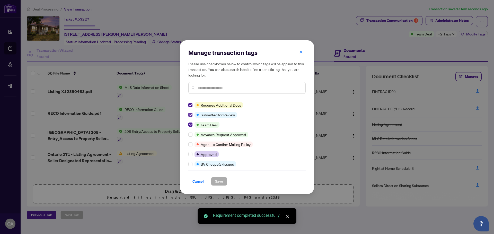
click at [190, 112] on label at bounding box center [190, 115] width 4 height 6
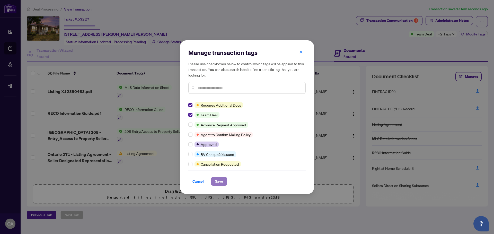
click at [221, 183] on span "Save" at bounding box center [219, 182] width 8 height 8
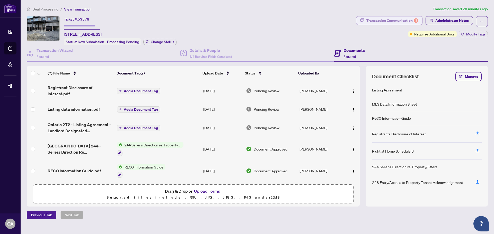
click at [387, 21] on div "Transaction Communication 3" at bounding box center [392, 20] width 52 height 8
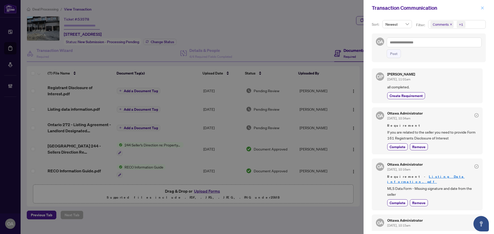
click at [481, 6] on icon "close" at bounding box center [483, 8] width 4 height 4
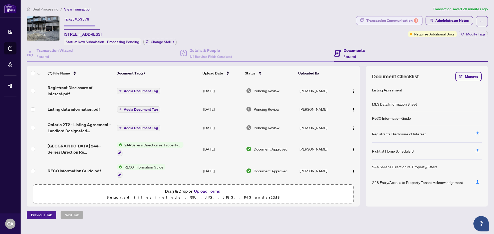
click at [382, 20] on div "Transaction Communication 3" at bounding box center [392, 20] width 52 height 8
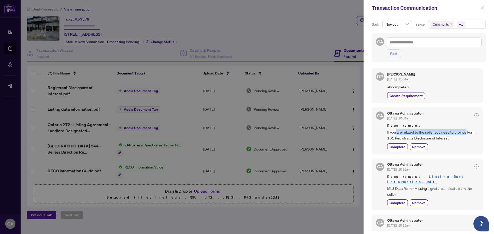
drag, startPoint x: 395, startPoint y: 132, endPoint x: 466, endPoint y: 132, distance: 70.3
click at [466, 132] on span "If you are related to the seller you need to provide Form 161 Registrants Discl…" at bounding box center [432, 135] width 91 height 12
click at [481, 10] on icon "close" at bounding box center [483, 8] width 4 height 4
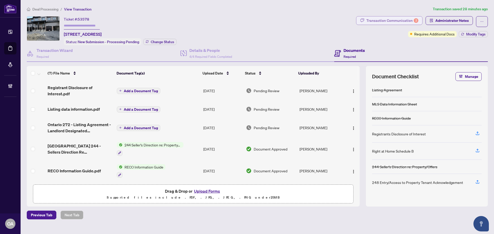
click at [399, 19] on div "Transaction Communication 3" at bounding box center [392, 20] width 52 height 8
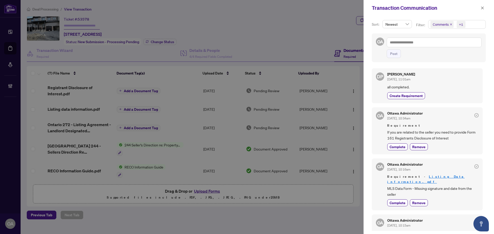
click at [451, 24] on icon "close" at bounding box center [451, 24] width 3 height 3
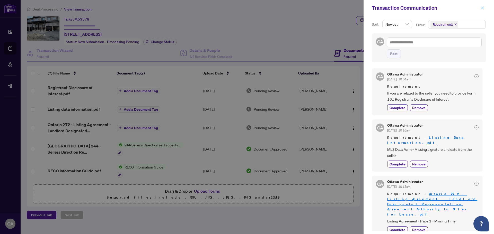
click at [480, 8] on button "button" at bounding box center [482, 8] width 7 height 6
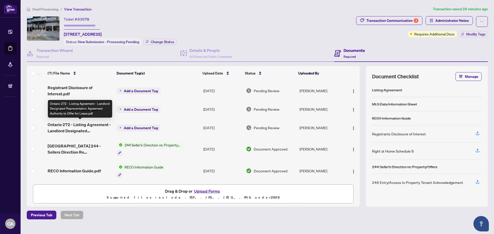
click at [73, 122] on span "Ontario 272 - Listing Agreement - Landlord Designated Representation Agreement …" at bounding box center [80, 128] width 65 height 12
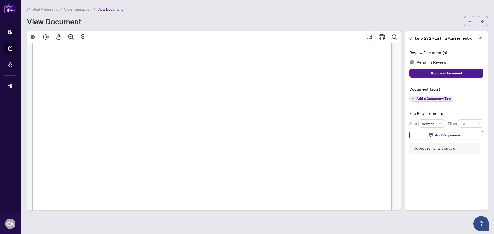
scroll to position [103, 0]
click at [444, 98] on span "Add a Document Tag" at bounding box center [433, 99] width 34 height 4
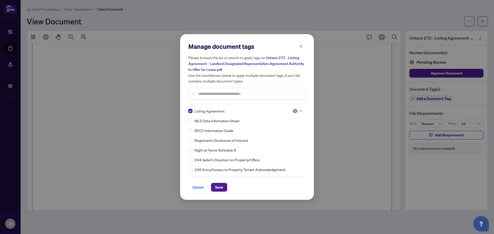
click at [300, 111] on icon at bounding box center [300, 111] width 3 height 2
drag, startPoint x: 284, startPoint y: 142, endPoint x: 280, endPoint y: 139, distance: 4.7
click at [283, 142] on div "Registrants Disclosure of Interest" at bounding box center [245, 141] width 114 height 6
click at [280, 135] on div "Listing Agreement MLS Data Information Sheet RECO Information Guide Registrants…" at bounding box center [246, 140] width 117 height 64
click at [293, 111] on img at bounding box center [295, 111] width 5 height 5
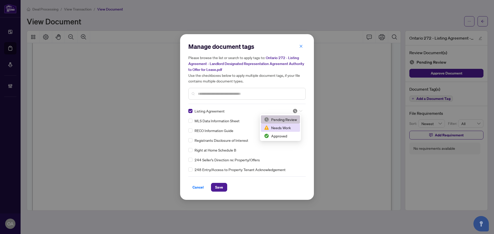
click at [287, 135] on div "Approved" at bounding box center [280, 136] width 33 height 6
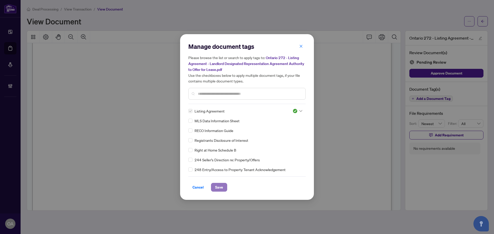
click at [222, 187] on span "Save" at bounding box center [219, 187] width 8 height 8
click at [482, 21] on div "Manage document tags Please browse the list or search to apply tags to: Ontario…" at bounding box center [247, 117] width 494 height 234
click at [483, 22] on div "Manage document tags Please browse the list or search to apply tags to: Ontario…" at bounding box center [247, 117] width 494 height 234
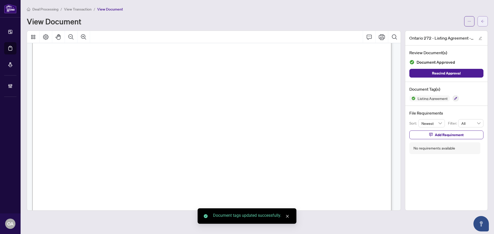
click at [483, 22] on icon "arrow-left" at bounding box center [483, 22] width 4 height 4
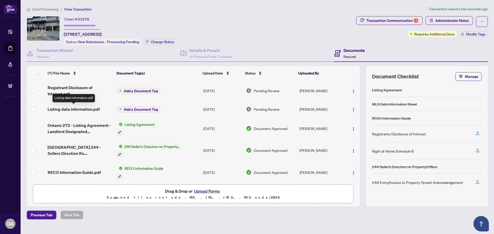
click at [76, 107] on span "Listing data information.pdf" at bounding box center [74, 109] width 52 height 6
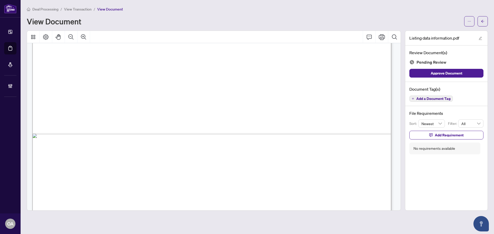
scroll to position [351, 0]
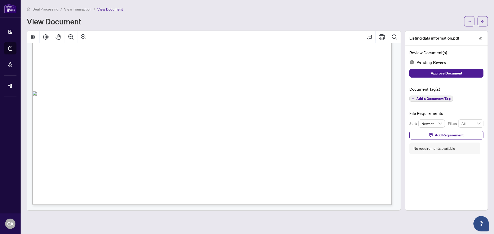
click at [443, 99] on span "Add a Document Tag" at bounding box center [433, 99] width 34 height 4
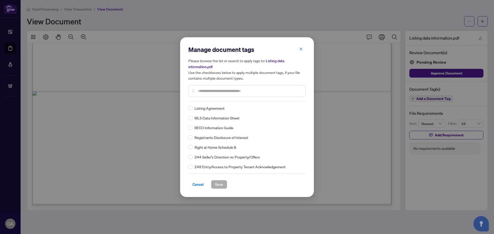
drag, startPoint x: 189, startPoint y: 188, endPoint x: 193, endPoint y: 182, distance: 6.4
click at [189, 188] on button "Cancel" at bounding box center [198, 184] width 20 height 9
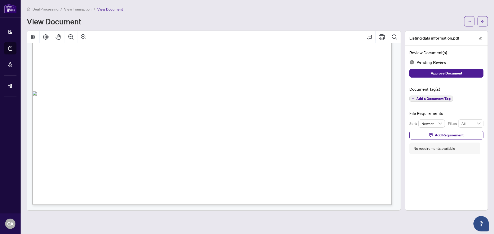
click at [428, 99] on span "Add a Document Tag" at bounding box center [433, 99] width 34 height 4
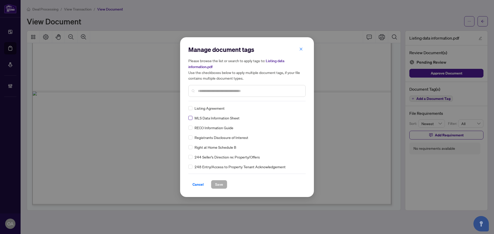
click at [191, 120] on label at bounding box center [190, 118] width 4 height 6
click at [293, 107] on img at bounding box center [295, 108] width 5 height 5
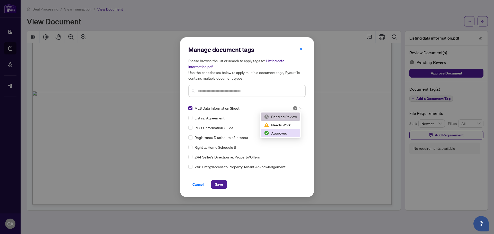
click at [285, 133] on div "Approved" at bounding box center [280, 133] width 33 height 6
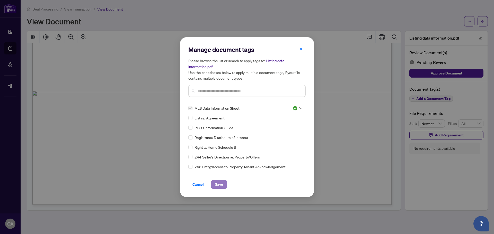
click at [223, 187] on button "Save" at bounding box center [219, 184] width 16 height 9
click at [377, 108] on div "Manage document tags Please browse the list or search to apply tags to: Listing…" at bounding box center [247, 117] width 494 height 234
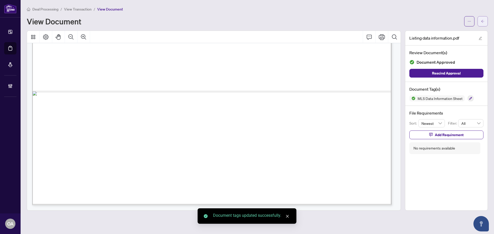
click at [484, 23] on icon "arrow-left" at bounding box center [483, 22] width 4 height 4
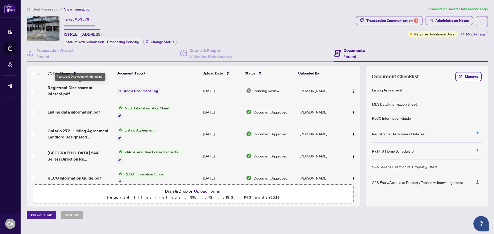
click at [77, 90] on span "Registrant Disclosure of Interest.pdf" at bounding box center [80, 91] width 65 height 12
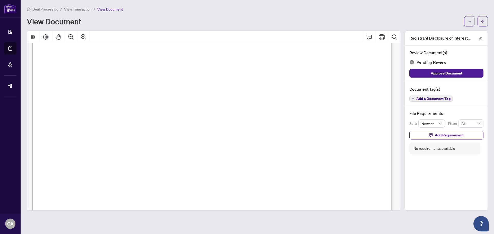
scroll to position [232, 0]
click at [434, 101] on span "Add a Document Tag" at bounding box center [433, 99] width 34 height 4
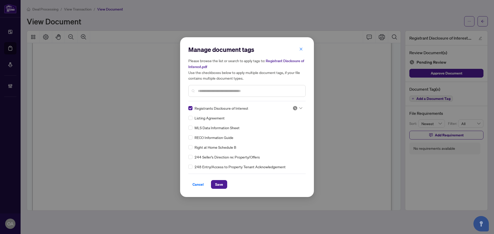
click at [295, 106] on img at bounding box center [295, 108] width 5 height 5
click at [281, 134] on div "Approved" at bounding box center [280, 133] width 33 height 6
click at [217, 185] on span "Save" at bounding box center [219, 185] width 8 height 8
click at [483, 21] on div "Manage document tags Please browse the list or search to apply tags to: Registr…" at bounding box center [247, 117] width 494 height 234
click at [483, 22] on div "Manage document tags Please browse the list or search to apply tags to: Registr…" at bounding box center [247, 117] width 494 height 234
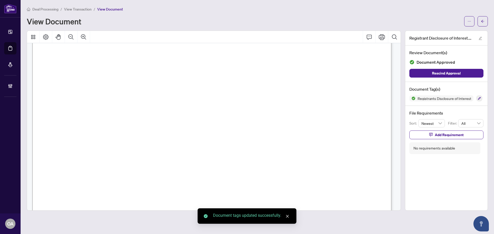
click at [483, 23] on icon "arrow-left" at bounding box center [483, 22] width 4 height 4
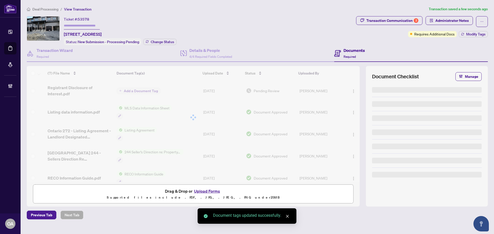
click at [474, 30] on div "Transaction Communication 3 Administrator Notes Requires Additional Docs Modify…" at bounding box center [422, 26] width 132 height 21
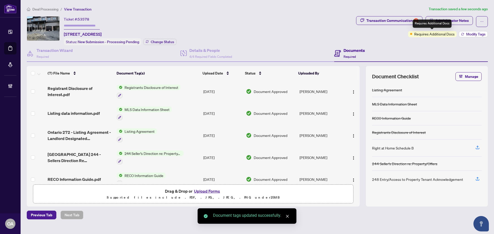
click at [467, 35] on span "Modify Tags" at bounding box center [475, 34] width 19 height 4
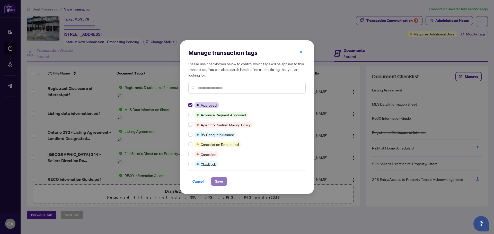
click at [219, 183] on span "Save" at bounding box center [219, 182] width 8 height 8
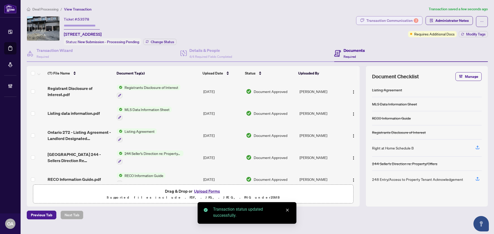
click at [403, 21] on div "Transaction Communication 3" at bounding box center [392, 20] width 52 height 8
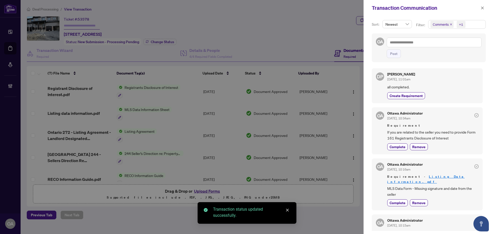
click at [451, 23] on icon "close" at bounding box center [451, 24] width 3 height 3
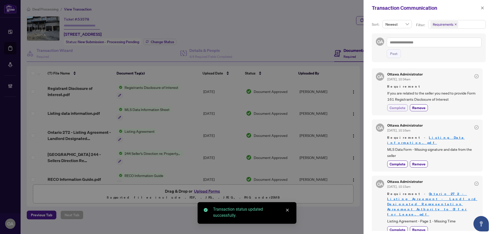
click at [401, 106] on span "Complete" at bounding box center [398, 107] width 16 height 5
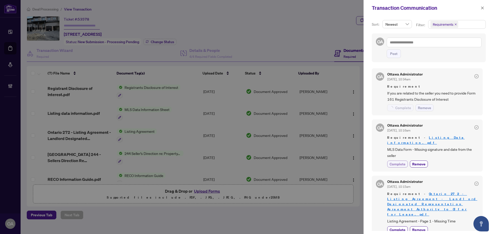
click at [398, 162] on div "Ottawa Administrator Sep/18/2025, 10:16am Requirement - Listing Data informatio…" at bounding box center [432, 146] width 91 height 44
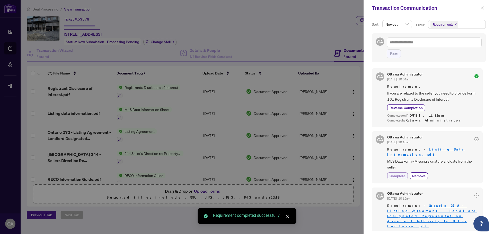
click at [396, 173] on span "Complete" at bounding box center [398, 175] width 16 height 5
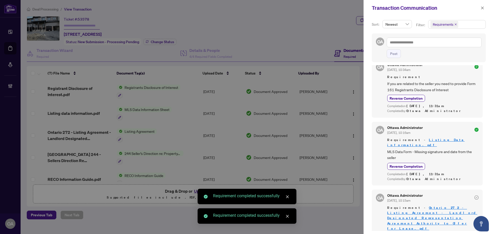
scroll to position [14, 0]
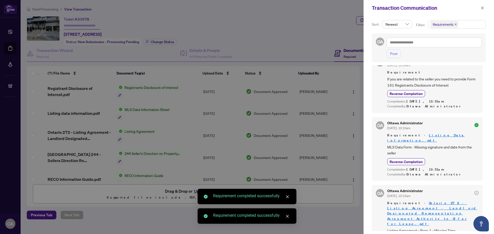
click at [483, 7] on icon "close" at bounding box center [483, 8] width 4 height 4
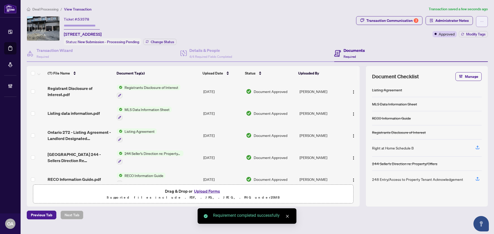
click at [478, 18] on button "button" at bounding box center [482, 21] width 12 height 11
click at [447, 56] on span "Submit for Completion" at bounding box center [463, 58] width 39 height 6
type textarea "**********"
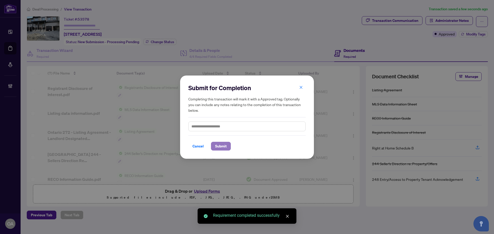
click at [219, 145] on span "Submit" at bounding box center [221, 146] width 12 height 8
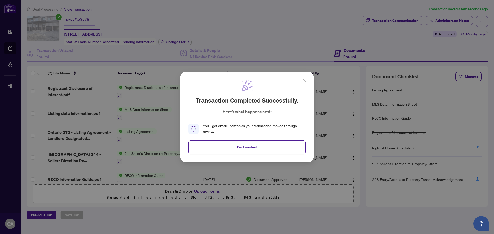
click at [253, 149] on span "I'm Finished" at bounding box center [247, 147] width 20 height 8
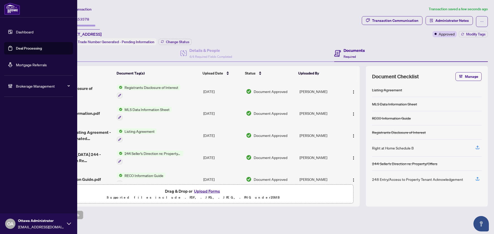
click at [16, 46] on link "Deal Processing" at bounding box center [29, 48] width 26 height 5
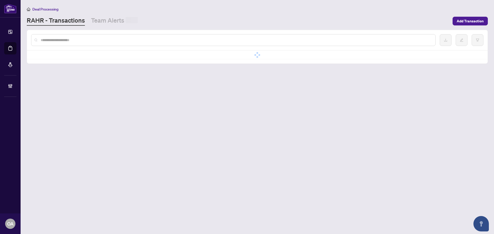
click at [141, 42] on input "text" at bounding box center [236, 40] width 391 height 6
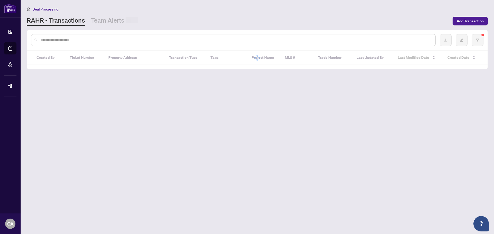
paste input "**********"
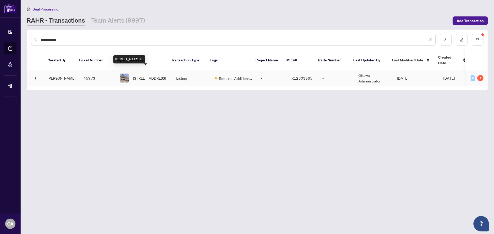
type input "**********"
click at [156, 75] on span "204 Cooks Mill Cres, Ottawa, Ontario K1V 2N1, Canada" at bounding box center [149, 78] width 33 height 6
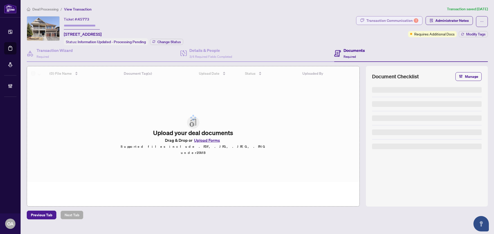
click at [391, 22] on div "Transaction Communication 1" at bounding box center [392, 20] width 52 height 8
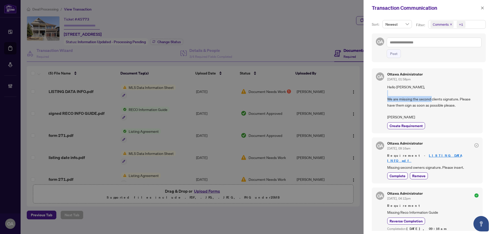
drag, startPoint x: 405, startPoint y: 99, endPoint x: 463, endPoint y: 99, distance: 57.9
click at [463, 99] on span "Hello Jian, We are miissing the second clients signature. Please have them sign…" at bounding box center [432, 102] width 91 height 36
drag, startPoint x: 390, startPoint y: 107, endPoint x: 429, endPoint y: 107, distance: 38.3
click at [422, 107] on span "Hello Jian, We are miissing the second clients signature. Please have them sign…" at bounding box center [432, 102] width 91 height 36
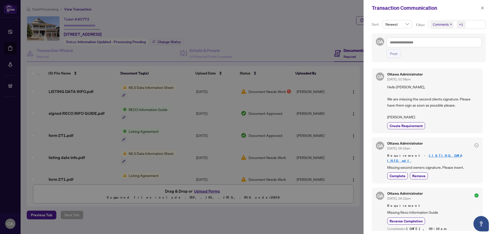
click at [441, 107] on span "Hello Jian, We are miissing the second clients signature. Please have them sign…" at bounding box center [432, 102] width 91 height 36
click at [482, 8] on icon "close" at bounding box center [482, 7] width 3 height 3
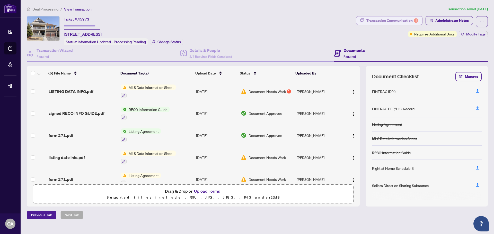
click at [384, 17] on div "Transaction Communication 1" at bounding box center [392, 20] width 52 height 8
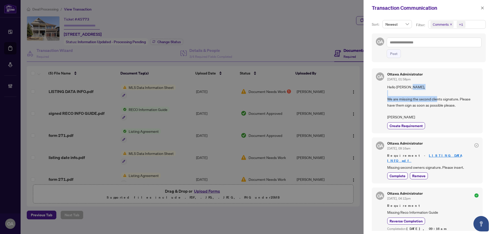
drag, startPoint x: 391, startPoint y: 99, endPoint x: 451, endPoint y: 99, distance: 60.5
click at [451, 99] on span "Hello Jian, We are miissing the second clients signature. Please have them sign…" at bounding box center [432, 102] width 91 height 36
click at [443, 103] on span "Hello Jian, We are miissing the second clients signature. Please have them sign…" at bounding box center [432, 102] width 91 height 36
click at [479, 8] on button "button" at bounding box center [482, 8] width 7 height 6
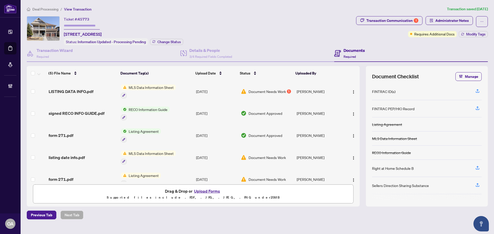
click at [74, 90] on span "LISTING DATA INFO.pdf" at bounding box center [71, 92] width 45 height 6
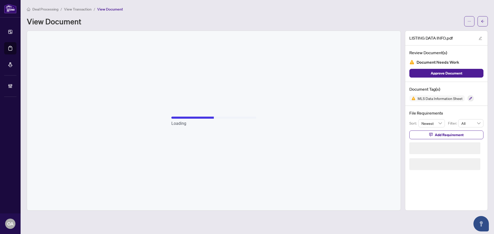
click at [483, 20] on icon "arrow-left" at bounding box center [483, 22] width 4 height 4
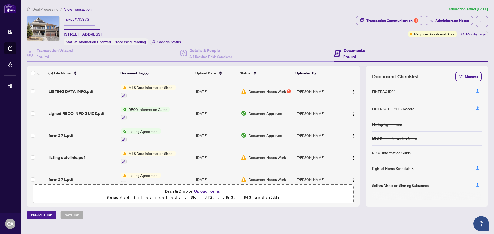
click at [71, 134] on span "form 271.pdf" at bounding box center [61, 136] width 25 height 6
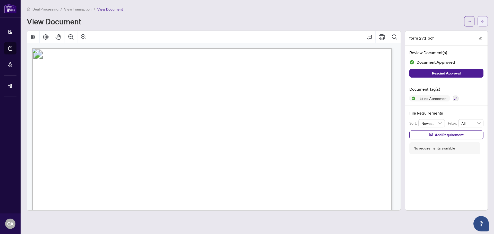
click at [484, 20] on button "button" at bounding box center [483, 21] width 10 height 10
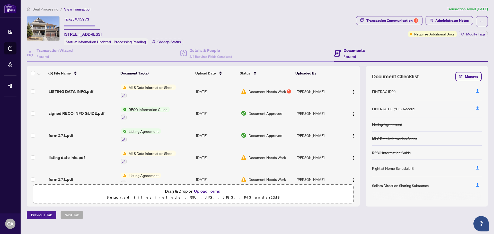
click at [78, 91] on span "LISTING DATA INFO.pdf" at bounding box center [71, 92] width 45 height 6
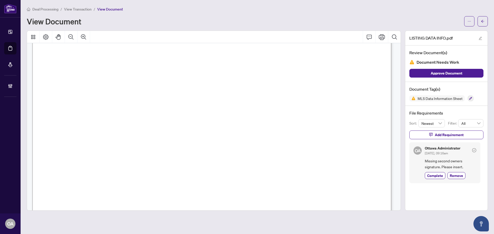
scroll to position [355, 0]
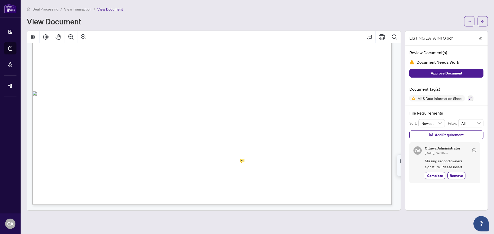
drag, startPoint x: 215, startPoint y: 145, endPoint x: 258, endPoint y: 145, distance: 43.0
click at [258, 145] on span "man ching chan" at bounding box center [236, 148] width 67 height 12
drag, startPoint x: 218, startPoint y: 145, endPoint x: 252, endPoint y: 144, distance: 34.0
click at [252, 144] on span "man ching chan" at bounding box center [236, 148] width 67 height 12
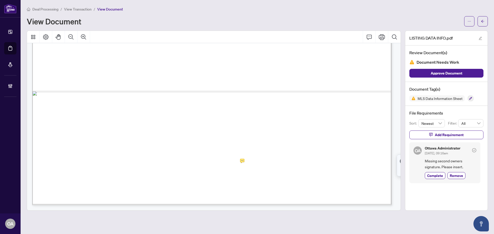
click at [252, 144] on span "man ching chan" at bounding box center [236, 148] width 67 height 12
click at [241, 142] on span "man ching chan" at bounding box center [236, 148] width 67 height 12
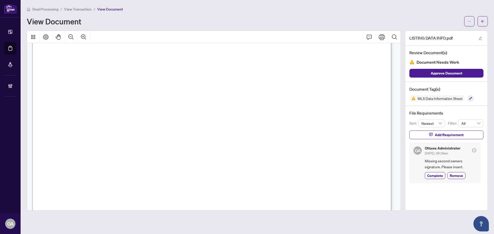
scroll to position [0, 0]
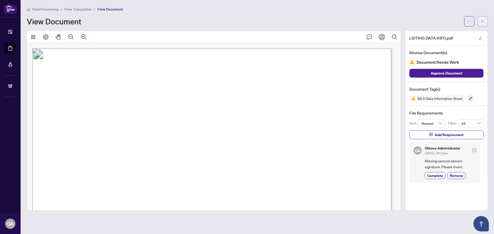
click at [482, 21] on icon "arrow-left" at bounding box center [483, 22] width 4 height 4
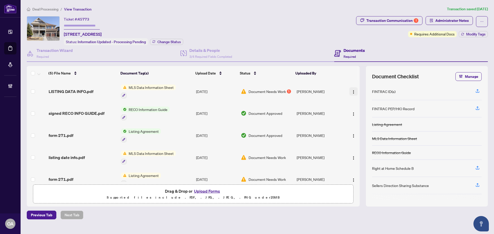
click at [352, 90] on img "button" at bounding box center [354, 92] width 4 height 4
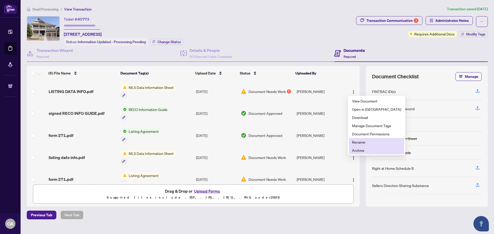
click at [361, 149] on span "Archive" at bounding box center [376, 151] width 49 height 6
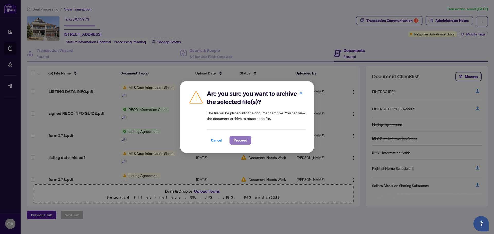
click at [233, 141] on button "Proceed" at bounding box center [241, 140] width 22 height 9
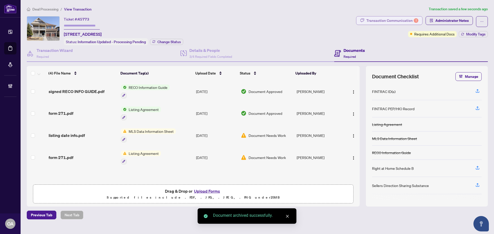
click at [403, 22] on div "Transaction Communication 1" at bounding box center [392, 20] width 52 height 8
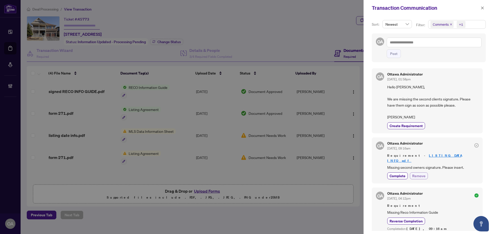
click at [423, 173] on span "Remove" at bounding box center [418, 175] width 13 height 5
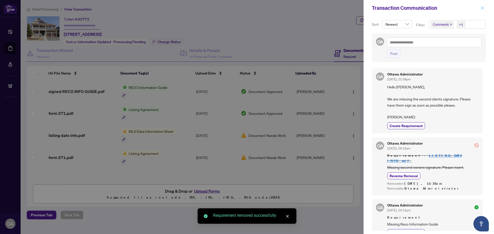
click at [482, 8] on icon "close" at bounding box center [482, 7] width 3 height 3
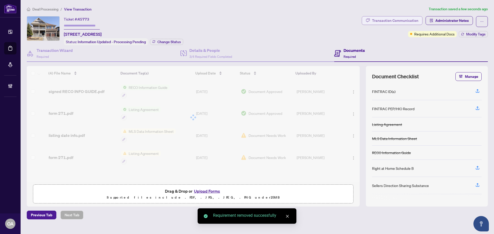
click at [395, 21] on div "Transaction Communication" at bounding box center [395, 20] width 46 height 8
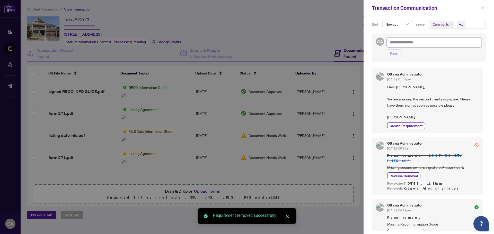
click at [407, 44] on textarea at bounding box center [434, 43] width 95 height 10
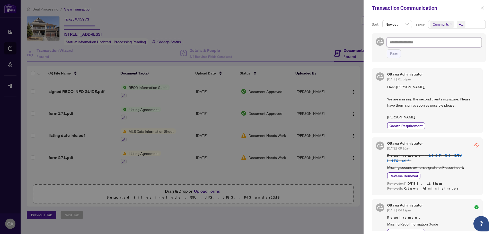
type textarea "*"
type textarea "**"
type textarea "***"
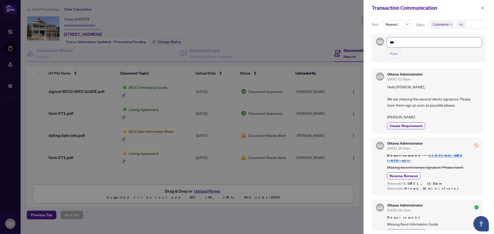
type textarea "***"
type textarea "*****"
type textarea "******"
type textarea "*******"
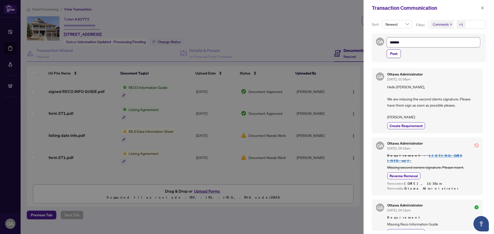
type textarea "*******"
type textarea "********"
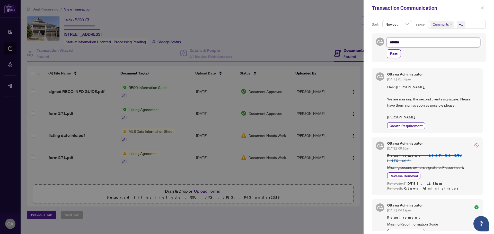
type textarea "********"
type textarea "**********"
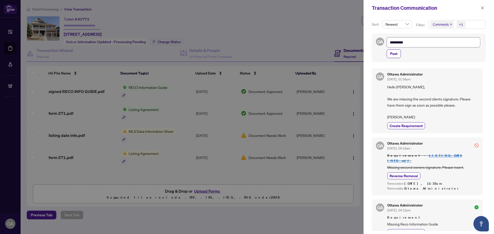
type textarea "**********"
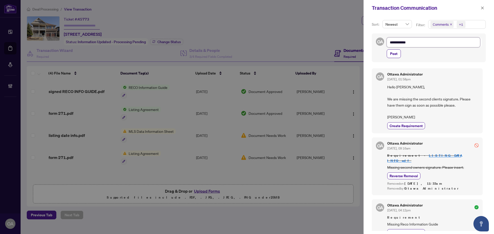
type textarea "**********"
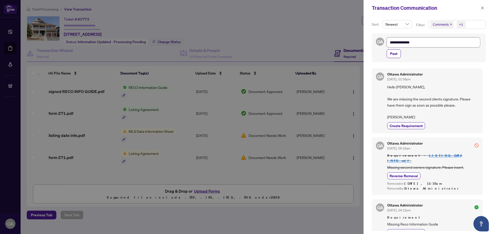
type textarea "**********"
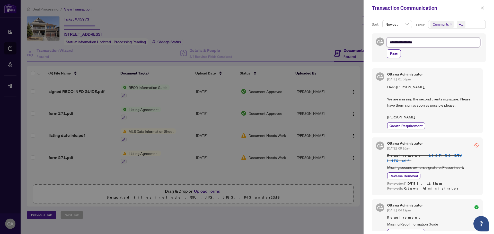
type textarea "**********"
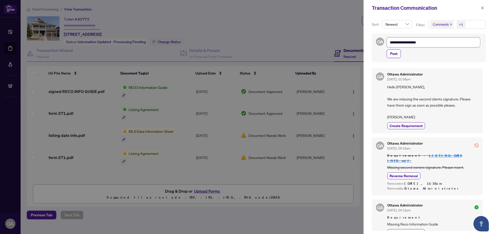
type textarea "**********"
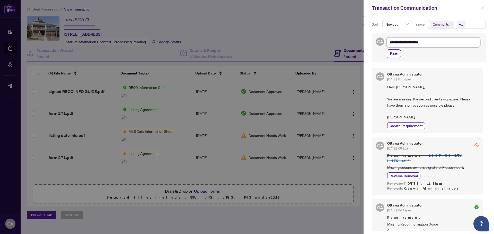
type textarea "**********"
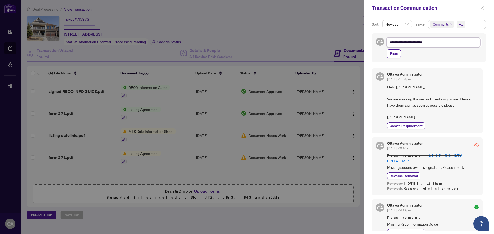
type textarea "**********"
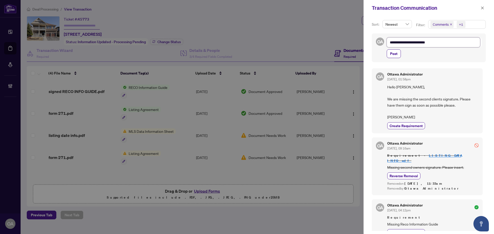
type textarea "**********"
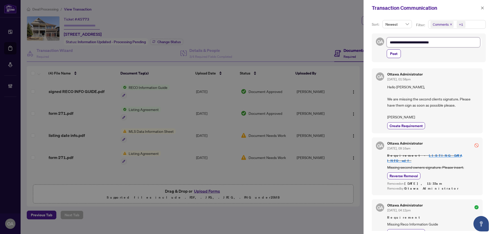
type textarea "**********"
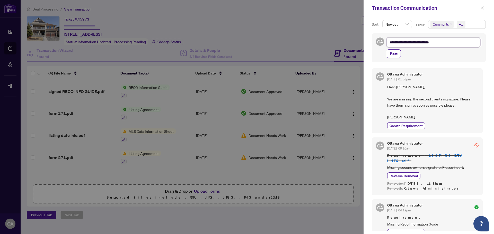
type textarea "**********"
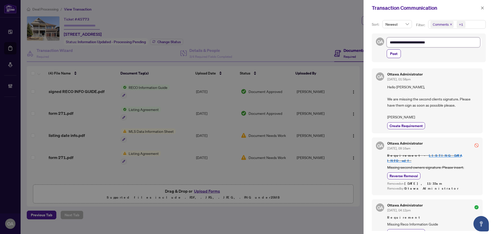
type textarea "**********"
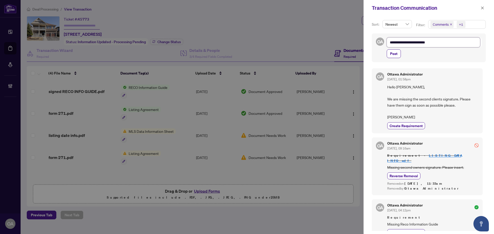
type textarea "**********"
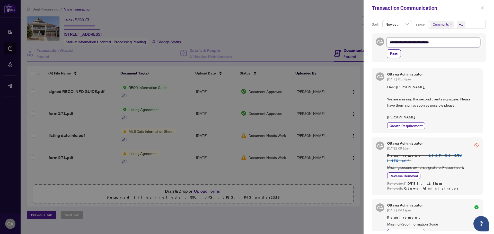
type textarea "**********"
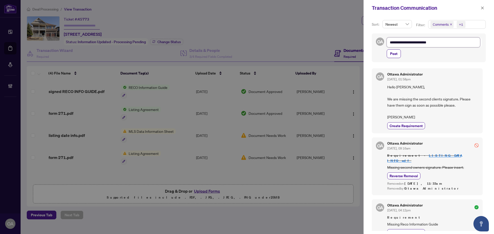
type textarea "**********"
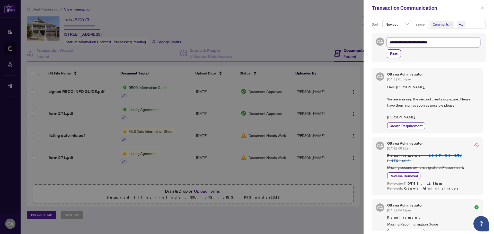
type textarea "**********"
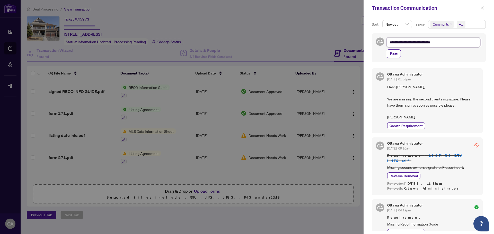
type textarea "**********"
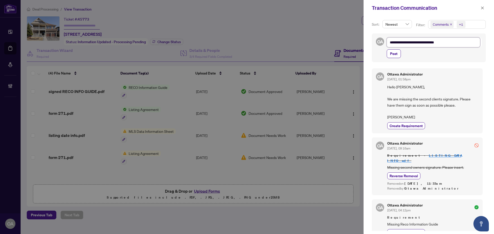
type textarea "**********"
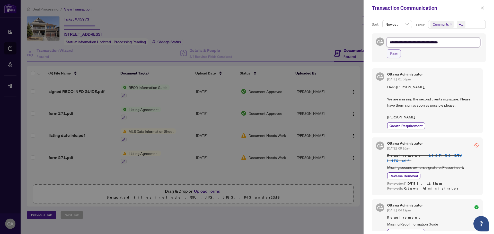
type textarea "**********"
click at [399, 55] on button "Post" at bounding box center [394, 53] width 14 height 9
type textarea "**********"
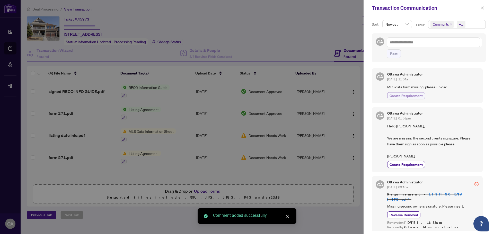
click at [410, 98] on span "Create Requirement" at bounding box center [406, 95] width 33 height 5
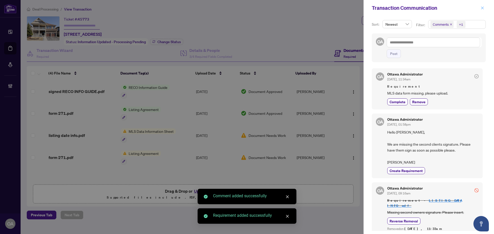
click at [482, 6] on icon "close" at bounding box center [483, 8] width 4 height 4
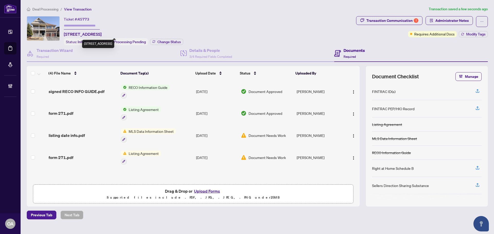
drag, startPoint x: 65, startPoint y: 33, endPoint x: 101, endPoint y: 33, distance: 36.0
click at [101, 33] on span "204 Cooks Mill Cres, Ottawa, Ontario K1V 2N1, Canada" at bounding box center [83, 34] width 38 height 6
copy span "204 Cooks Mill Cres"
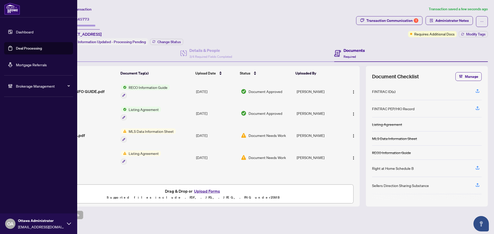
drag, startPoint x: 8, startPoint y: 50, endPoint x: 13, endPoint y: 49, distance: 5.2
click at [16, 50] on link "Deal Processing" at bounding box center [29, 48] width 26 height 5
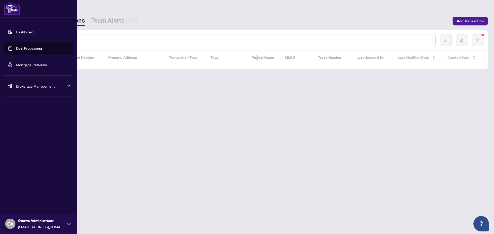
click at [123, 41] on input "text" at bounding box center [236, 40] width 391 height 6
paste input "*********"
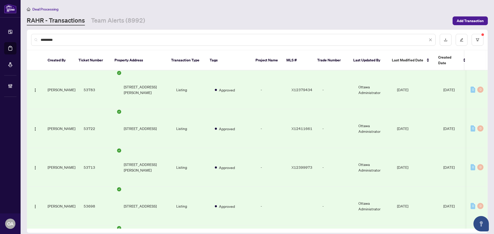
click at [120, 41] on input "*********" at bounding box center [234, 40] width 387 height 6
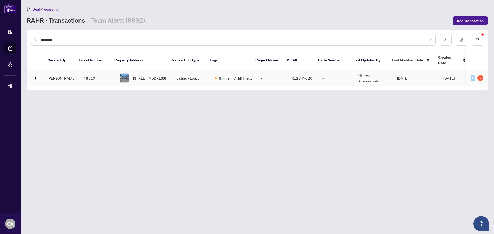
type input "*********"
click at [268, 73] on td "-" at bounding box center [272, 79] width 31 height 16
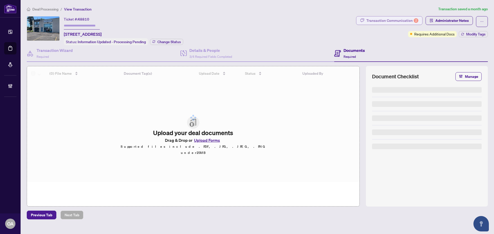
click at [372, 22] on div "Transaction Communication 2" at bounding box center [392, 20] width 52 height 8
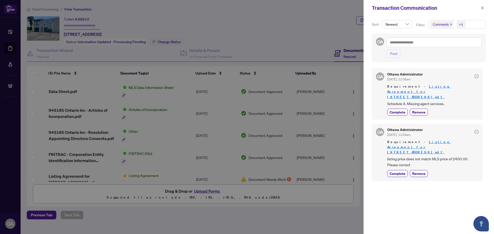
click at [450, 25] on icon "close" at bounding box center [451, 24] width 2 height 2
drag, startPoint x: 387, startPoint y: 92, endPoint x: 440, endPoint y: 92, distance: 53.0
click at [440, 101] on span "Schedule A. Missing agent services." at bounding box center [432, 104] width 91 height 6
drag, startPoint x: 412, startPoint y: 140, endPoint x: 464, endPoint y: 140, distance: 52.0
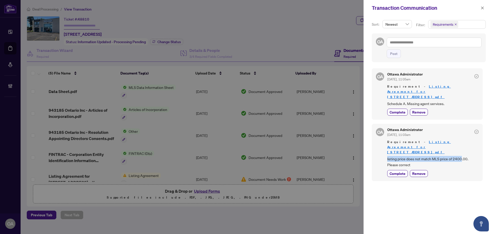
click at [464, 140] on div "OA Ottawa Administrator Aug/18/2025, 11:03am Requirement - Listing Agreement fo…" at bounding box center [427, 152] width 111 height 57
click at [465, 156] on span "listing price does not match MLS price of 2400.00. Please correct" at bounding box center [432, 162] width 91 height 12
click at [458, 156] on span "listing price does not match MLS price of 2400.00. Please correct" at bounding box center [432, 162] width 91 height 12
click at [483, 8] on icon "close" at bounding box center [483, 8] width 4 height 4
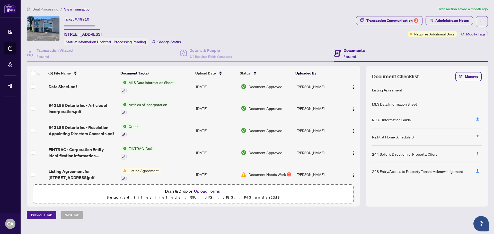
scroll to position [10, 0]
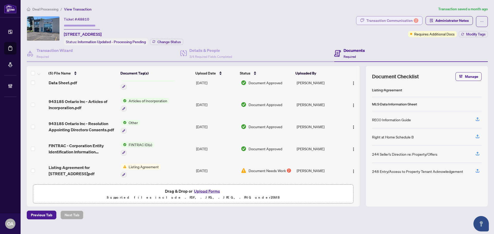
click at [407, 21] on div "Transaction Communication 2" at bounding box center [392, 20] width 52 height 8
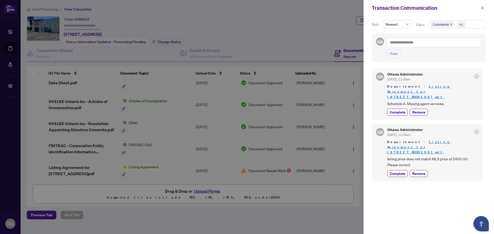
click at [281, 22] on div at bounding box center [247, 117] width 494 height 234
click at [82, 168] on div at bounding box center [247, 117] width 494 height 234
click at [482, 7] on icon "close" at bounding box center [483, 8] width 4 height 4
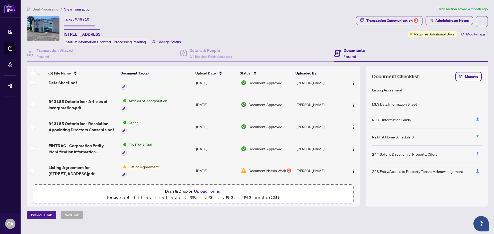
click at [72, 172] on span "Listing Agreement for 102-1891 Merivale Rd.pdf" at bounding box center [83, 171] width 68 height 12
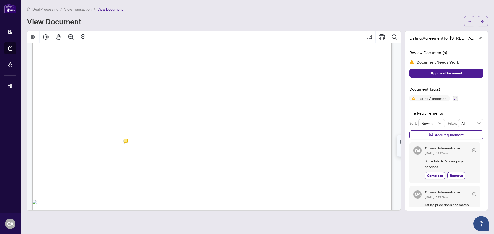
scroll to position [2162, 0]
drag, startPoint x: 72, startPoint y: 99, endPoint x: 233, endPoint y: 99, distance: 161.4
drag, startPoint x: 159, startPoint y: 99, endPoint x: 274, endPoint y: 99, distance: 115.6
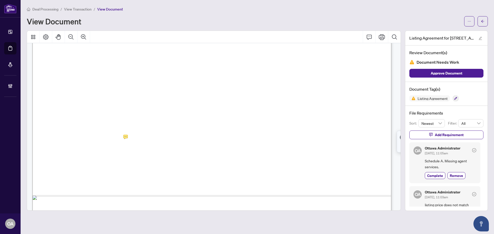
drag, startPoint x: 222, startPoint y: 99, endPoint x: 285, endPoint y: 99, distance: 62.8
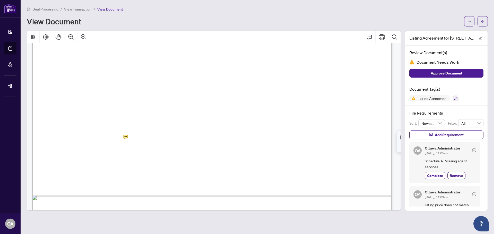
drag, startPoint x: 121, startPoint y: 108, endPoint x: 153, endPoint y: 108, distance: 31.4
drag, startPoint x: 178, startPoint y: 97, endPoint x: 261, endPoint y: 97, distance: 83.4
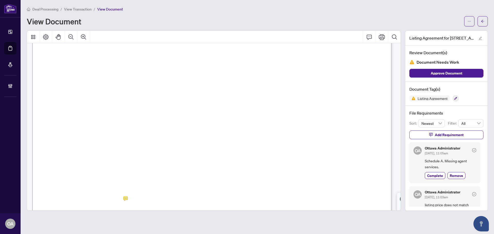
scroll to position [2152, 0]
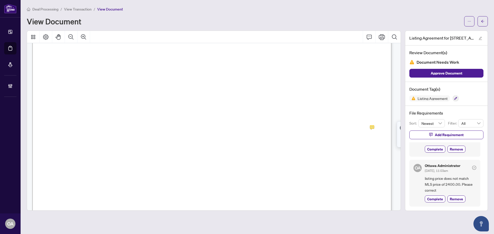
scroll to position [0, 0]
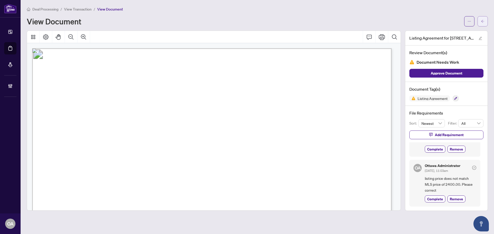
click at [486, 24] on button "button" at bounding box center [483, 21] width 10 height 10
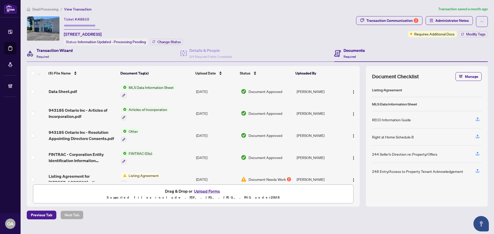
click at [54, 58] on div "Transaction Wizard Required" at bounding box center [55, 53] width 36 height 12
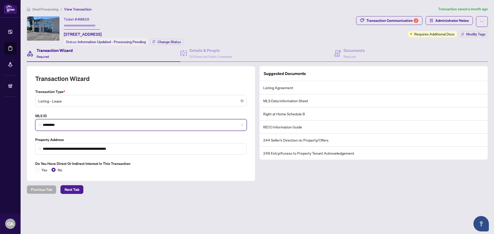
click at [63, 126] on input "*********" at bounding box center [143, 125] width 201 height 5
click at [63, 125] on input "*********" at bounding box center [143, 125] width 201 height 5
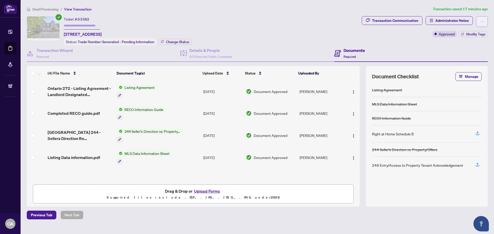
click at [479, 23] on button "button" at bounding box center [482, 21] width 12 height 11
click at [275, 37] on div "Ticket #: 53382 [STREET_ADDRESS] Status: Trade Number Generated - Pending Infor…" at bounding box center [193, 30] width 333 height 29
